Goal: Contribute content: Contribute content

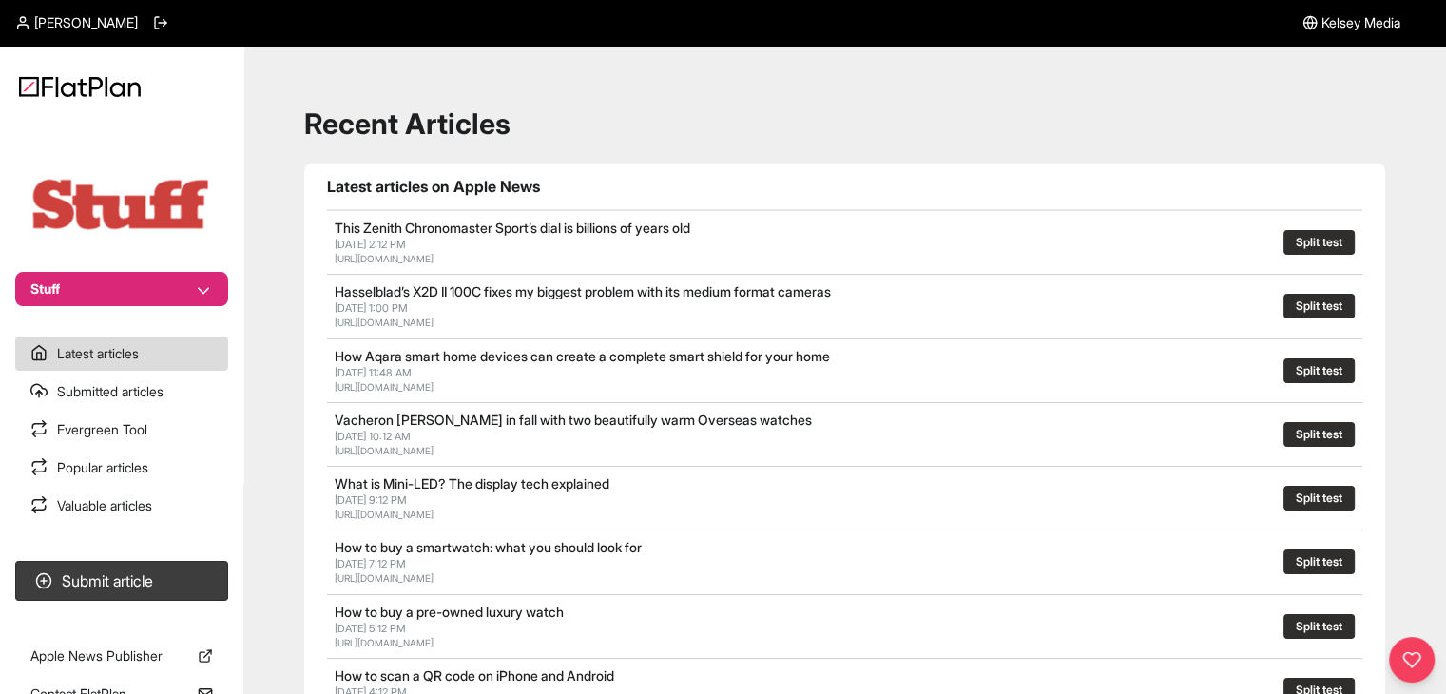
click at [136, 290] on button "Stuff" at bounding box center [121, 289] width 213 height 34
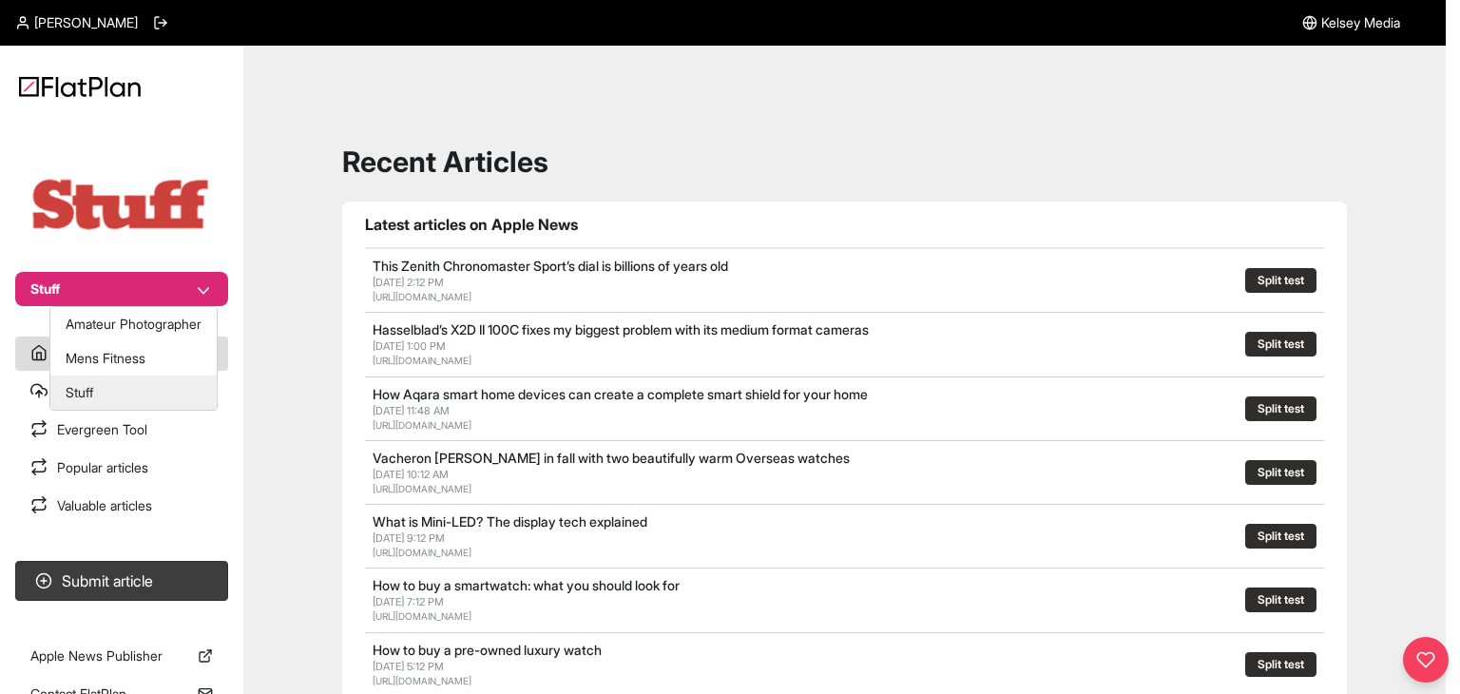
click at [112, 389] on button "Stuff" at bounding box center [133, 393] width 166 height 34
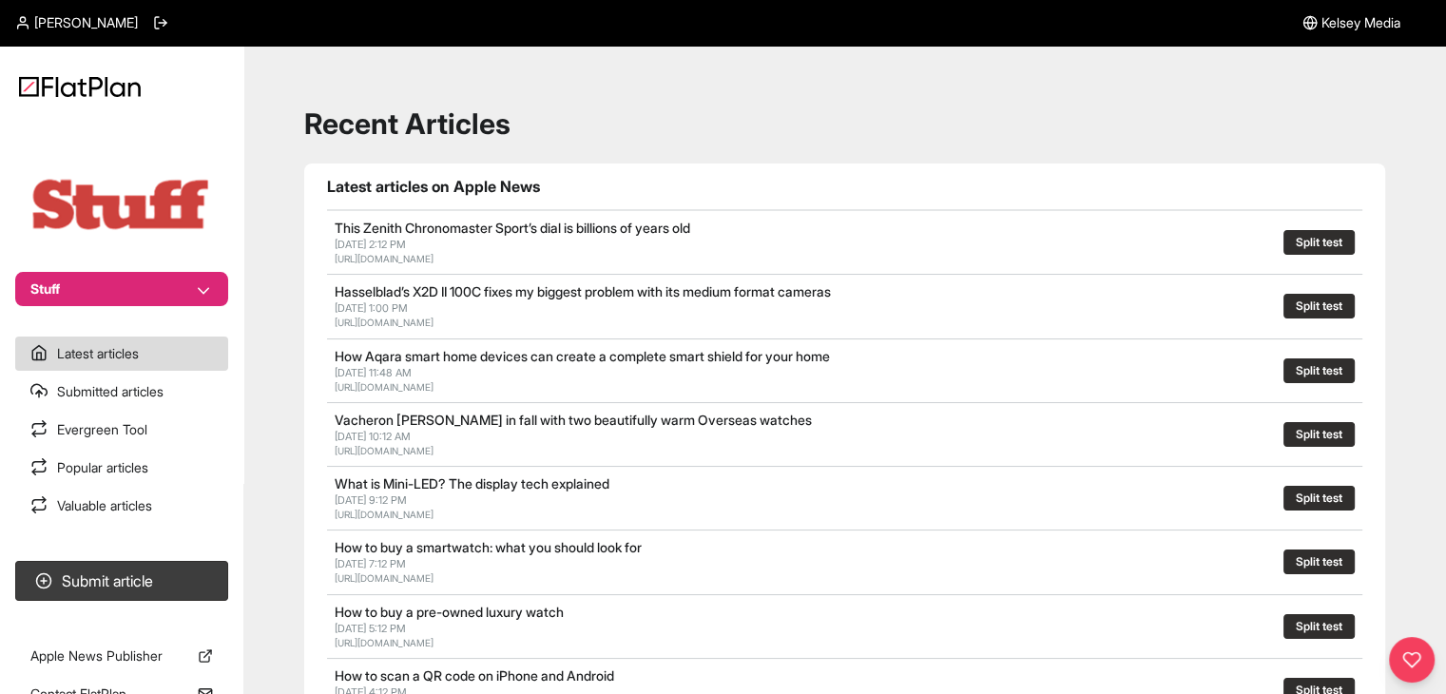
click at [85, 296] on button "Stuff" at bounding box center [121, 289] width 213 height 34
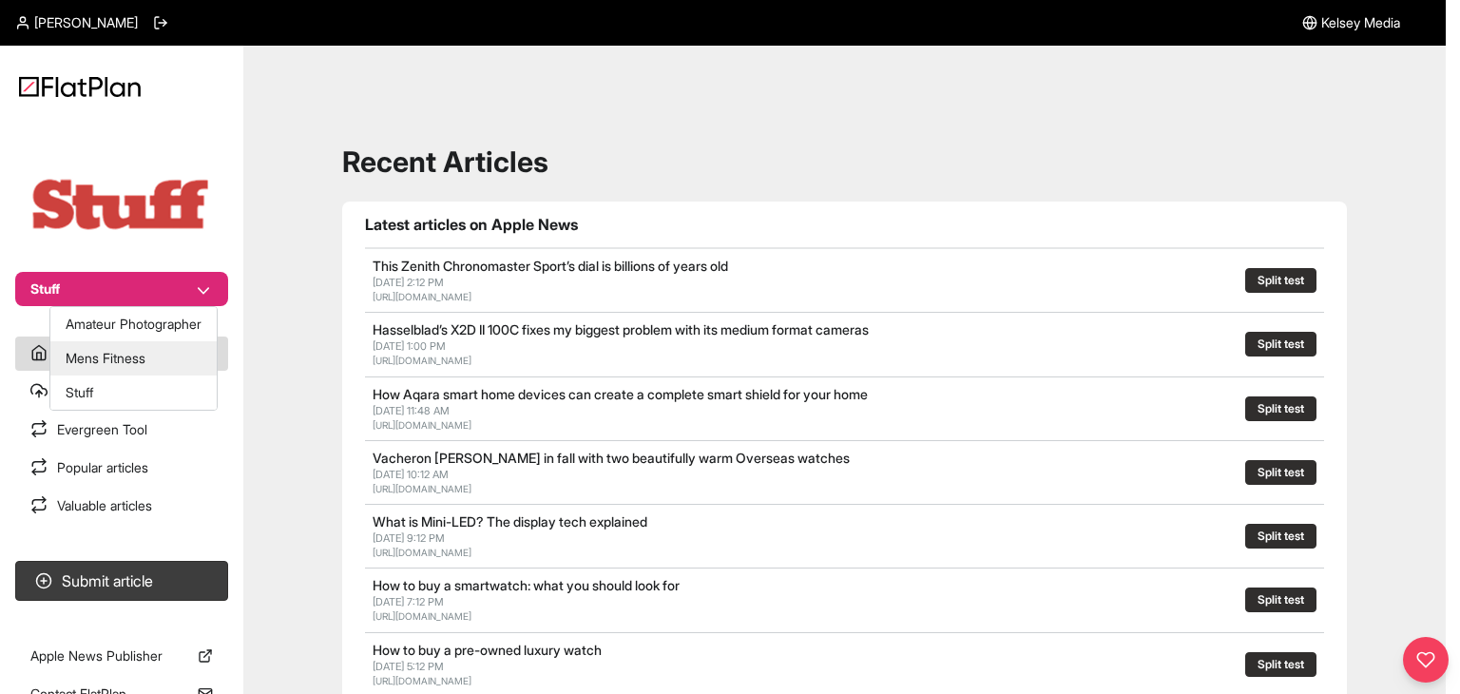
click at [108, 358] on button "Mens Fitness" at bounding box center [133, 358] width 166 height 34
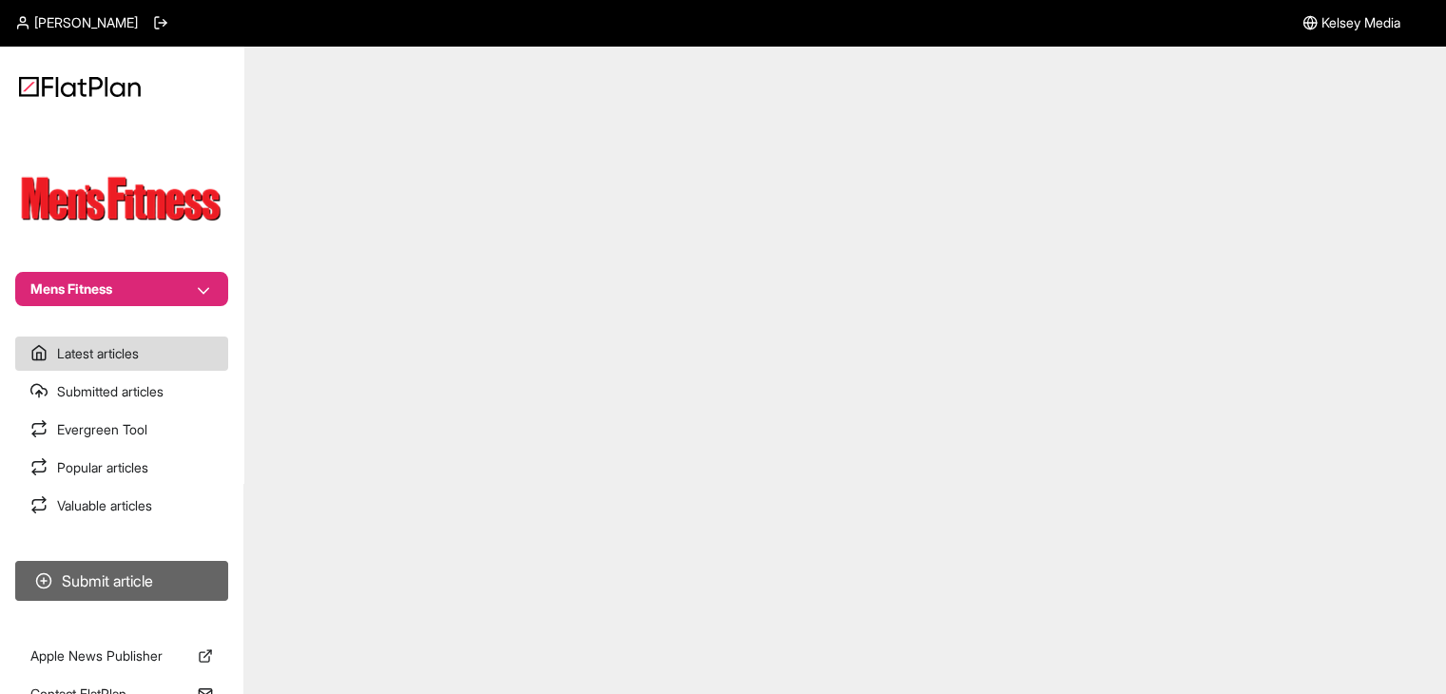
click at [145, 576] on button "Submit article" at bounding box center [121, 581] width 213 height 40
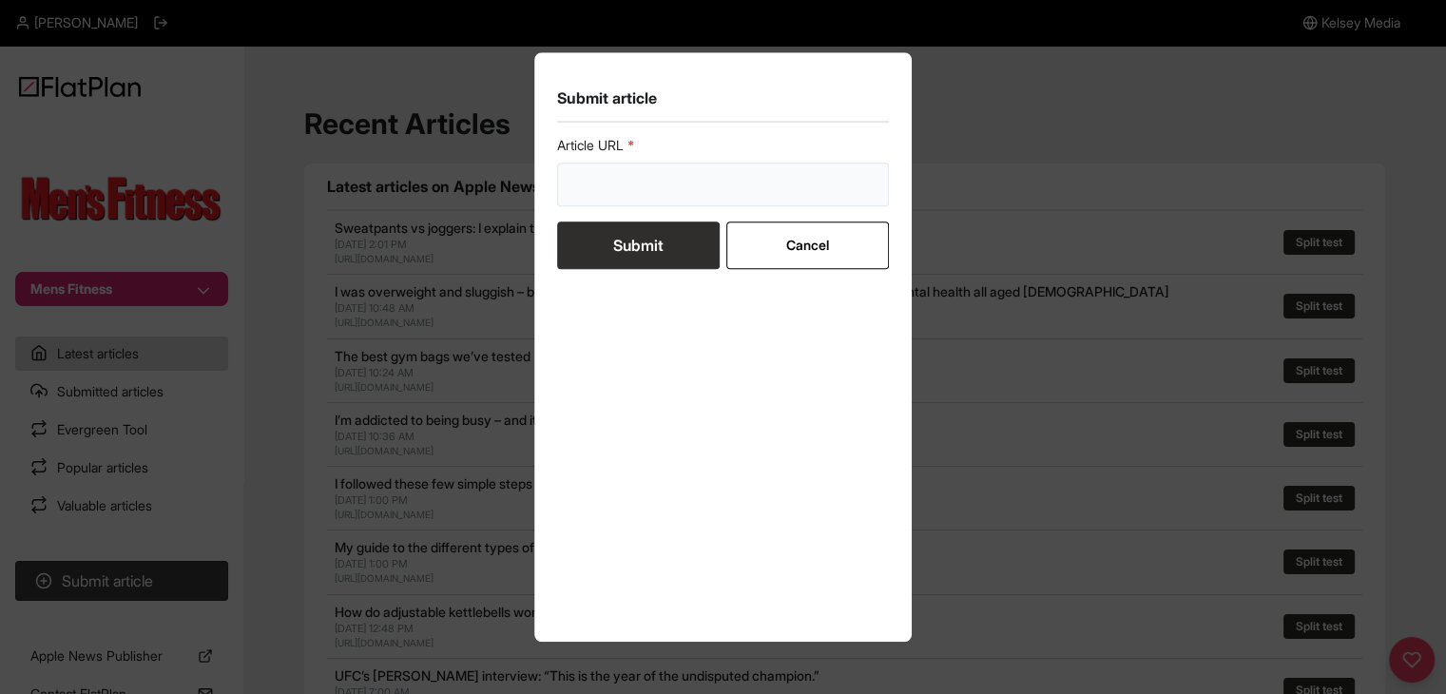
click at [671, 165] on input "url" at bounding box center [723, 185] width 333 height 44
paste input "How To Get Six-Pack Abs"
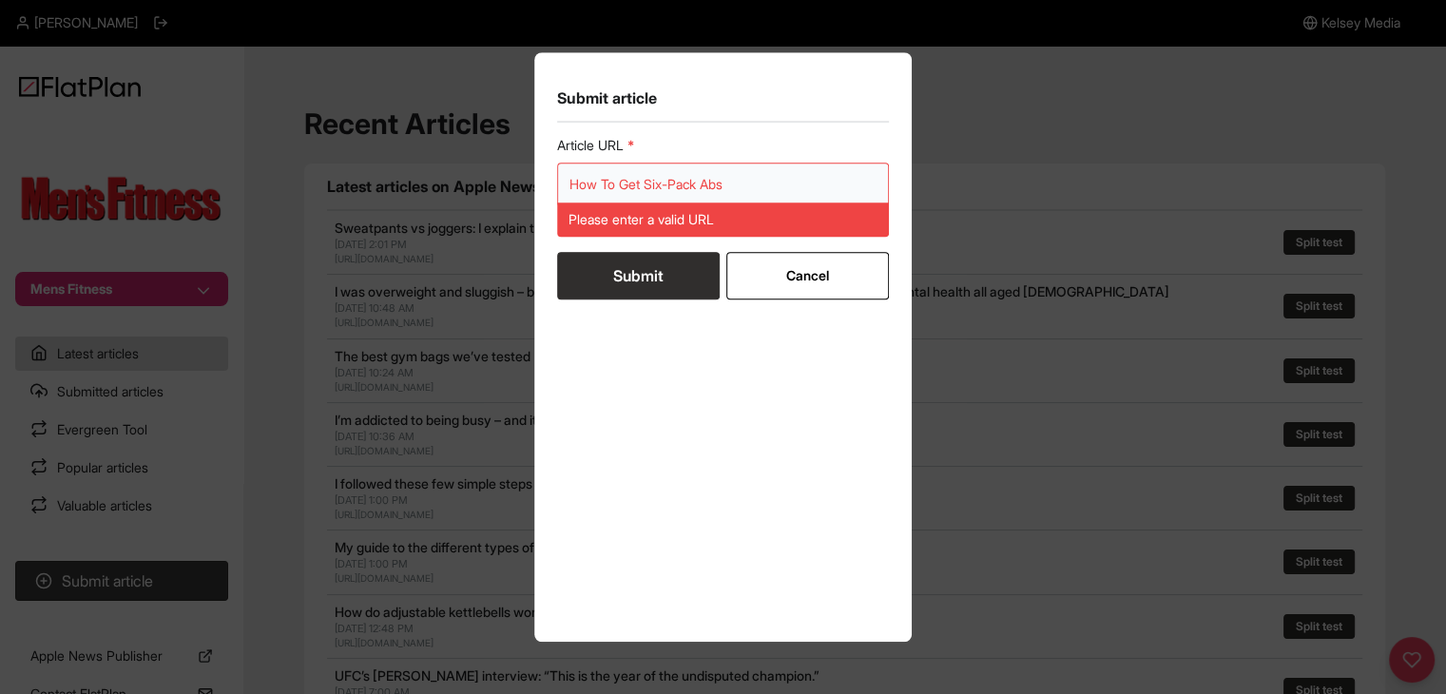
click at [681, 175] on input "How To Get Six-Pack Abs" at bounding box center [723, 185] width 333 height 44
paste input "https://mensfitness.co.uk/features/how-to-get-six-pack-abs/"
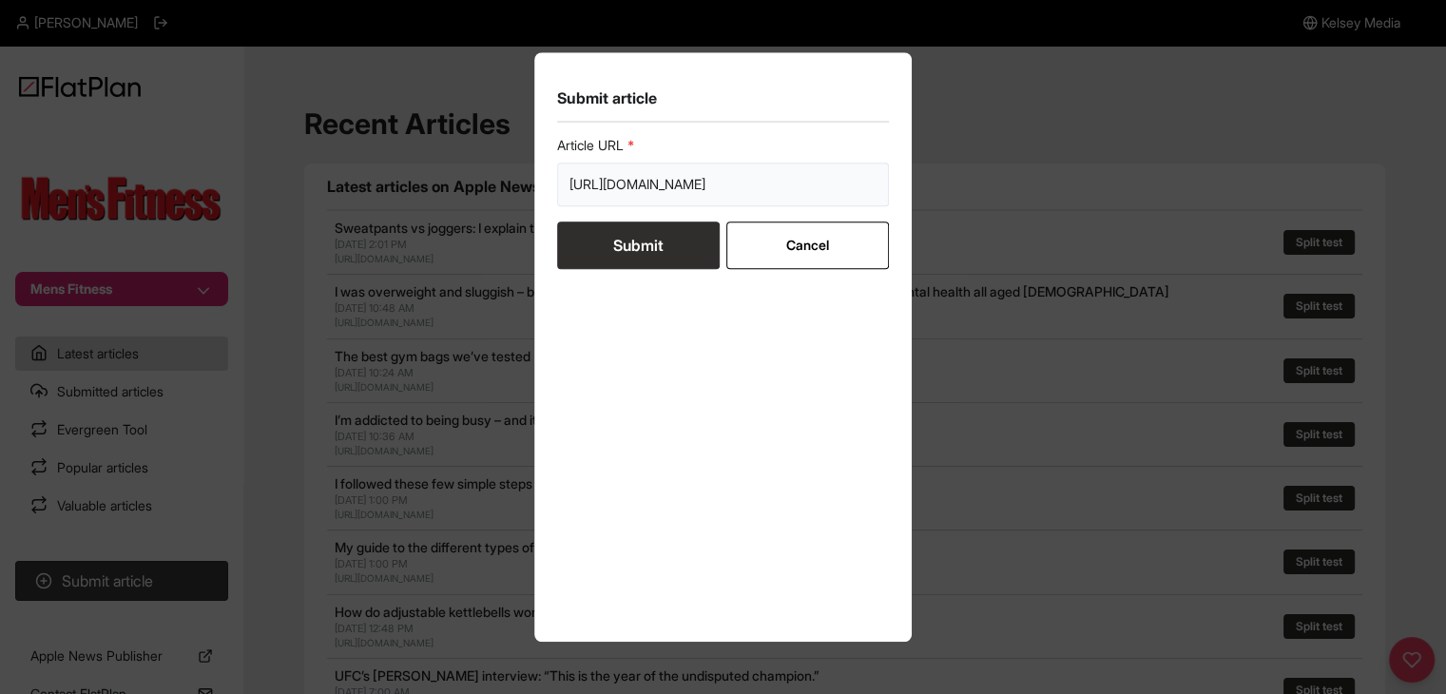
scroll to position [0, 77]
type input "https://mensfitness.co.uk/features/how-to-get-six-pack-abs/"
click at [650, 256] on button "Submit" at bounding box center [638, 246] width 163 height 48
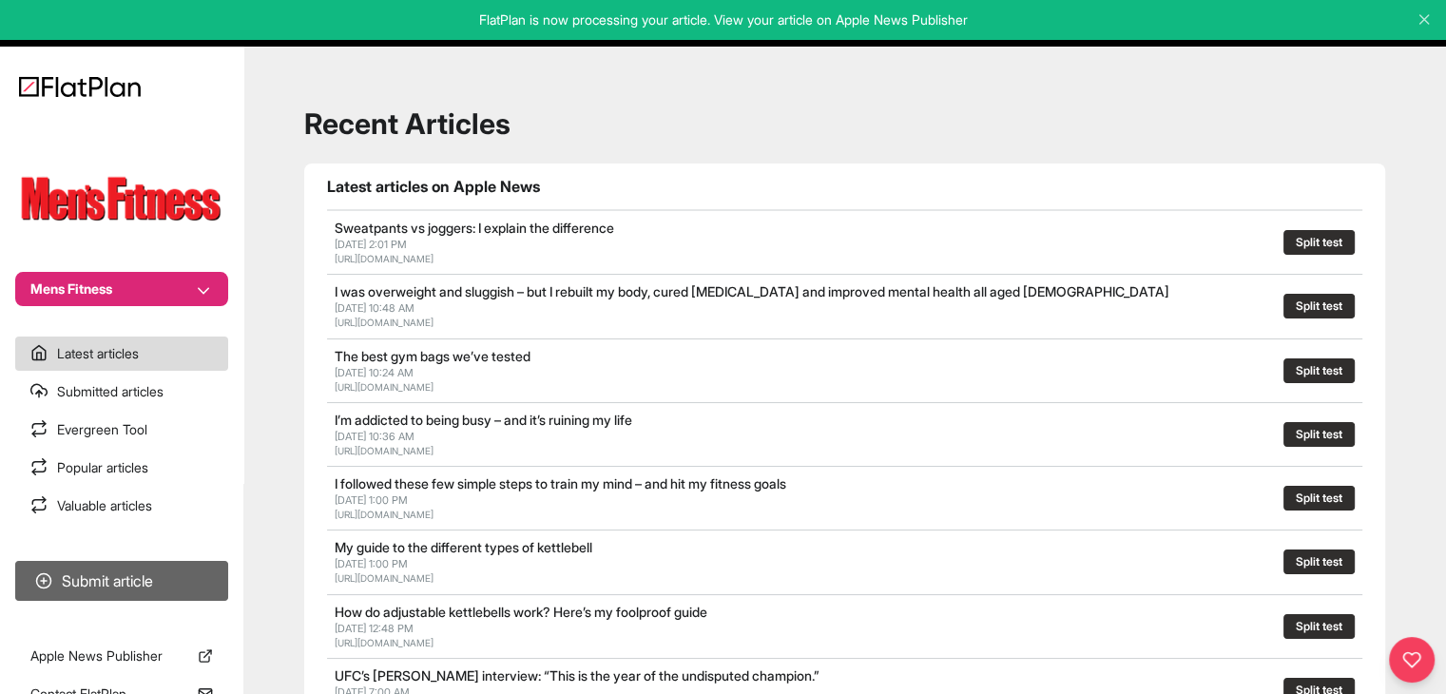
click at [99, 594] on button "Submit article" at bounding box center [121, 581] width 213 height 40
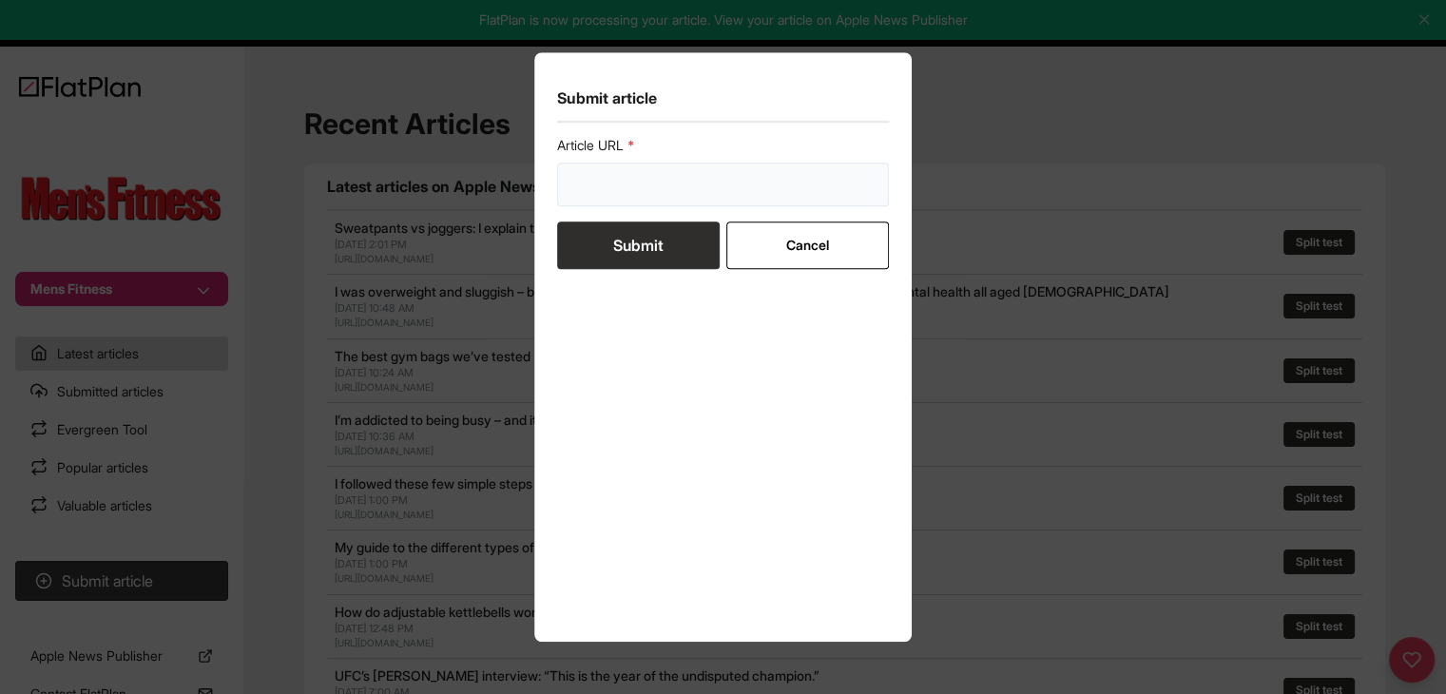
click at [667, 187] on input "url" at bounding box center [723, 185] width 333 height 44
paste input "https://mensfitness.co.uk/health/nutrition/55-ways-to-eat-better/?dbf=175292935…"
click at [654, 186] on input "https://mensfitness.co.uk/health/nutrition/55-ways-to-eat-better/?dbf=175292935…" at bounding box center [723, 185] width 333 height 44
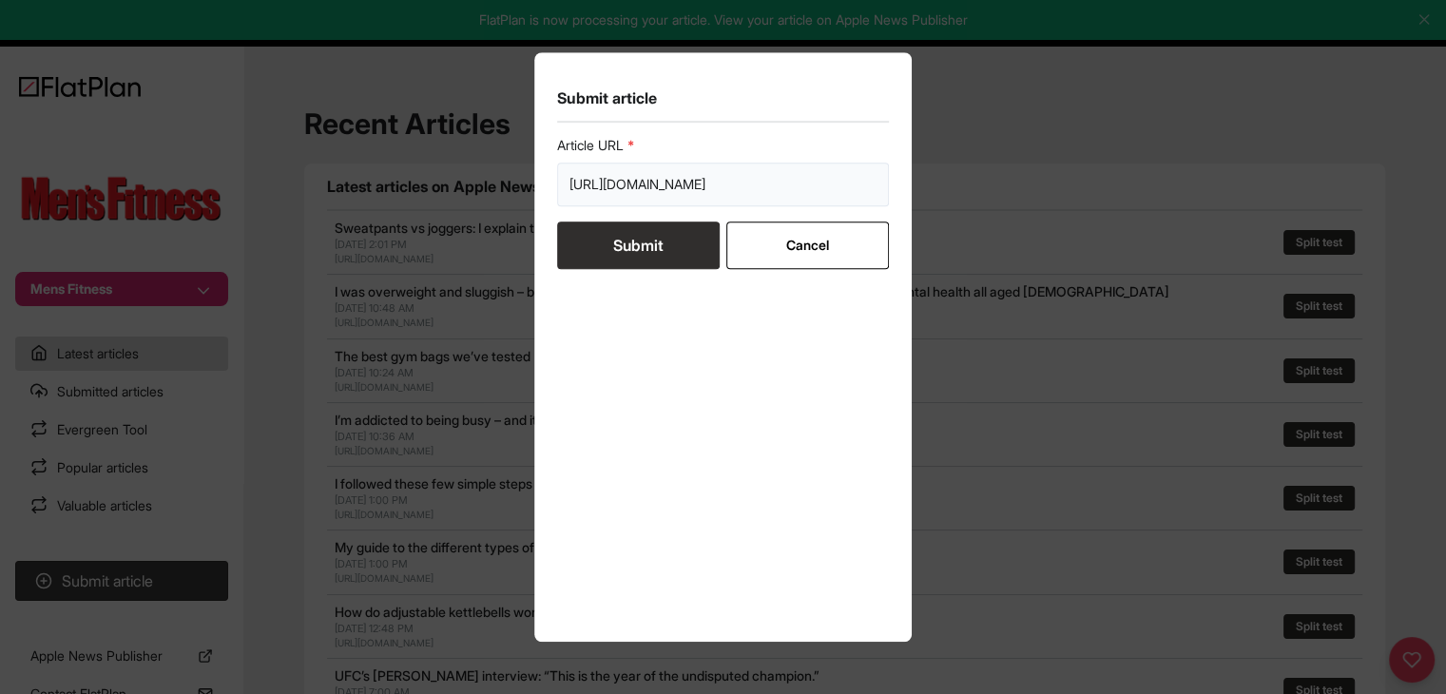
paste input "url"
type input "https://mensfitness.co.uk/health/nutrition/55-ways-to-eat-better/"
click at [645, 242] on button "Submit" at bounding box center [638, 246] width 163 height 48
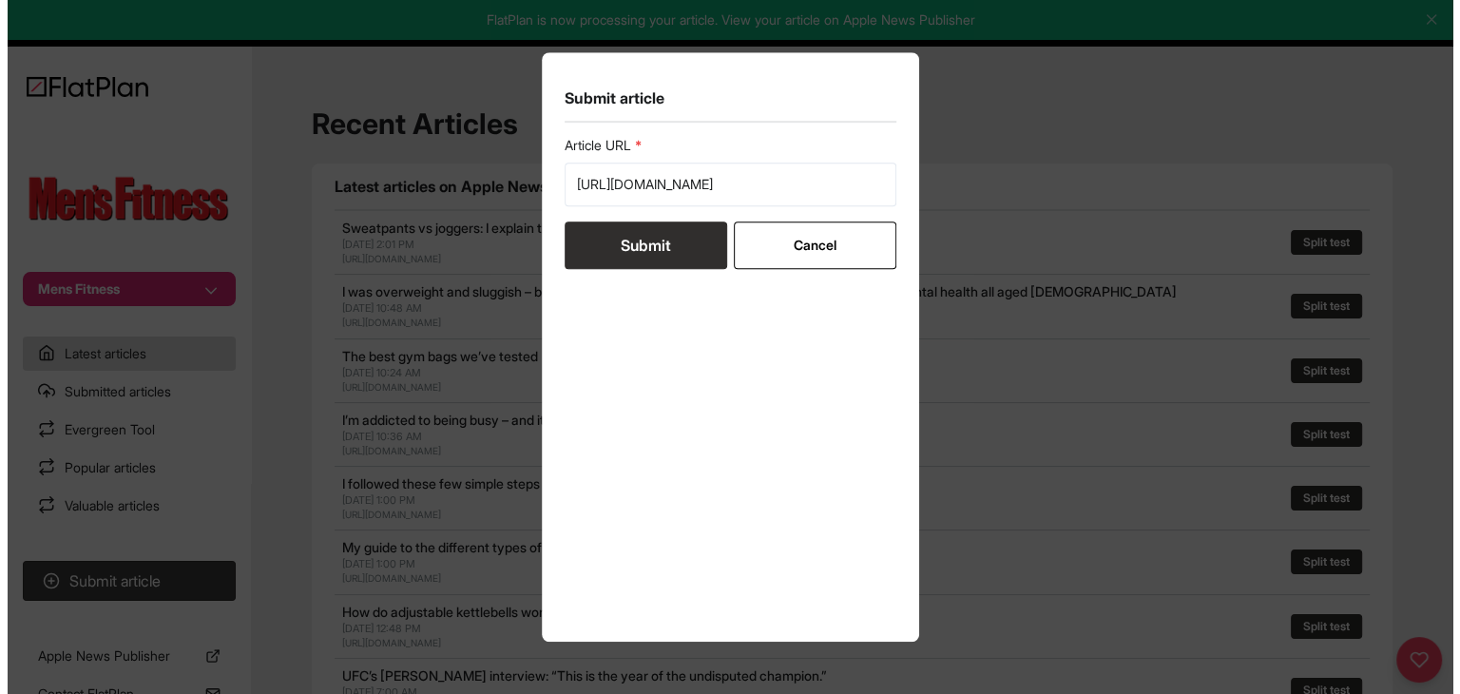
scroll to position [0, 0]
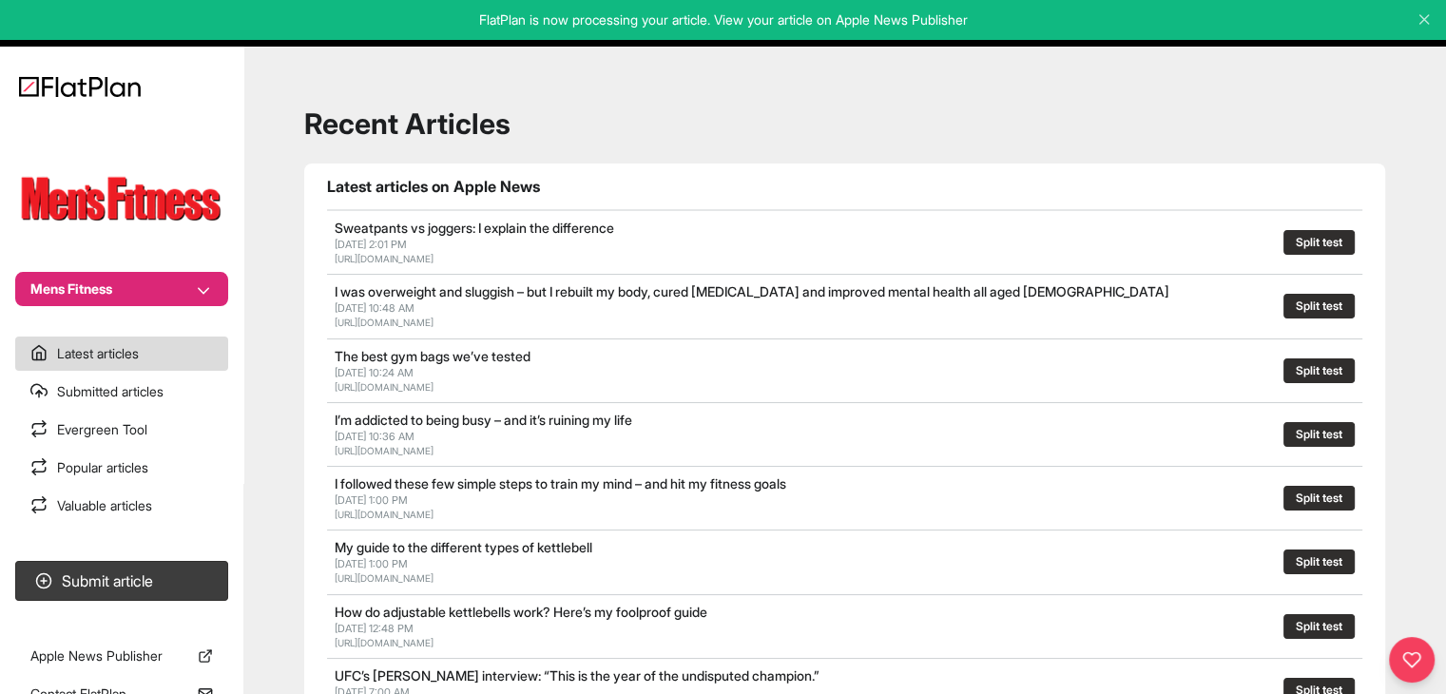
click at [162, 255] on section "Mens Fitness" at bounding box center [121, 213] width 243 height 186
click at [159, 295] on button "Mens Fitness" at bounding box center [121, 289] width 213 height 34
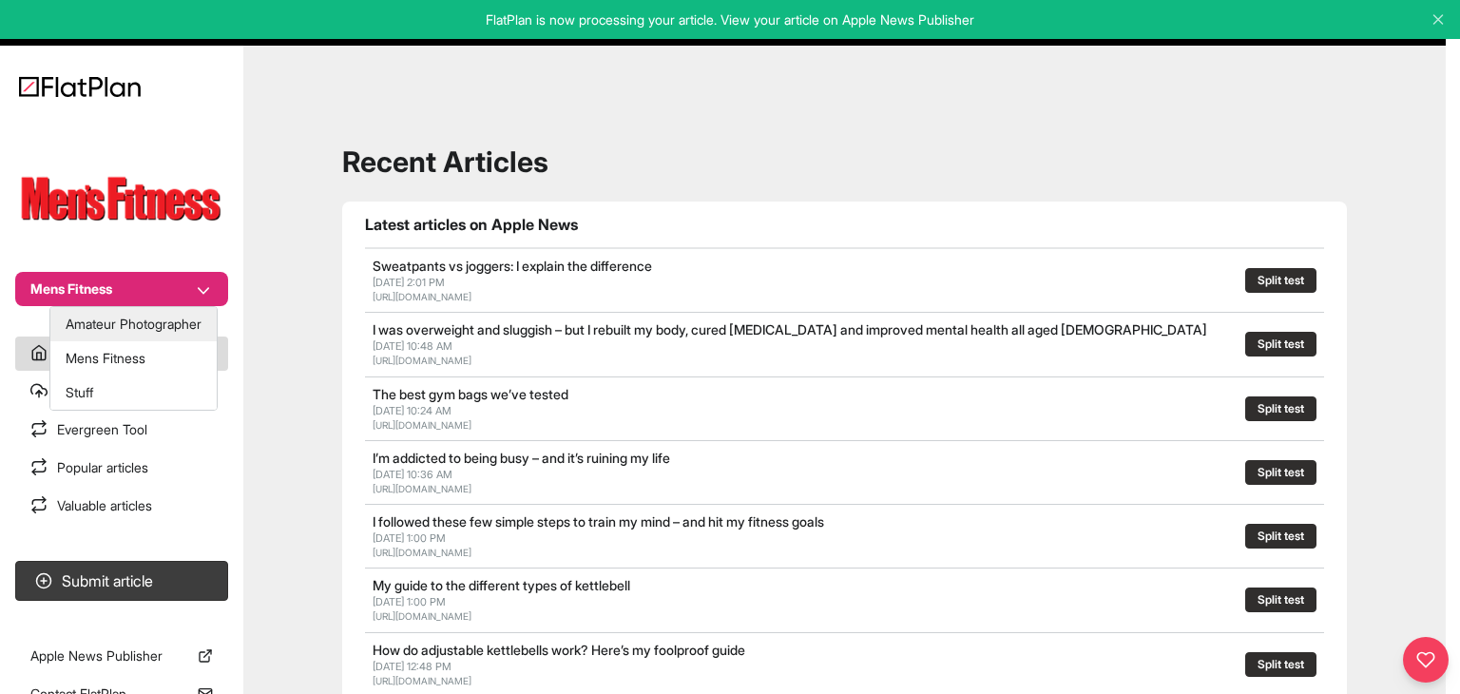
click at [164, 321] on button "Amateur Photographer" at bounding box center [133, 324] width 166 height 34
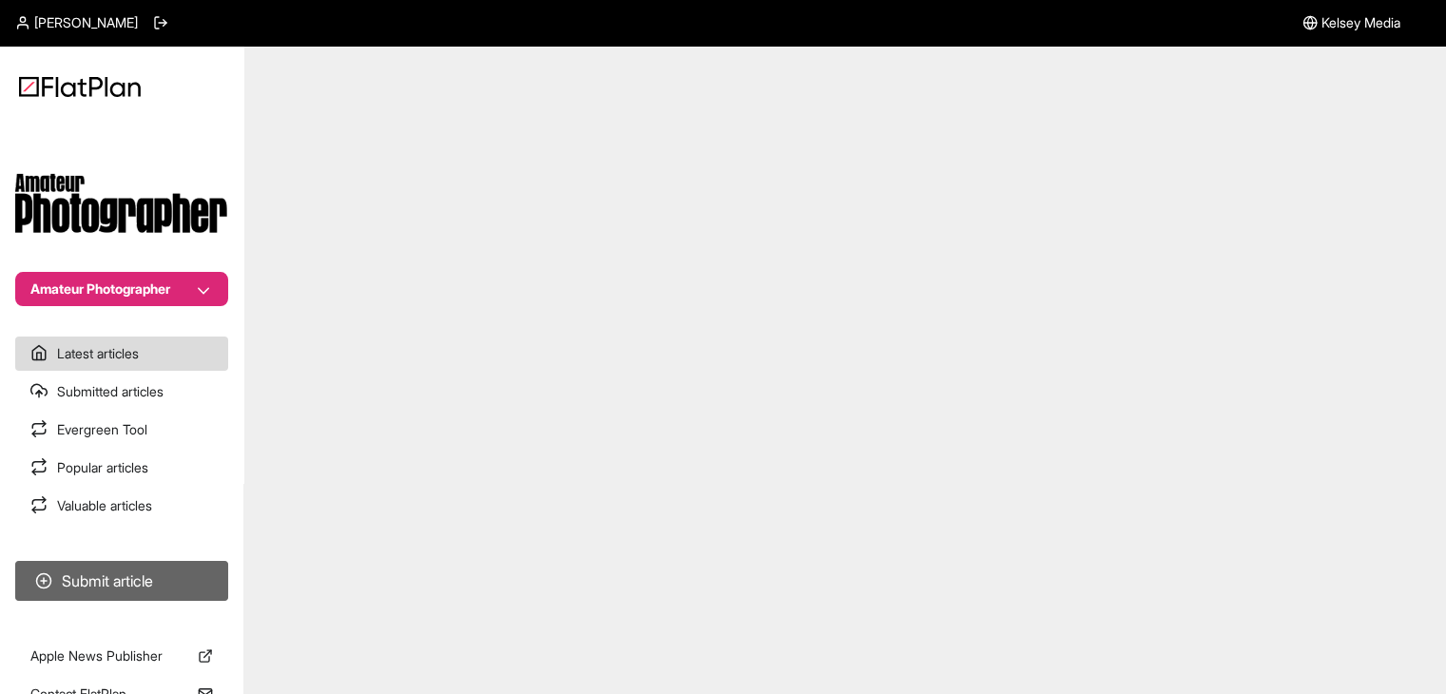
click at [154, 575] on button "Submit article" at bounding box center [121, 581] width 213 height 40
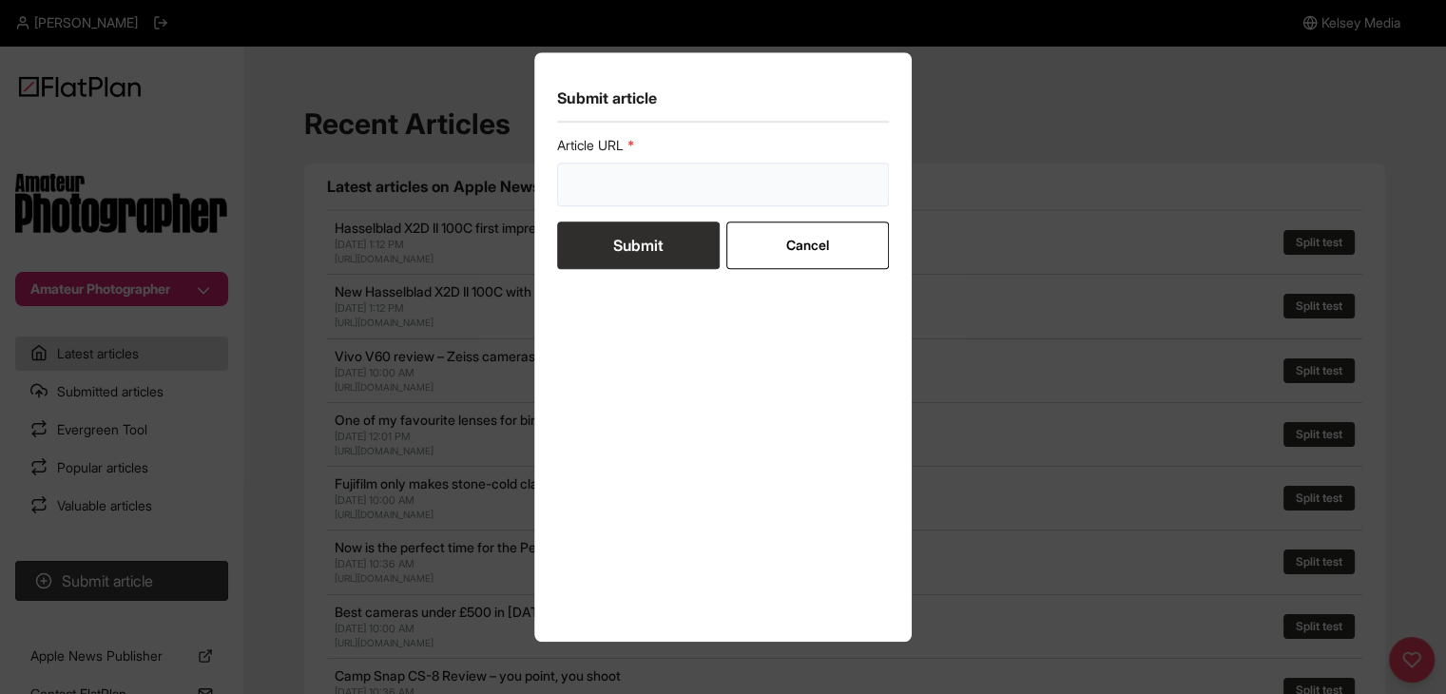
click at [606, 186] on input "url" at bounding box center [723, 185] width 333 height 44
paste input "https://amateurphotographer.com/latest/articles/best-photography-competitions-t…"
type input "https://amateurphotographer.com/latest/articles/best-photography-competitions-t…"
click at [618, 237] on button "Submit" at bounding box center [638, 246] width 163 height 48
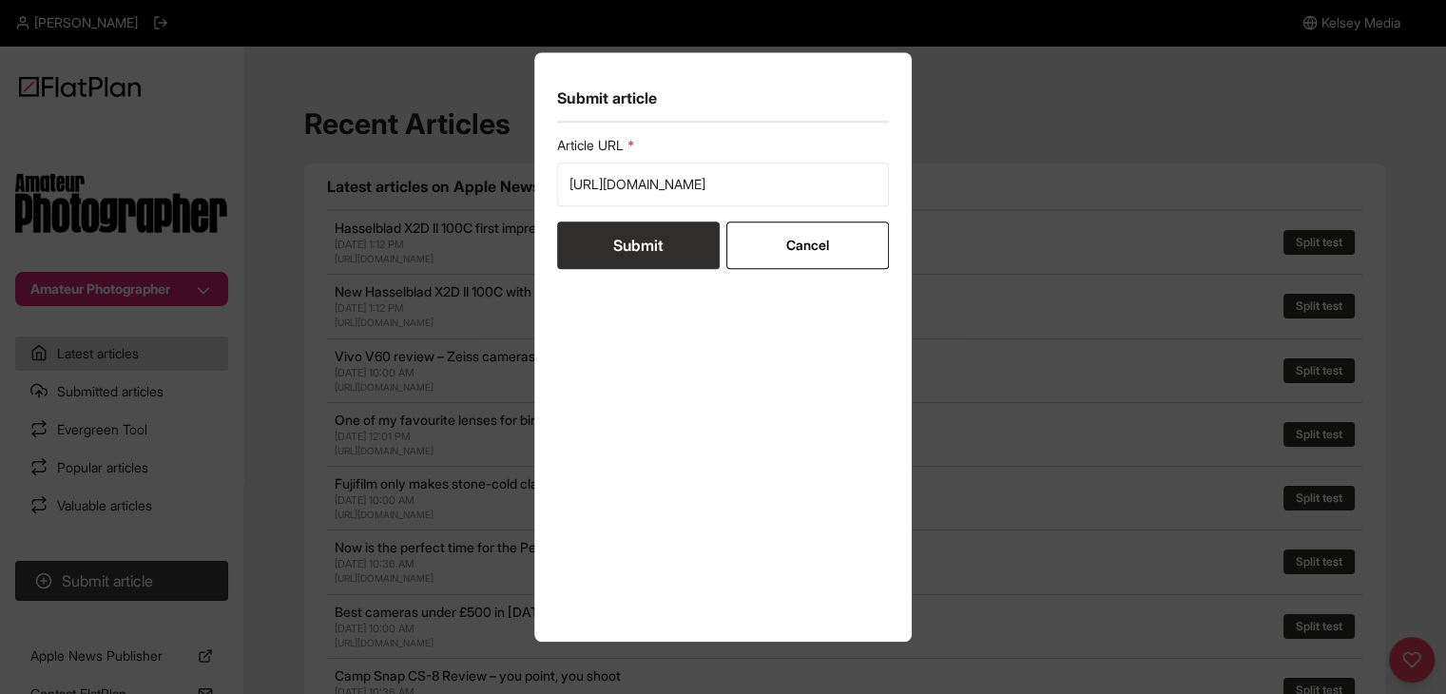
scroll to position [0, 0]
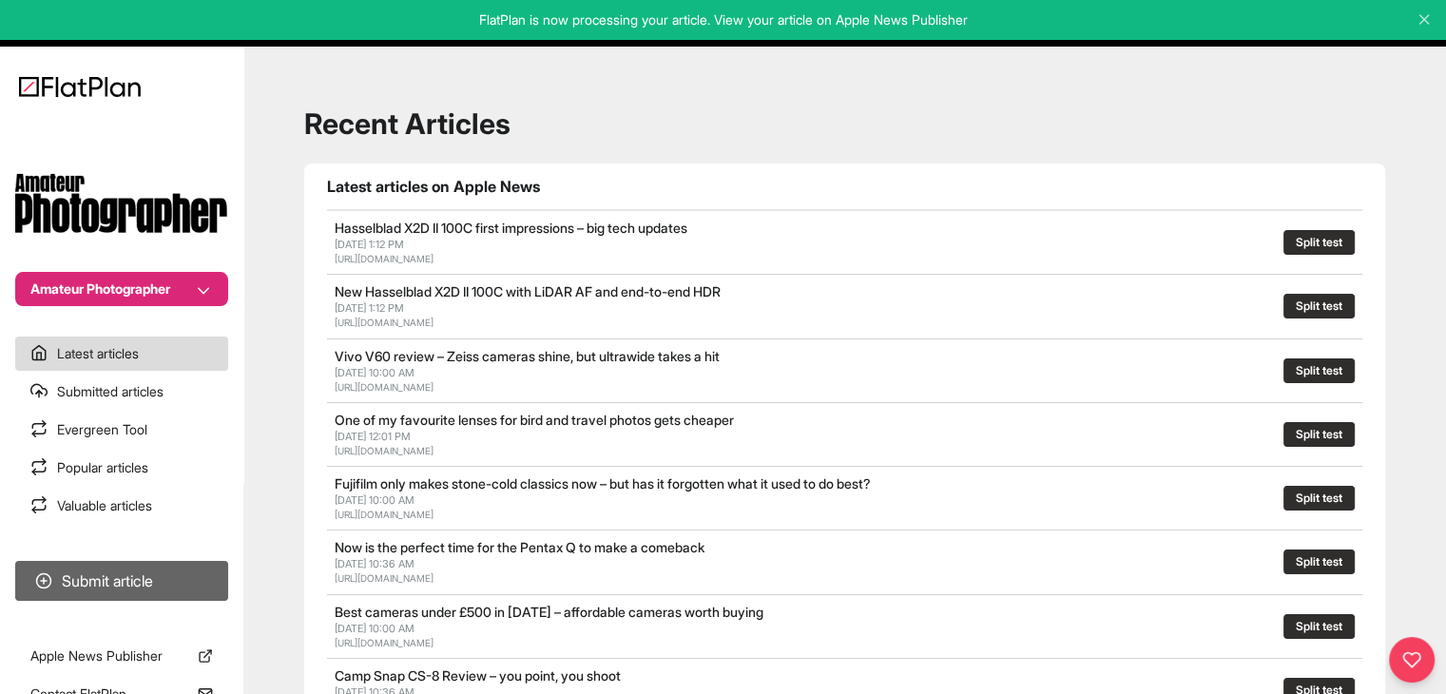
click at [169, 575] on button "Submit article" at bounding box center [121, 581] width 213 height 40
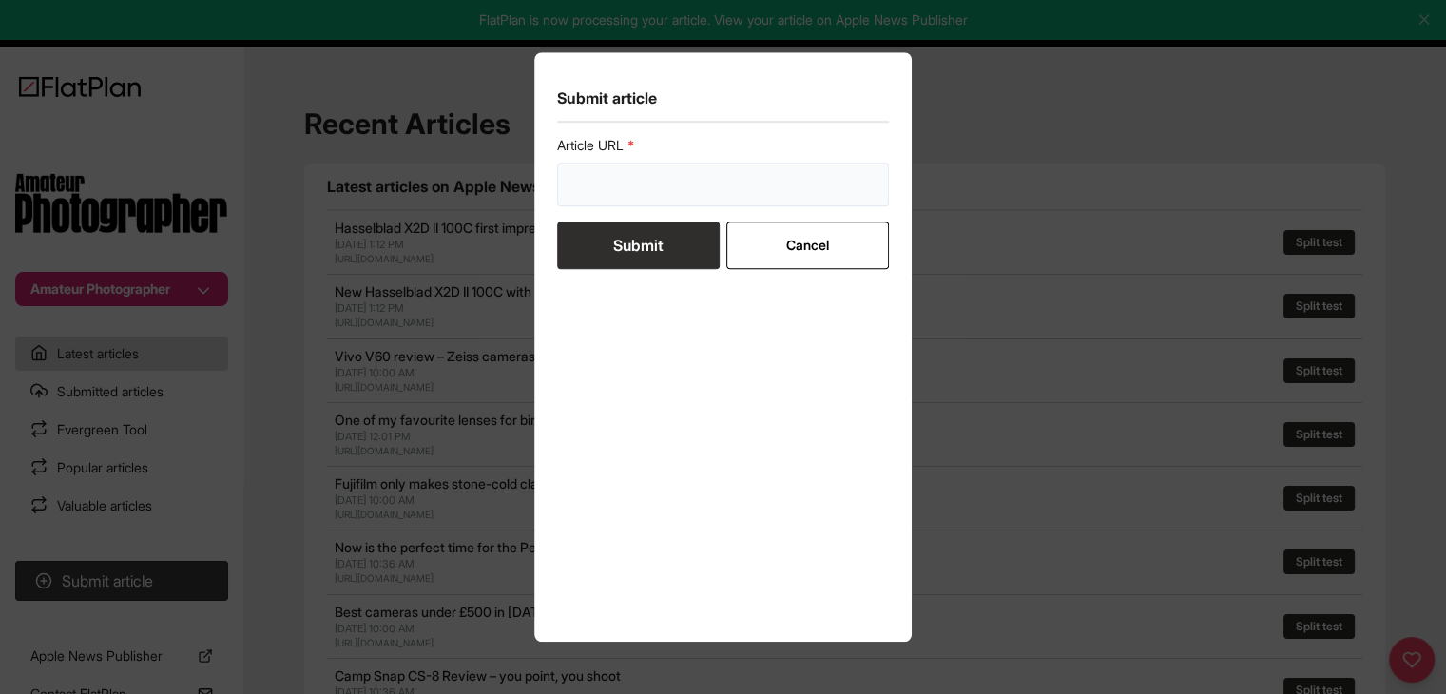
click at [651, 187] on input "url" at bounding box center [723, 185] width 333 height 44
paste input "https://amateurphotographer.com/round-ups/best-free-photo-editing-software"
type input "https://amateurphotographer.com/round-ups/best-free-photo-editing-software"
click at [649, 248] on button "Submit" at bounding box center [638, 246] width 163 height 48
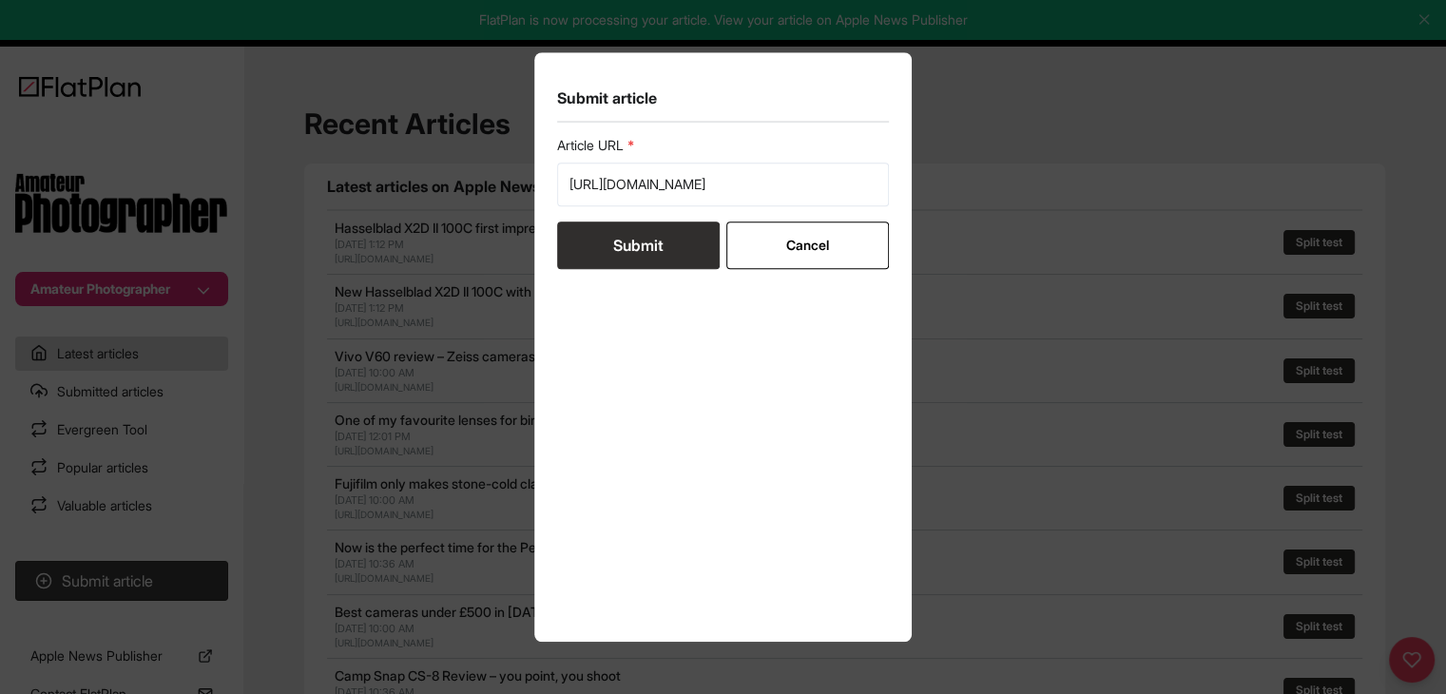
scroll to position [0, 0]
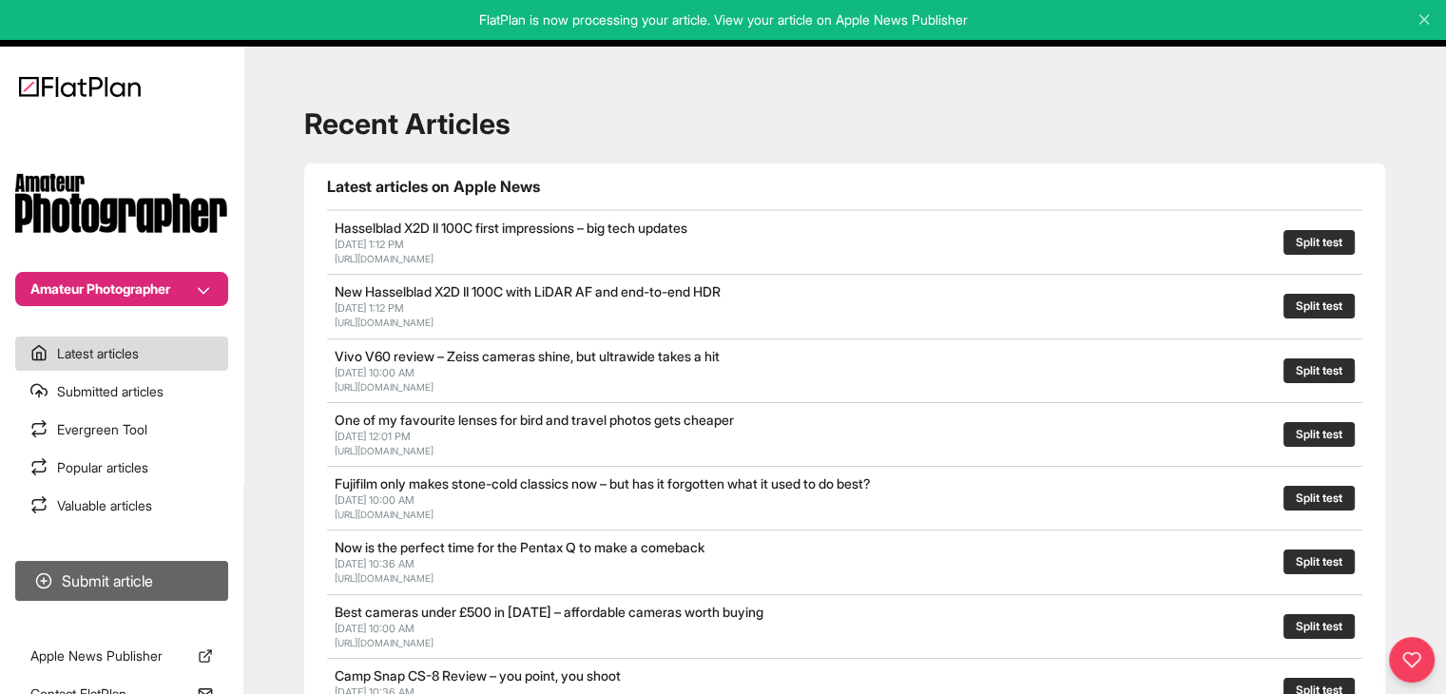
click at [110, 567] on button "Submit article" at bounding box center [121, 581] width 213 height 40
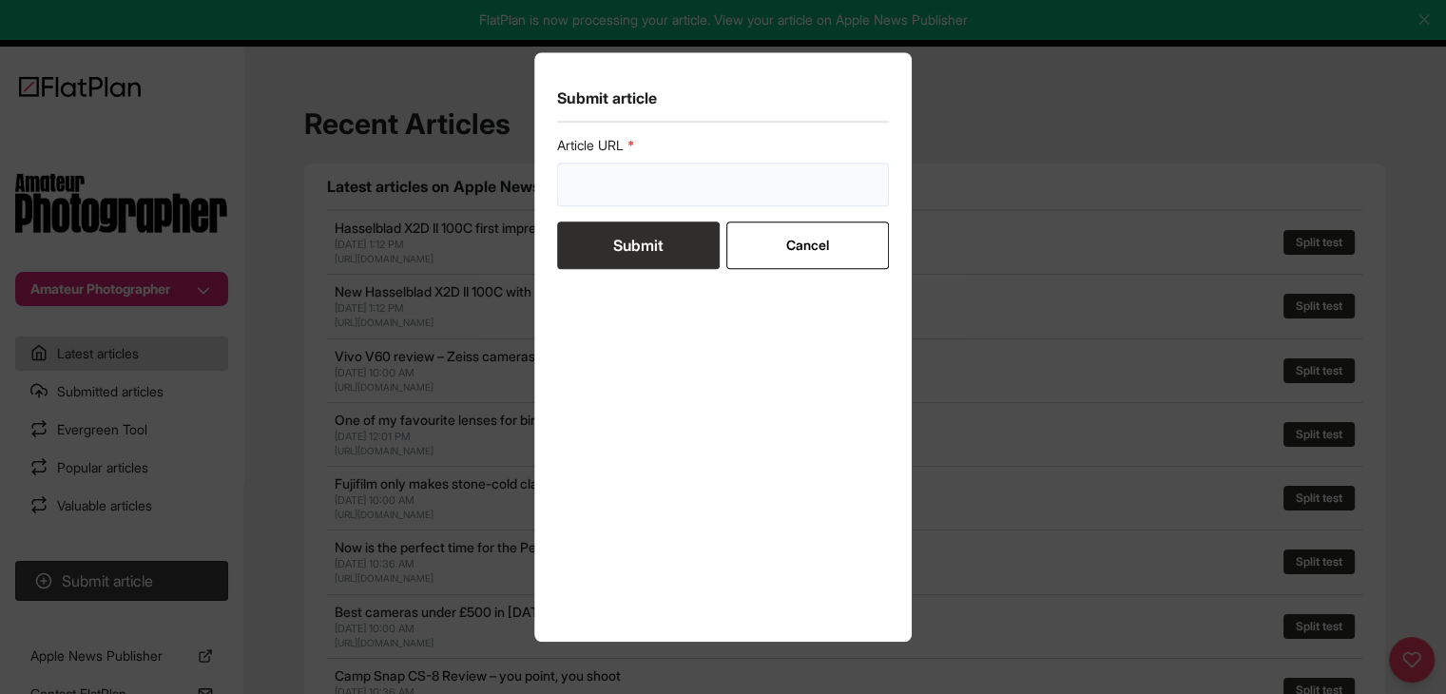
click at [582, 188] on input "url" at bounding box center [723, 185] width 333 height 44
paste input "https://amateurphotographer.com/buying-advice/best-canon-mirrorless-cameras/"
type input "https://amateurphotographer.com/buying-advice/best-canon-mirrorless-cameras/"
click at [608, 244] on button "Submit" at bounding box center [638, 246] width 163 height 48
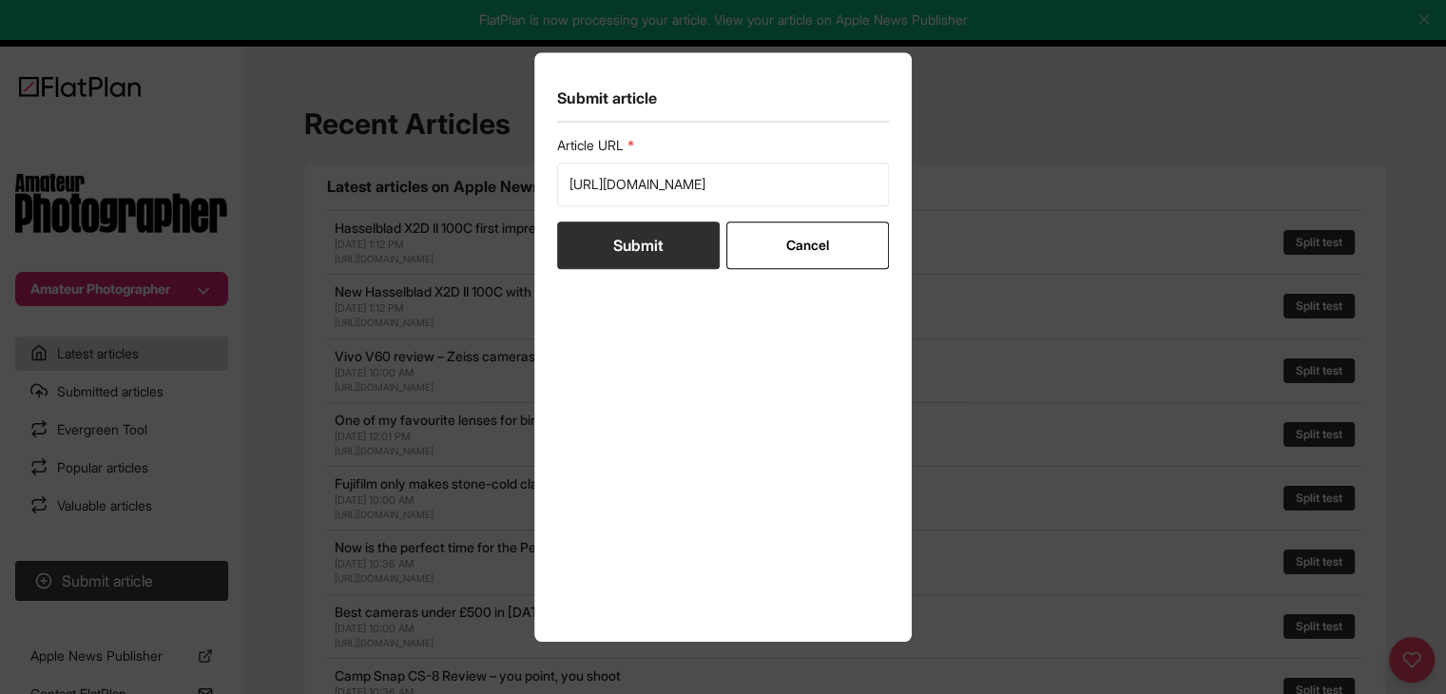
scroll to position [0, 0]
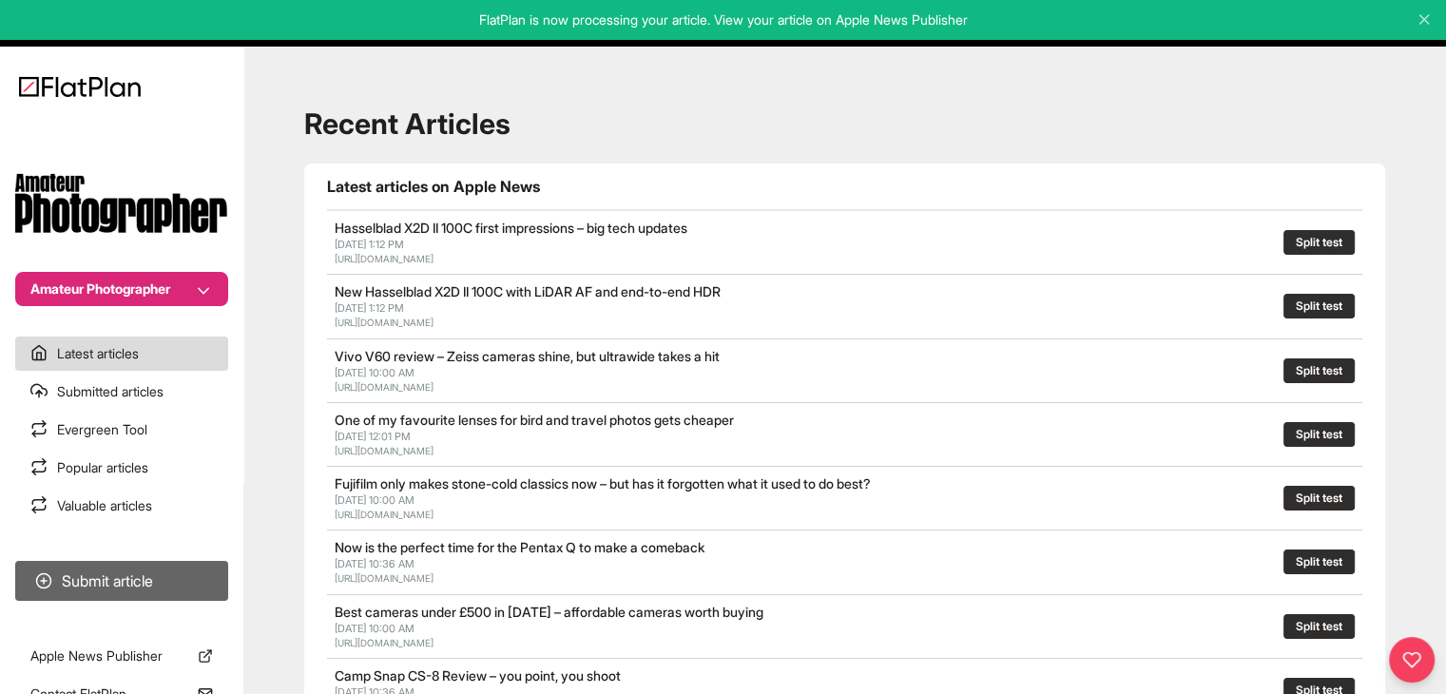
click at [143, 584] on button "Submit article" at bounding box center [121, 581] width 213 height 40
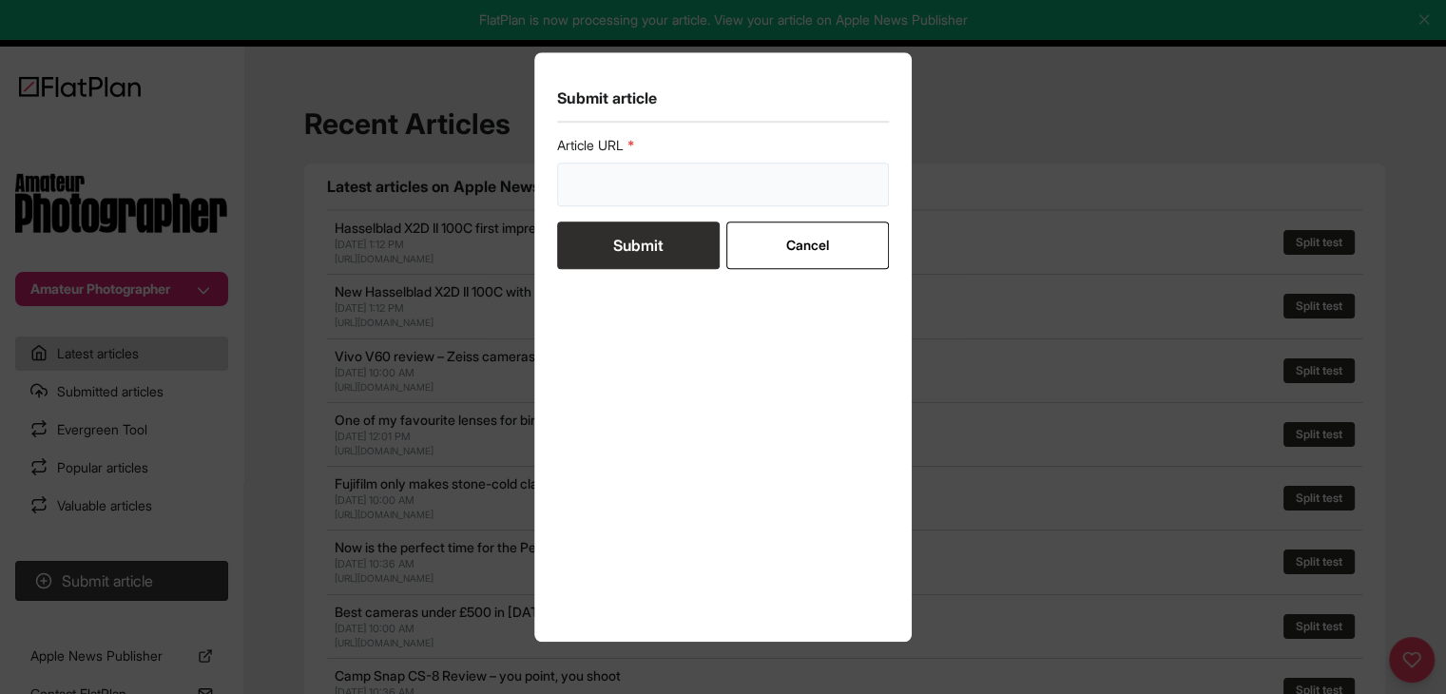
click at [635, 198] on input "url" at bounding box center [723, 185] width 333 height 44
paste input "https://amateurphotographer.com/latest/photo-news/heres-why-new-cameras-are-act…"
type input "https://amateurphotographer.com/latest/photo-news/heres-why-new-cameras-are-act…"
click at [643, 241] on button "Submit" at bounding box center [638, 246] width 163 height 48
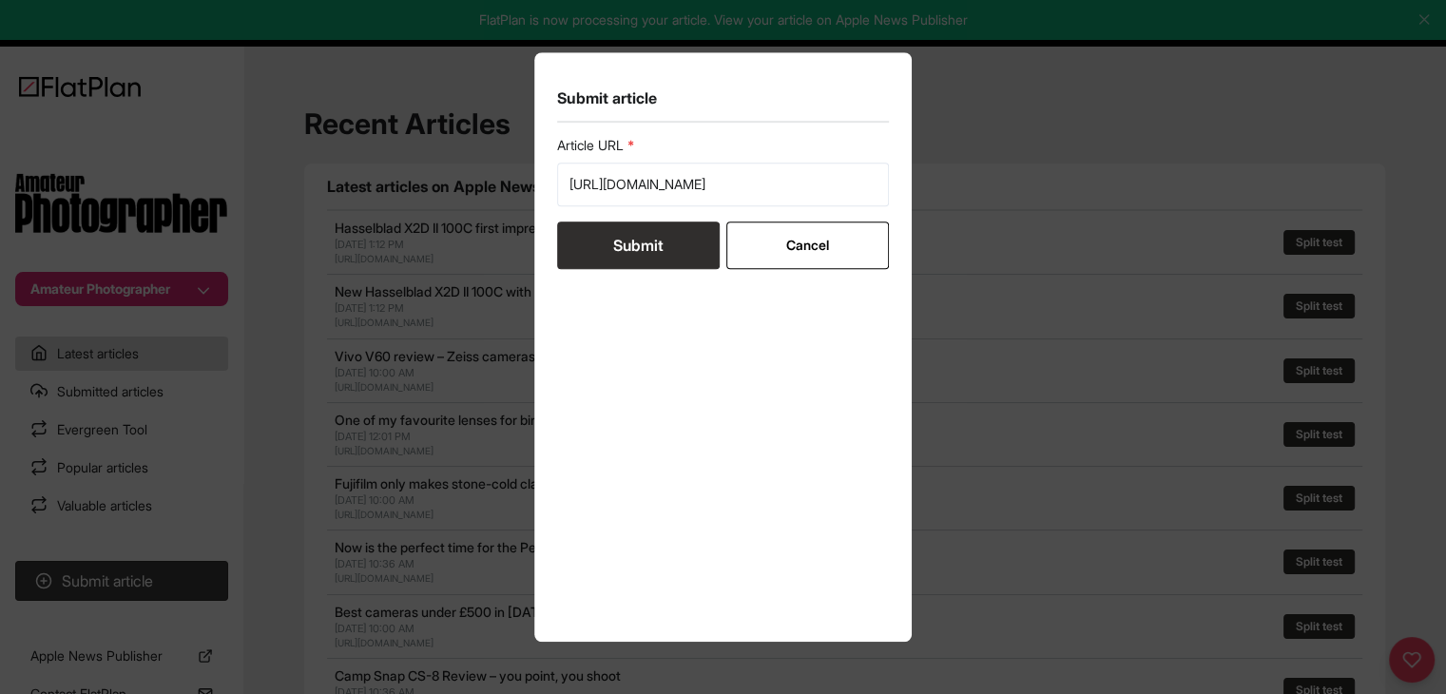
scroll to position [0, 0]
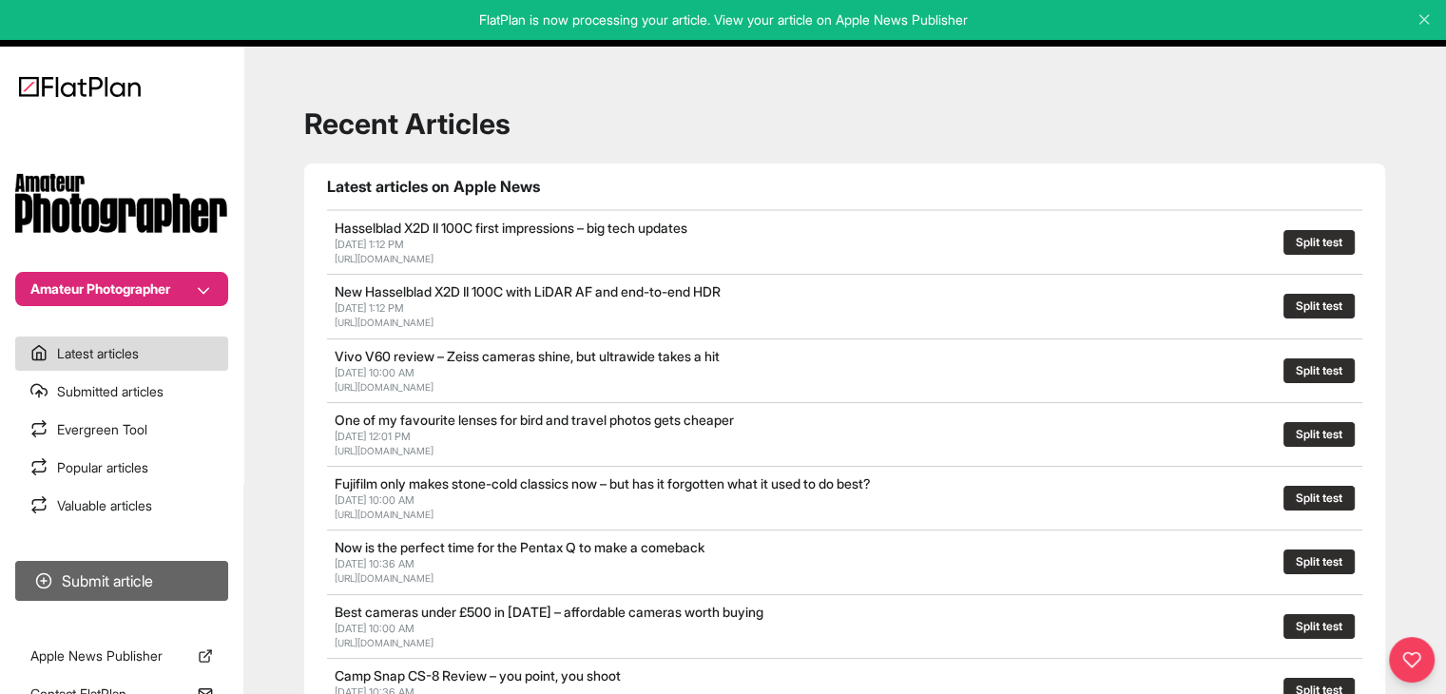
click at [133, 571] on button "Submit article" at bounding box center [121, 581] width 213 height 40
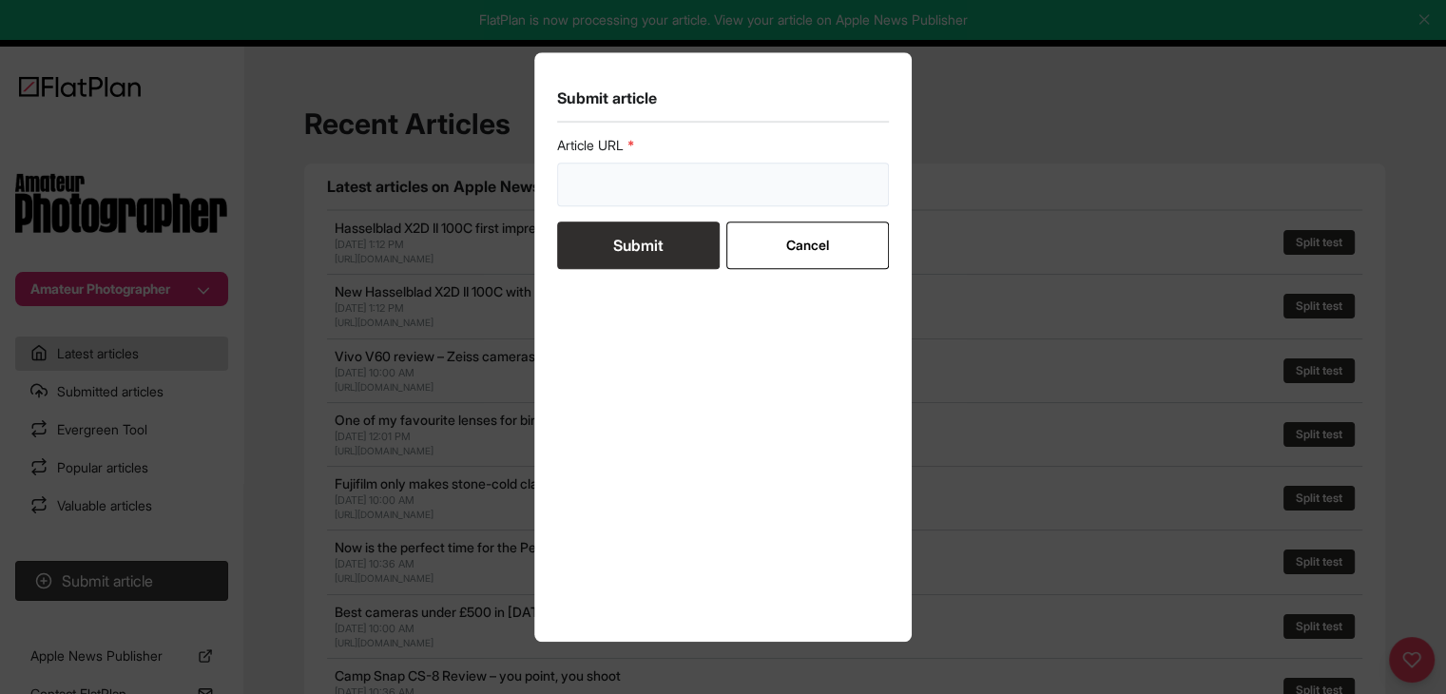
click at [606, 195] on input "url" at bounding box center [723, 185] width 333 height 44
paste input "https://amateurphotographer.com/technique/how-to-build-a-family-archive-of-your…"
type input "https://amateurphotographer.com/technique/how-to-build-a-family-archive-of-your…"
click at [608, 242] on button "Submit" at bounding box center [638, 246] width 163 height 48
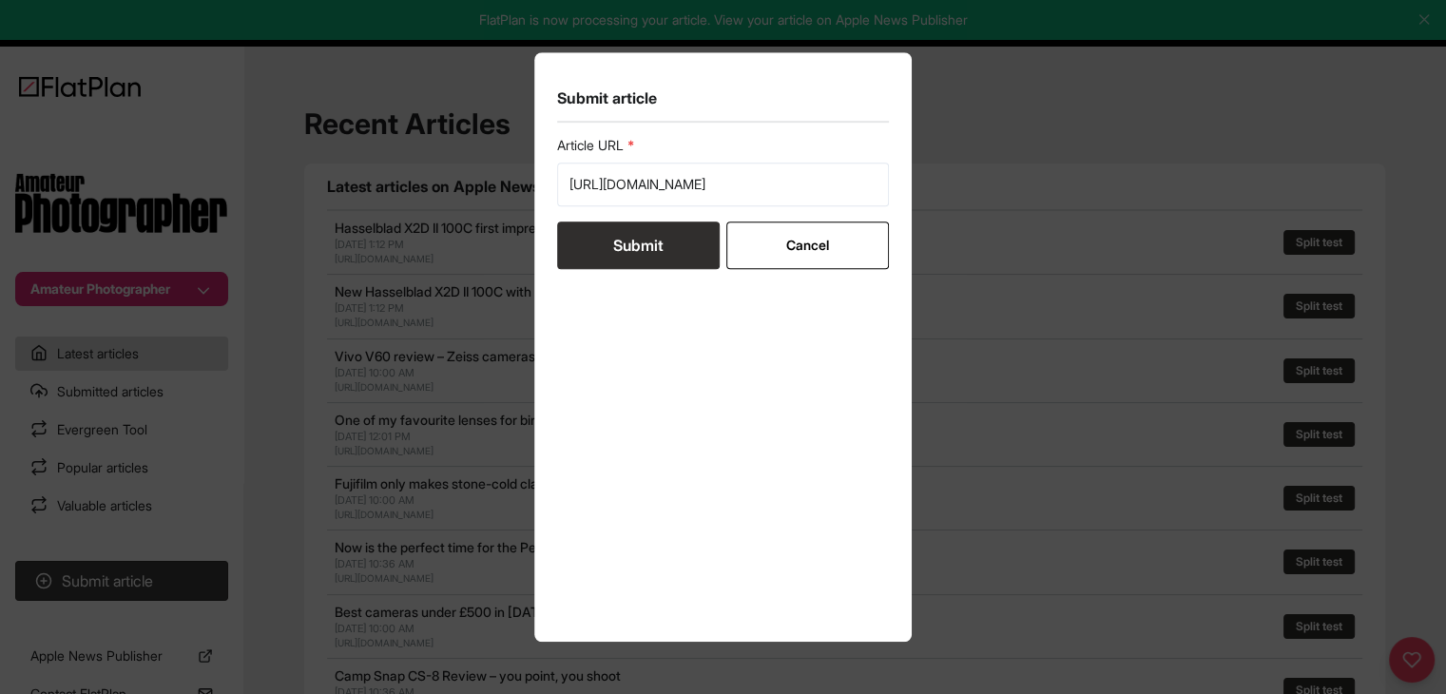
scroll to position [0, 0]
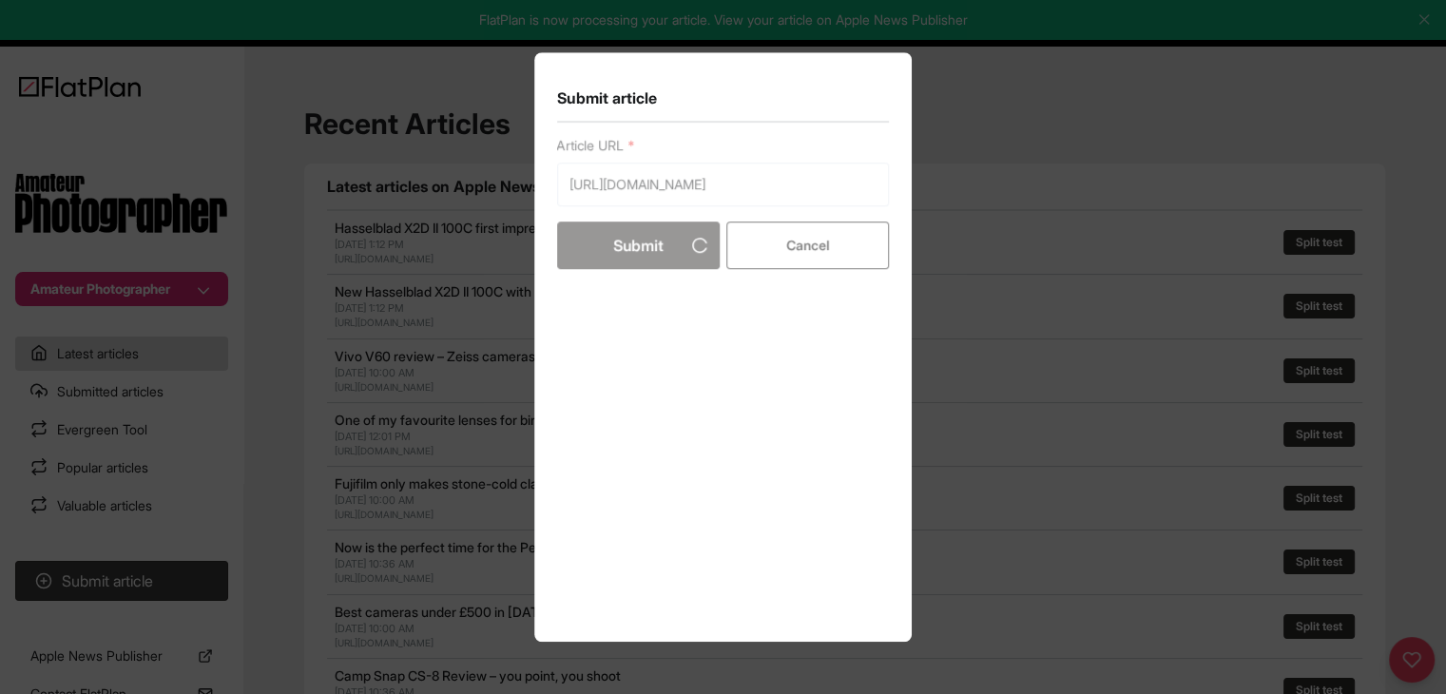
click at [630, 190] on div "Article URL https://amateurphotographer.com/technique/how-to-build-a-family-arc…" at bounding box center [723, 377] width 333 height 483
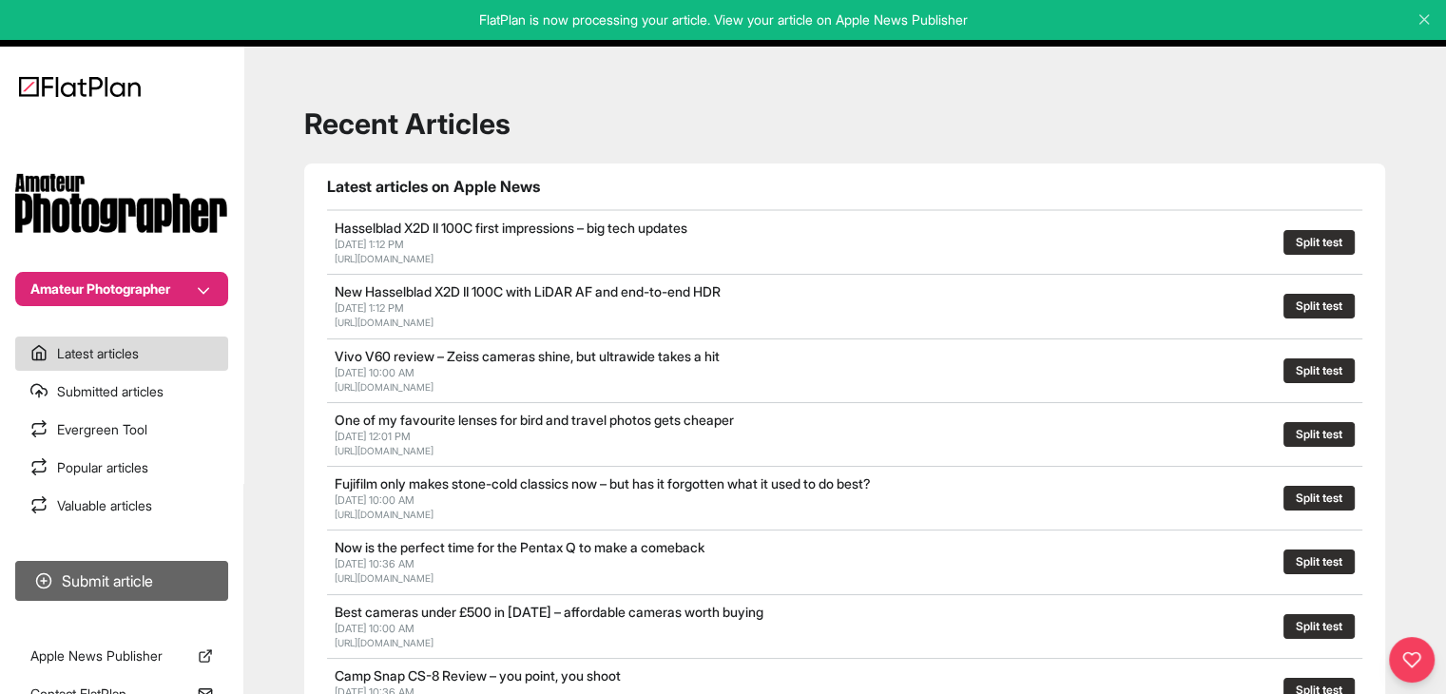
click at [206, 572] on button "Submit article" at bounding box center [121, 581] width 213 height 40
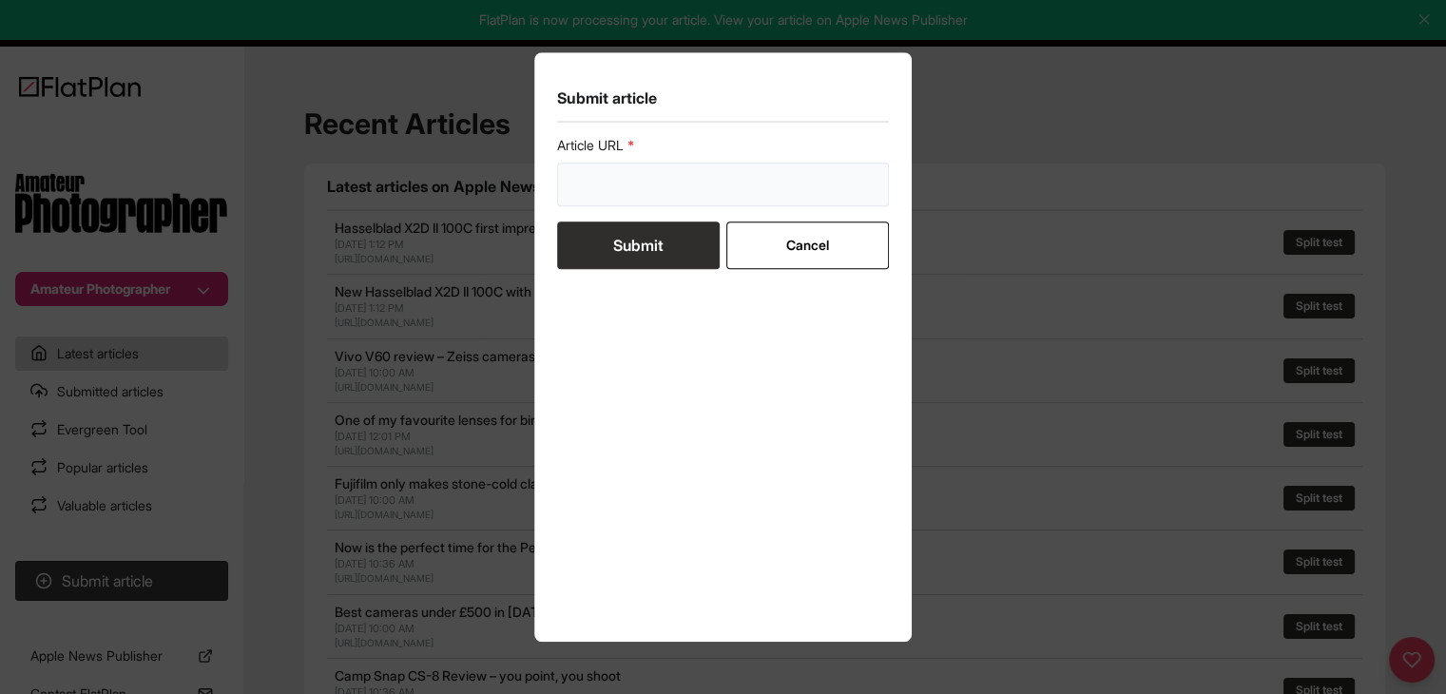
click at [615, 167] on input "url" at bounding box center [723, 185] width 333 height 44
paste input "https://amateurphotographer.com/buying-advice/best-camera-bags/"
type input "https://amateurphotographer.com/buying-advice/best-camera-bags/"
click at [611, 237] on button "Submit" at bounding box center [638, 246] width 163 height 48
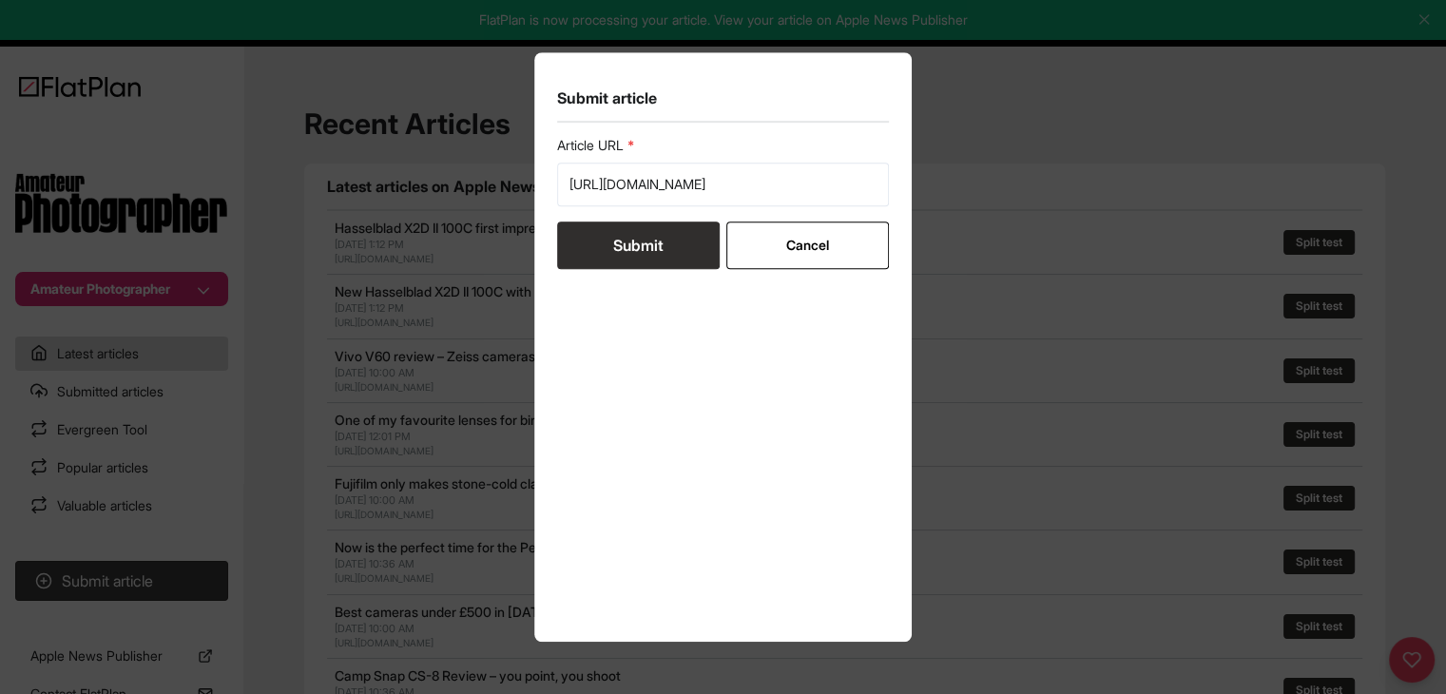
scroll to position [0, 0]
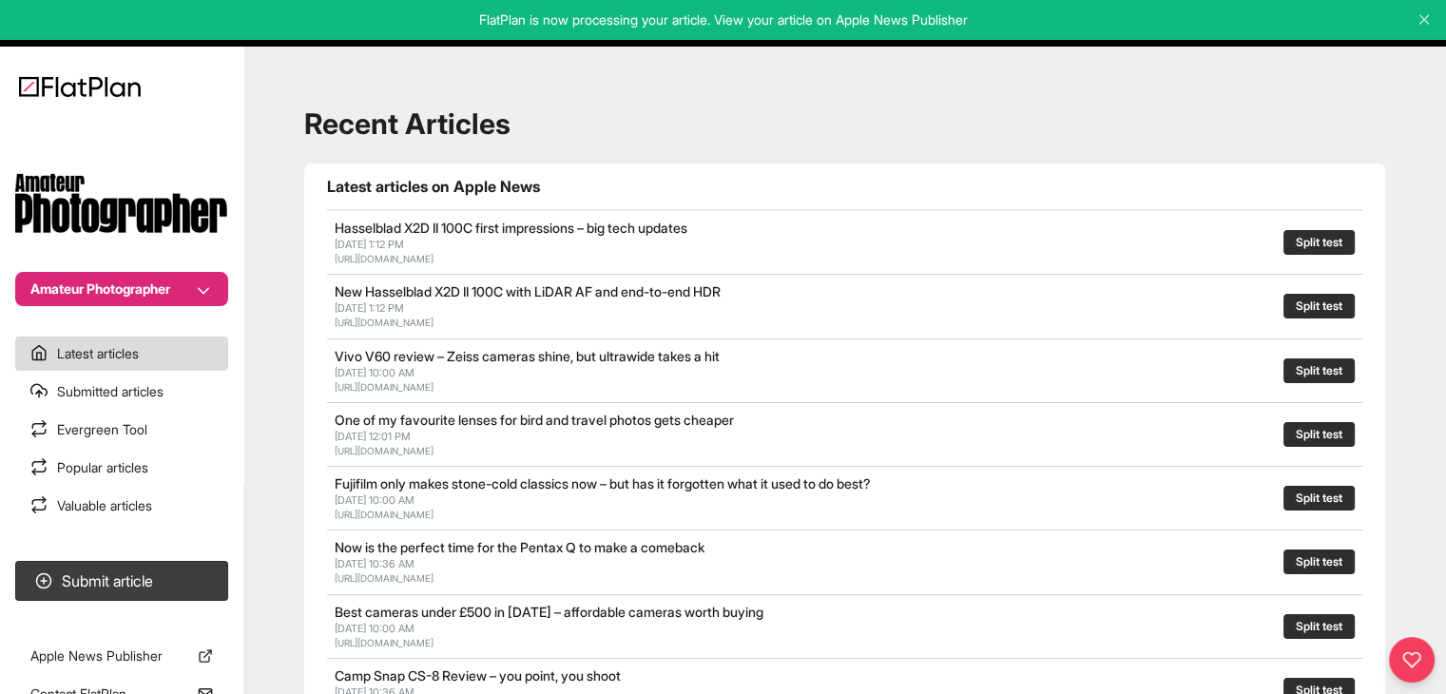
click at [213, 555] on section "Submit article" at bounding box center [121, 580] width 243 height 55
click at [215, 564] on button "Submit article" at bounding box center [121, 581] width 213 height 40
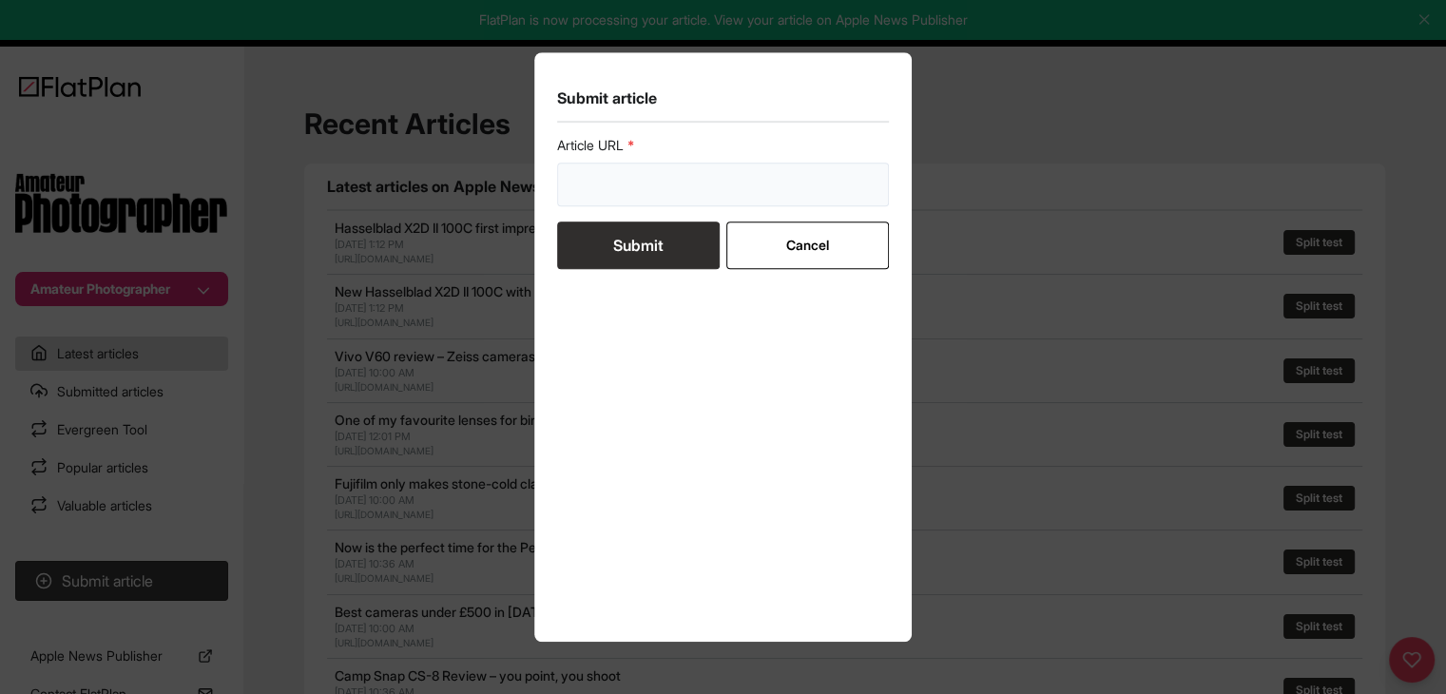
click at [609, 169] on input "url" at bounding box center [723, 185] width 333 height 44
paste input "https://amateurphotographer.com/buying-advice/the-best-cameras-for-photography/"
type input "https://amateurphotographer.com/buying-advice/the-best-cameras-for-photography/"
click at [624, 253] on button "Submit" at bounding box center [638, 246] width 163 height 48
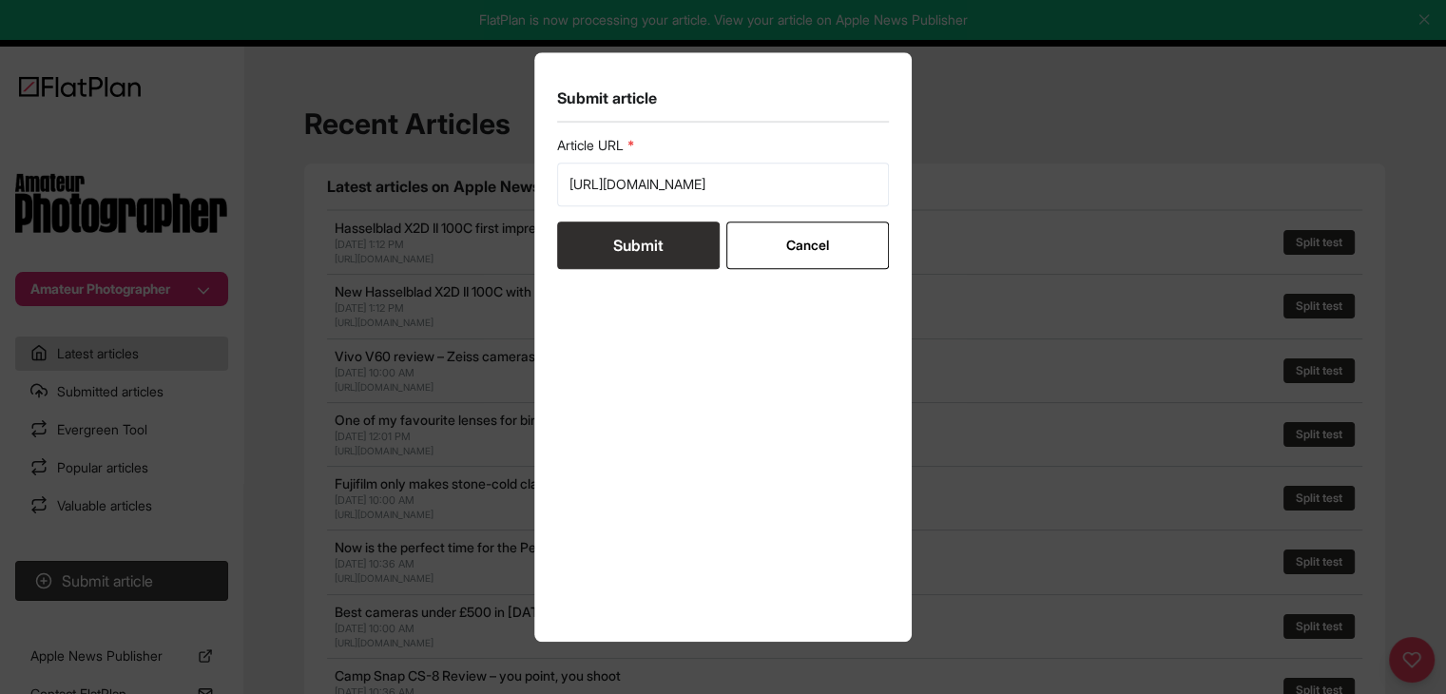
scroll to position [0, 0]
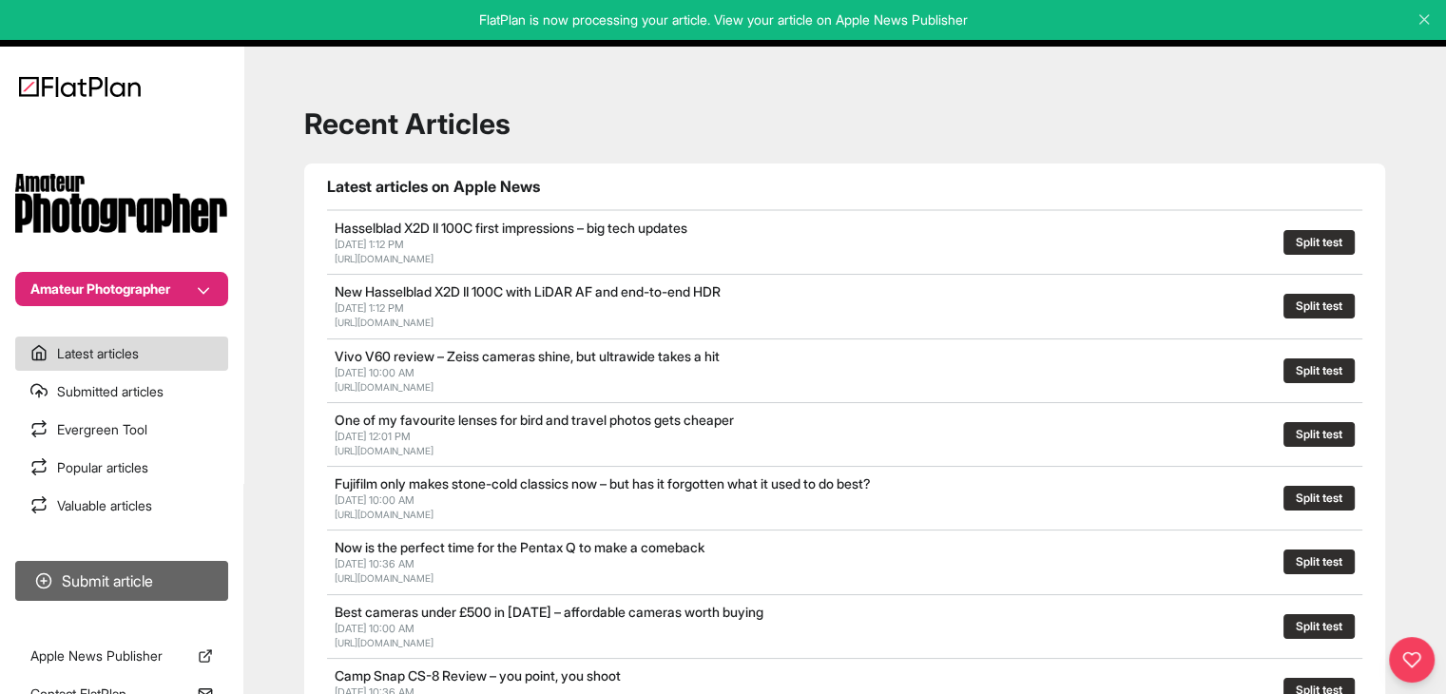
click at [65, 562] on button "Submit article" at bounding box center [121, 581] width 213 height 40
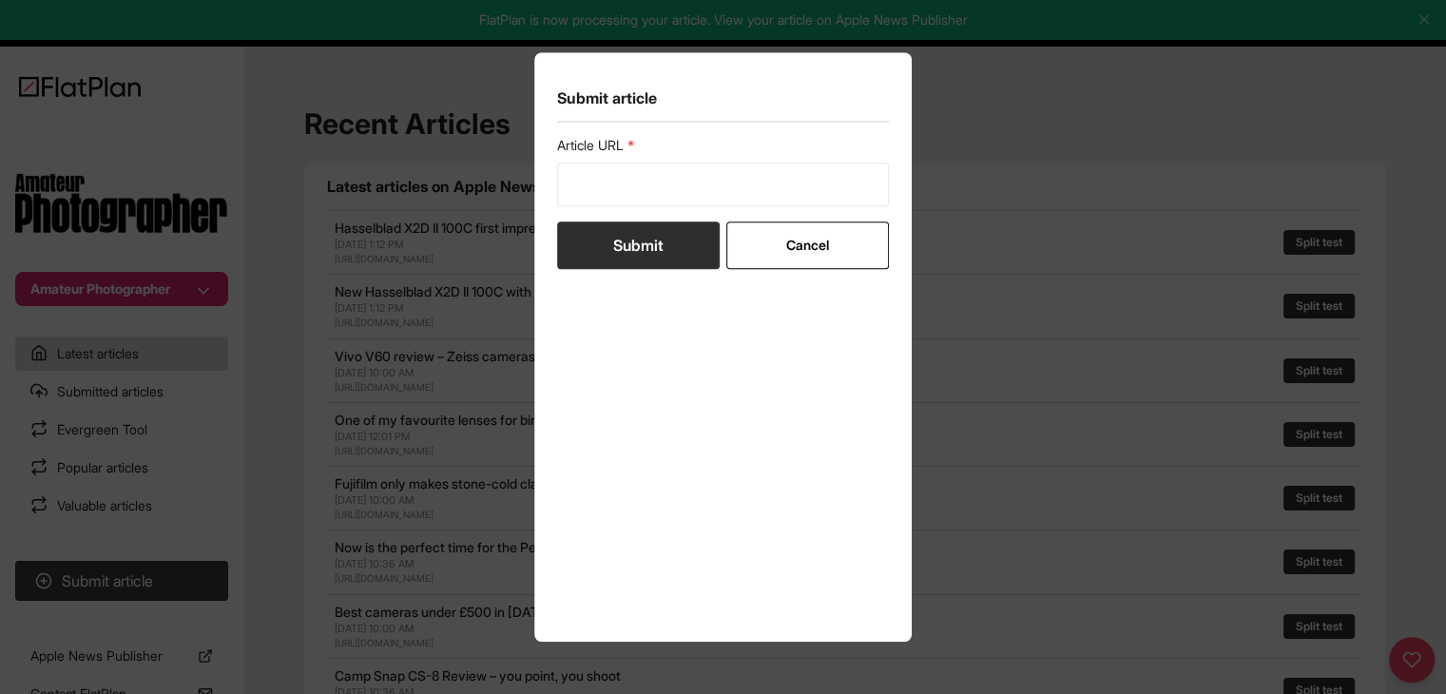
click at [608, 212] on form "Article URL Submit Cancel" at bounding box center [723, 202] width 333 height 133
click at [614, 192] on input "url" at bounding box center [723, 185] width 333 height 44
paste input "https://amateurphotographer.com/buying-advice/best-camera-for-wedding-photograp…"
type input "https://amateurphotographer.com/buying-advice/best-camera-for-wedding-photograp…"
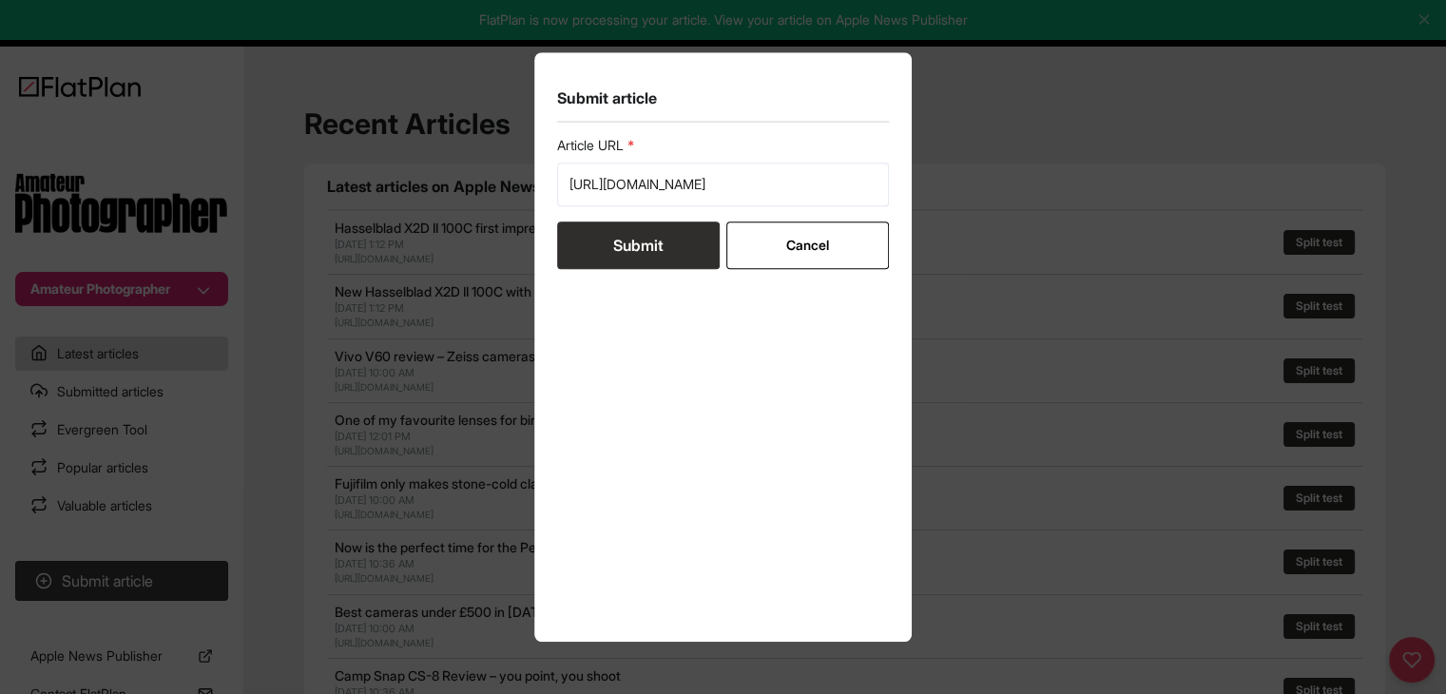
click at [640, 249] on button "Submit" at bounding box center [638, 246] width 163 height 48
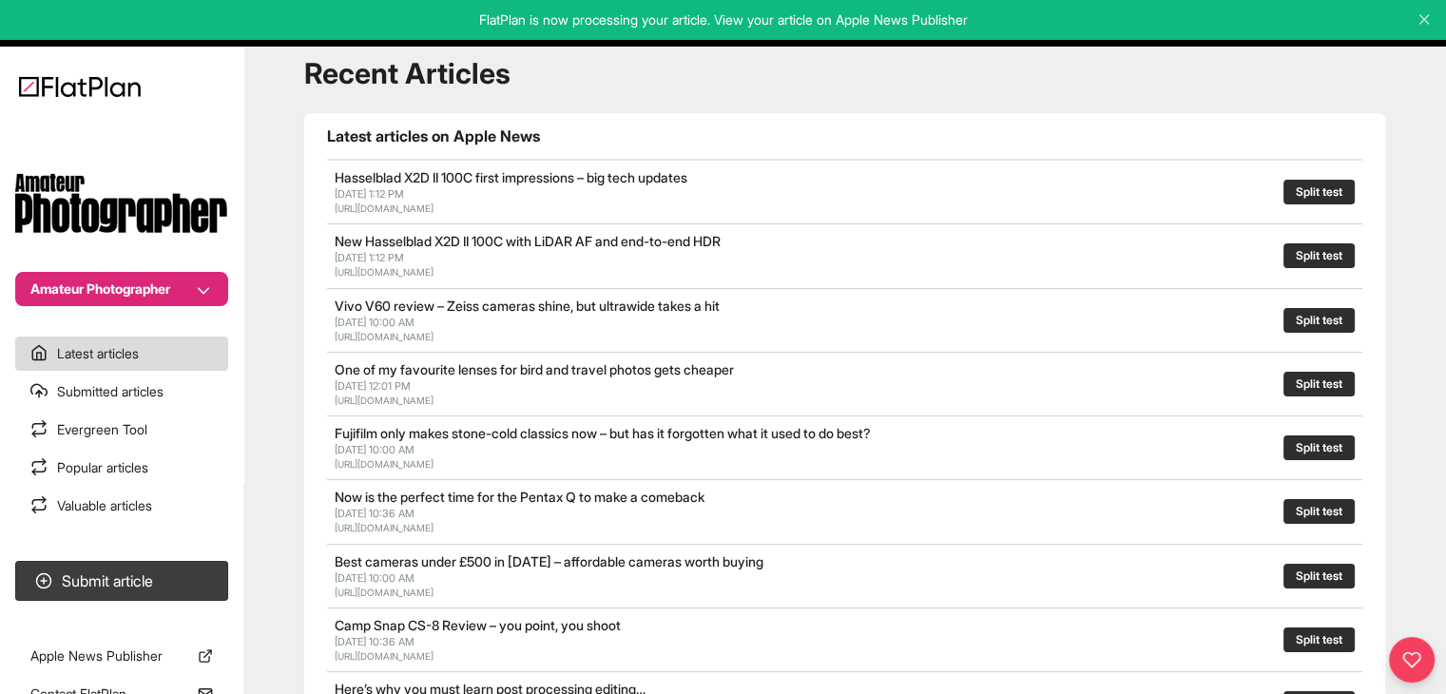
scroll to position [95, 0]
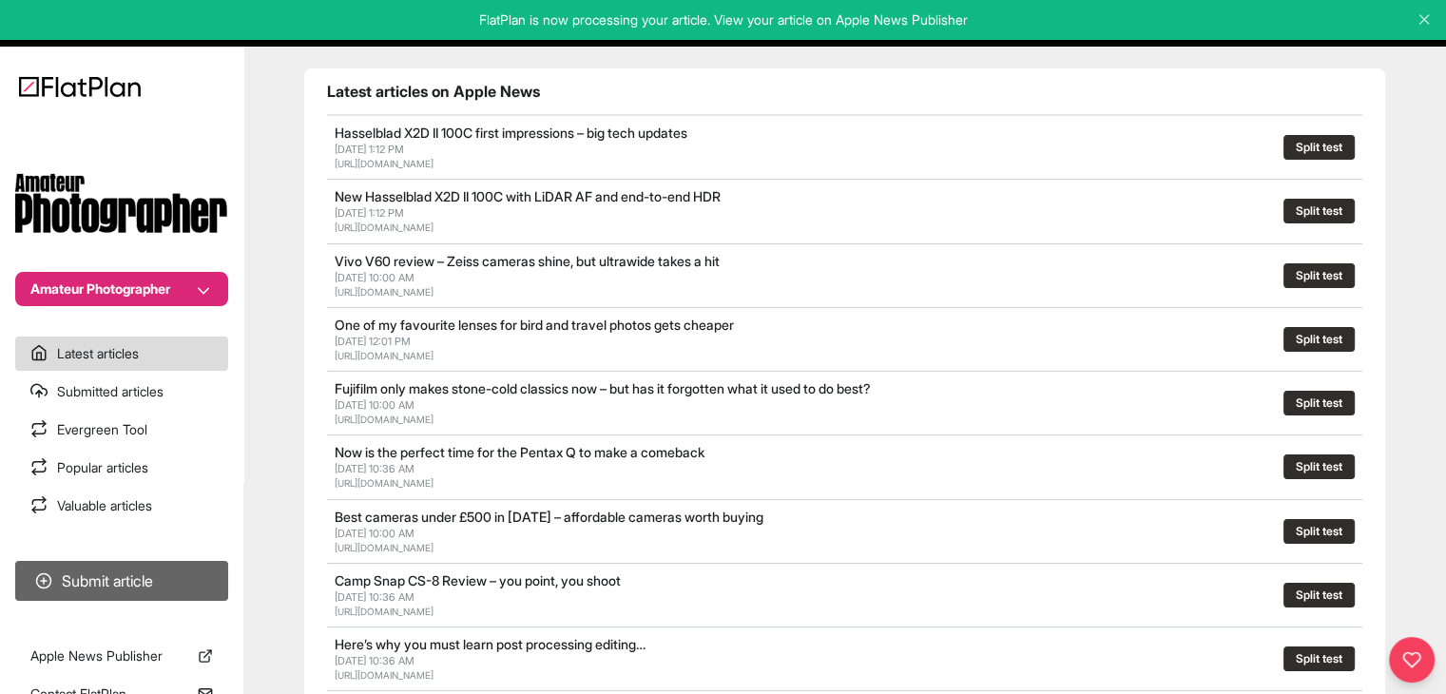
click at [198, 600] on section "Submit article" at bounding box center [121, 580] width 243 height 55
click at [210, 579] on button "Submit article" at bounding box center [121, 581] width 213 height 40
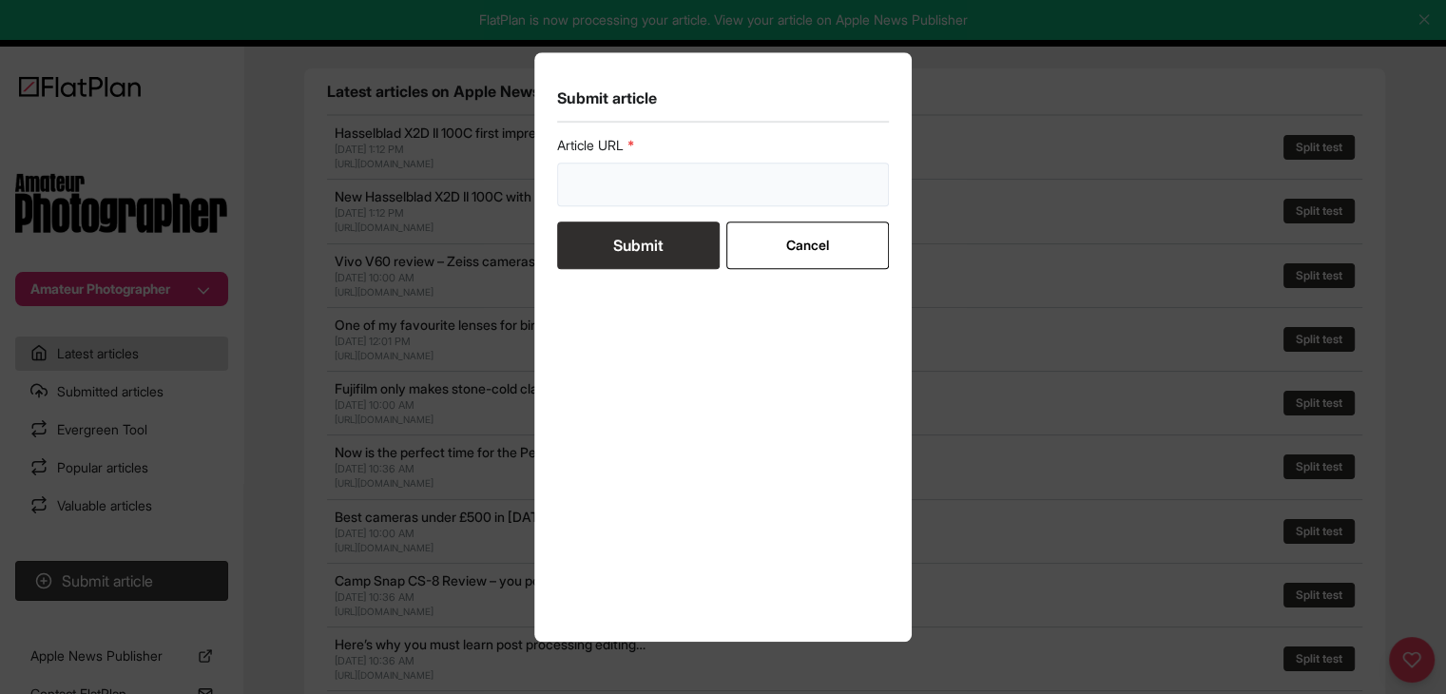
click at [611, 181] on input "url" at bounding box center [723, 185] width 333 height 44
paste input "https://amateurphotographer.com/buying-advice/dslr-vs-mirrorless-which-is-best/"
type input "https://amateurphotographer.com/buying-advice/dslr-vs-mirrorless-which-is-best/"
click at [617, 233] on button "Submit" at bounding box center [638, 246] width 163 height 48
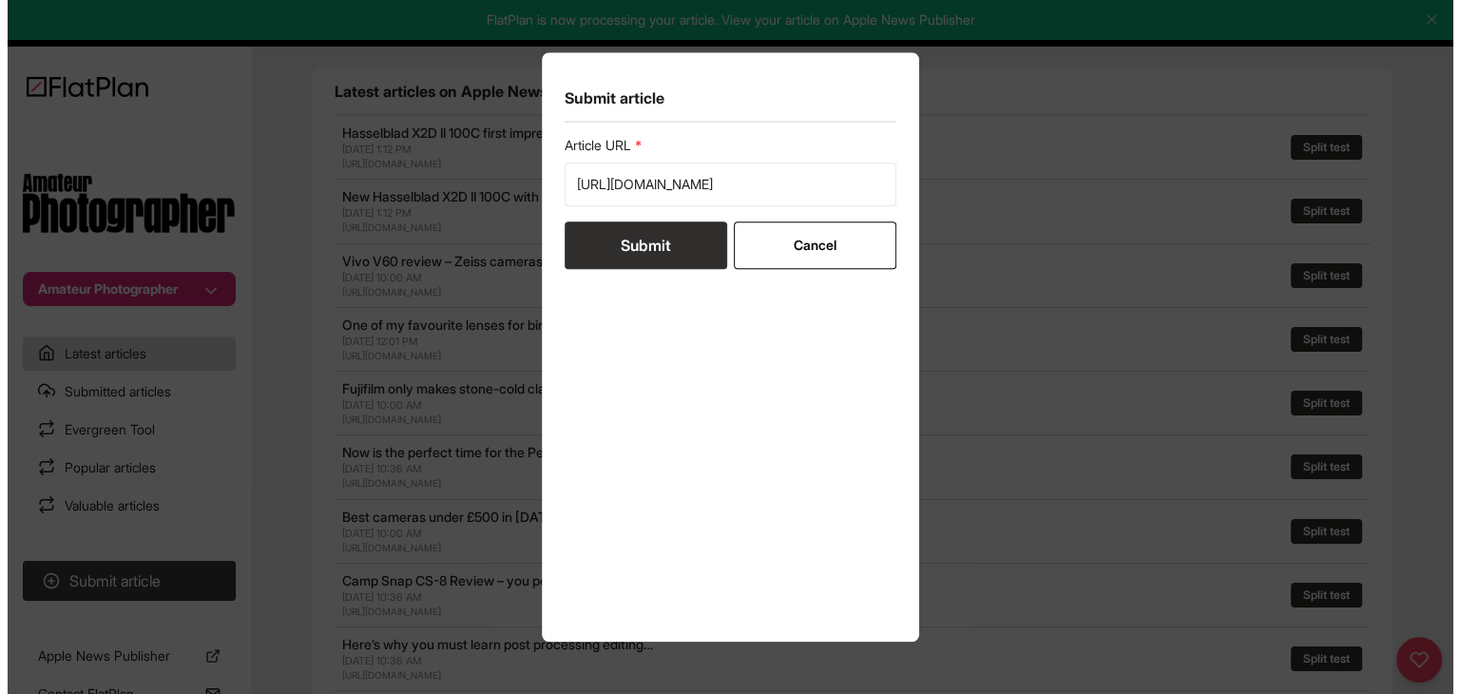
scroll to position [0, 0]
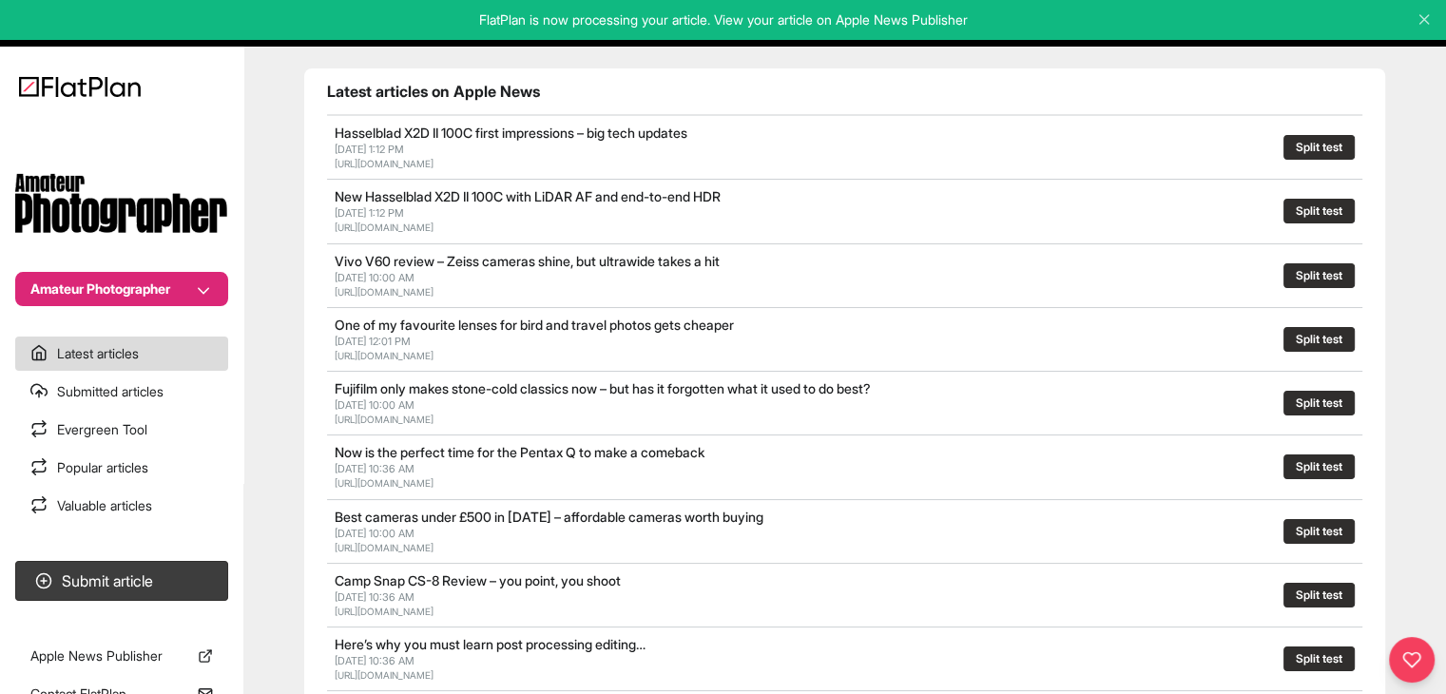
click at [110, 294] on button "Amateur Photographer" at bounding box center [121, 289] width 213 height 34
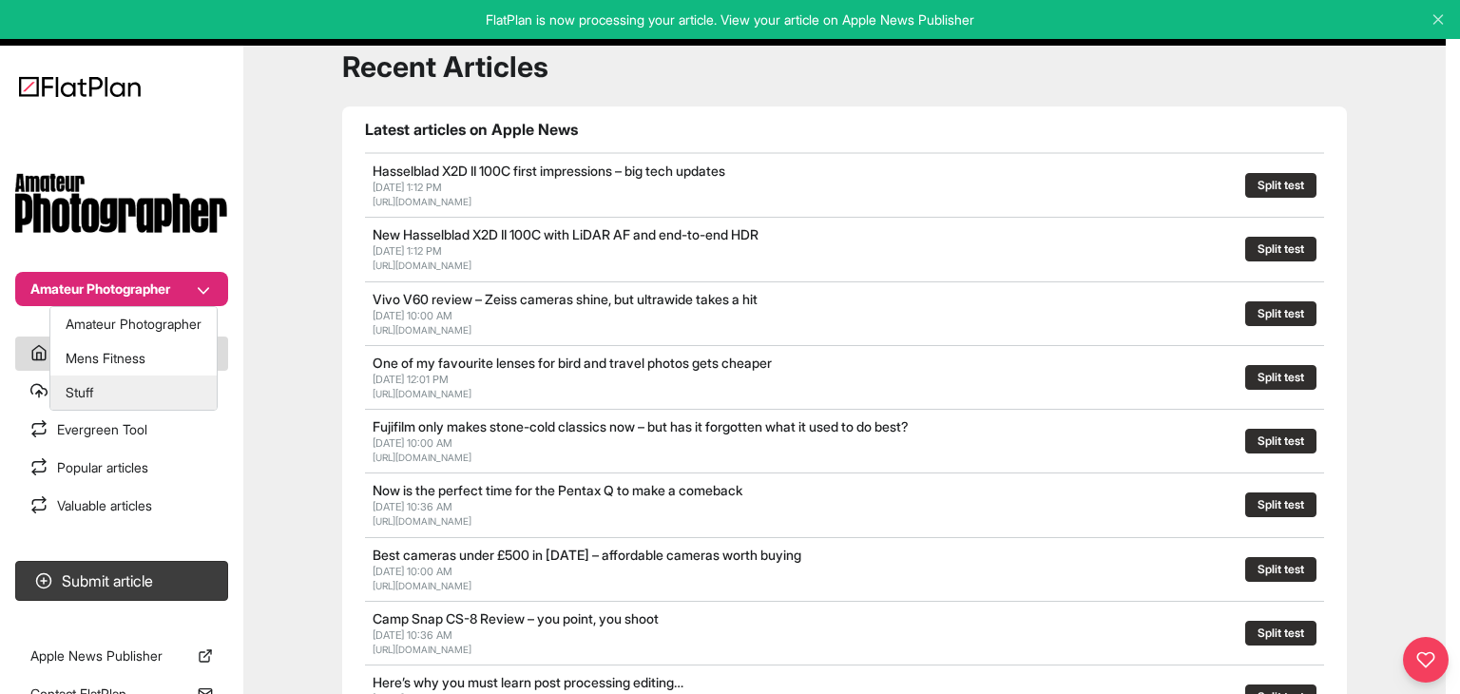
click at [117, 389] on button "Stuff" at bounding box center [133, 393] width 166 height 34
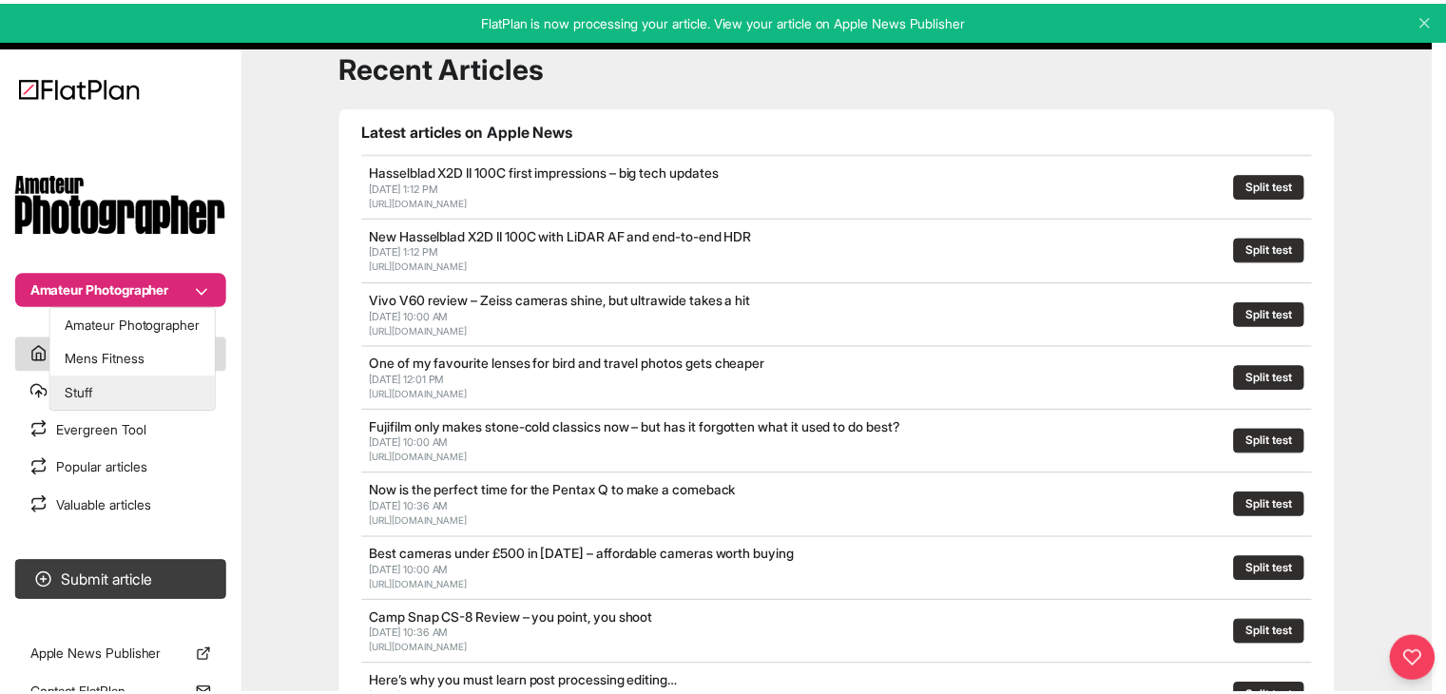
scroll to position [91, 0]
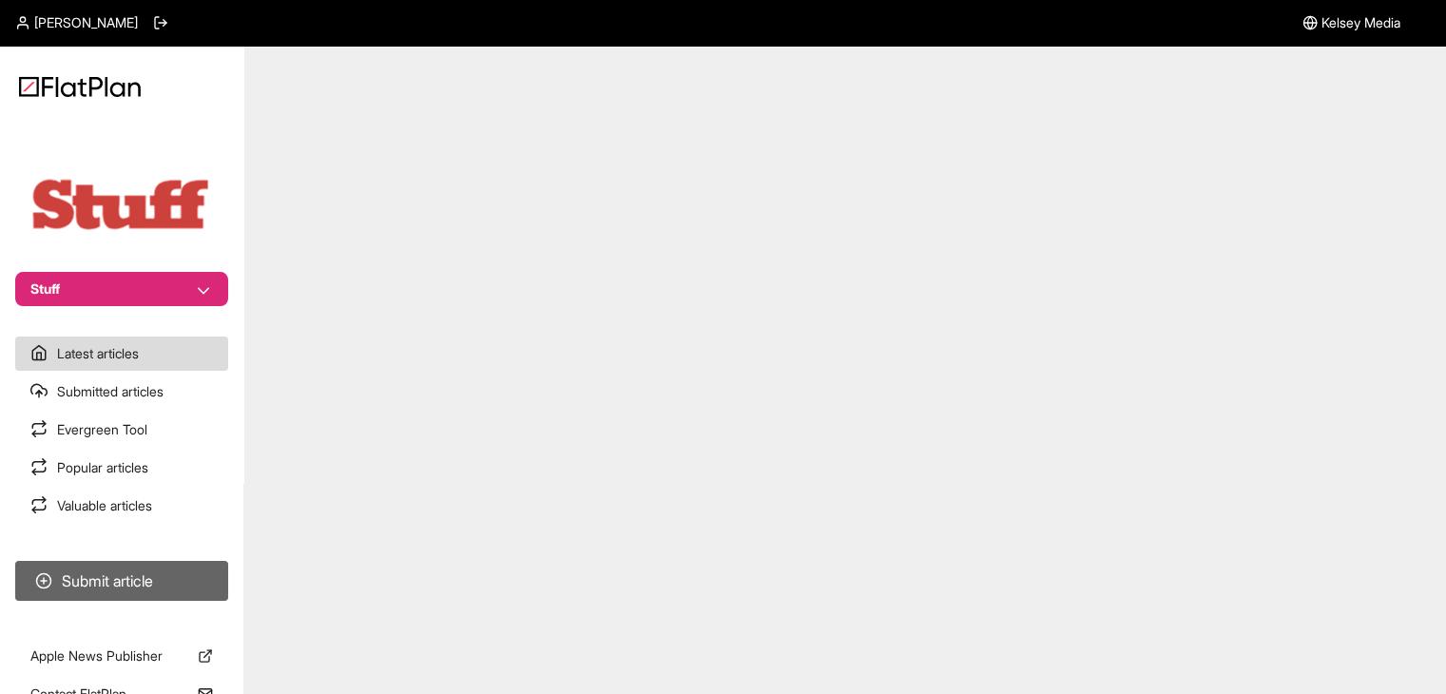
click at [164, 577] on button "Submit article" at bounding box center [121, 581] width 213 height 40
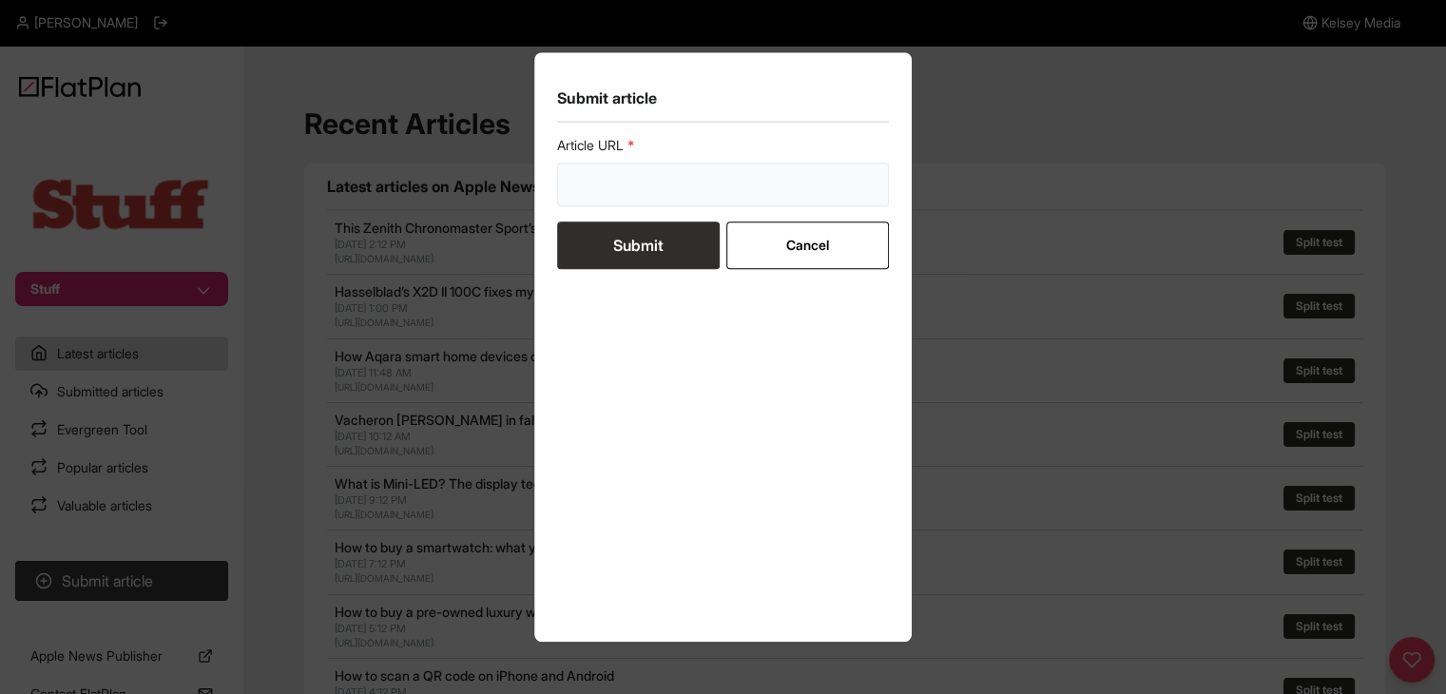
click at [604, 184] on input "url" at bounding box center [723, 185] width 333 height 44
paste input "[URL][DOMAIN_NAME]"
type input "[URL][DOMAIN_NAME]"
click at [660, 244] on button "Submit" at bounding box center [638, 246] width 163 height 48
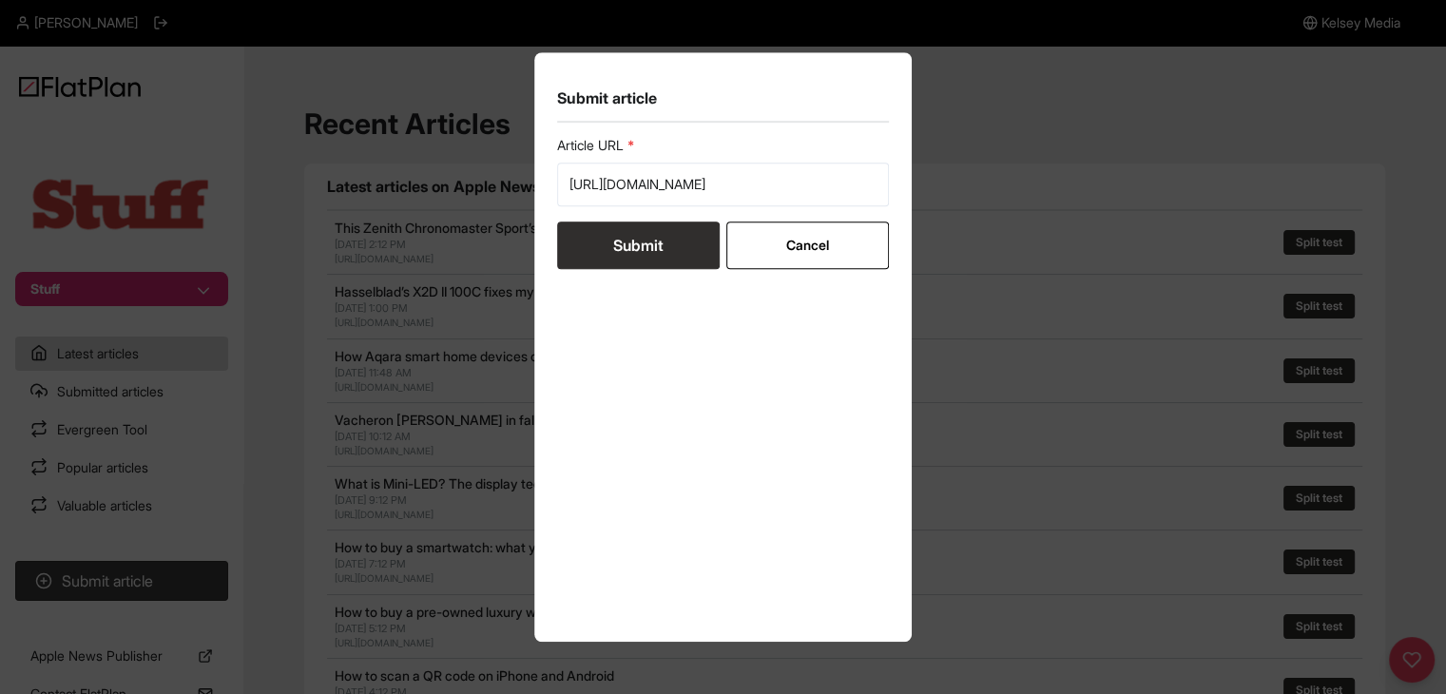
scroll to position [0, 0]
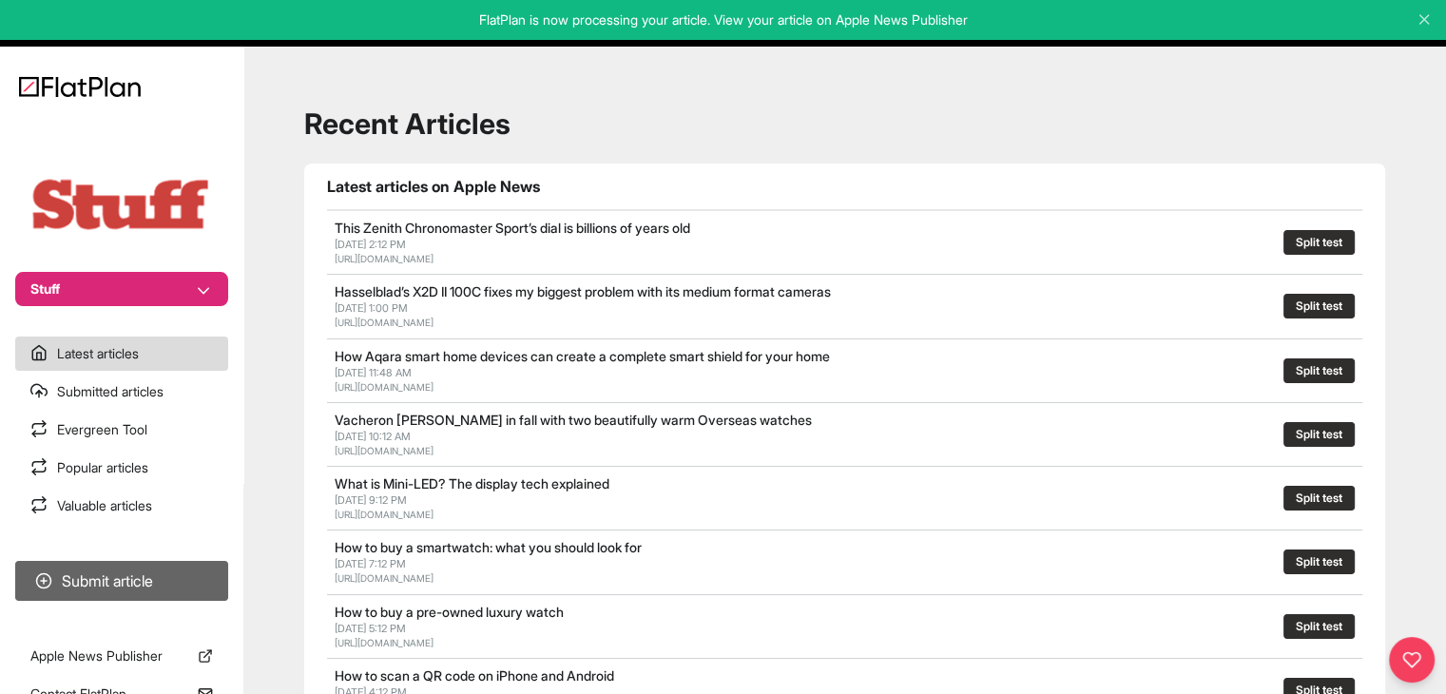
click at [185, 577] on button "Submit article" at bounding box center [121, 581] width 213 height 40
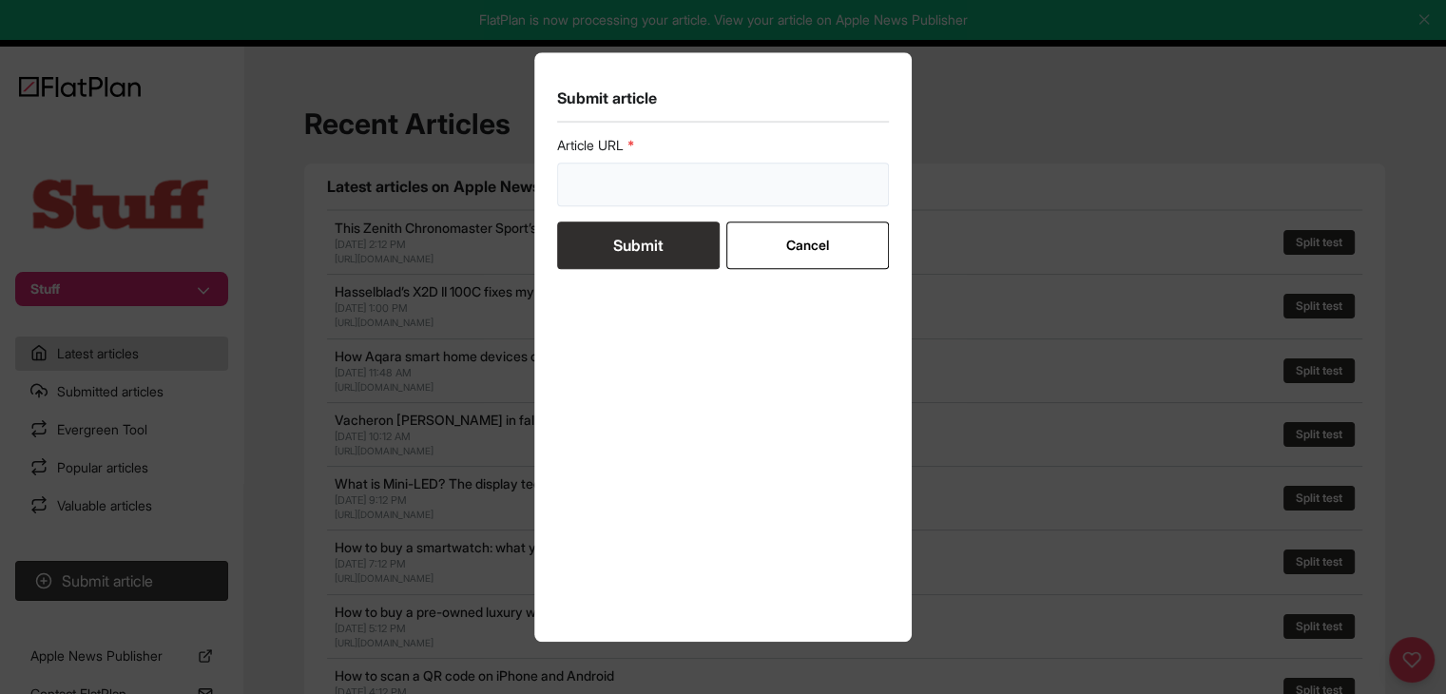
drag, startPoint x: 769, startPoint y: 188, endPoint x: 757, endPoint y: 193, distance: 13.2
click at [768, 189] on input "url" at bounding box center [723, 185] width 333 height 44
paste input "[URL][DOMAIN_NAME]"
type input "https://www.stuff.tv/news/apples-new-subscription-can-protect-all-your-devices-…"
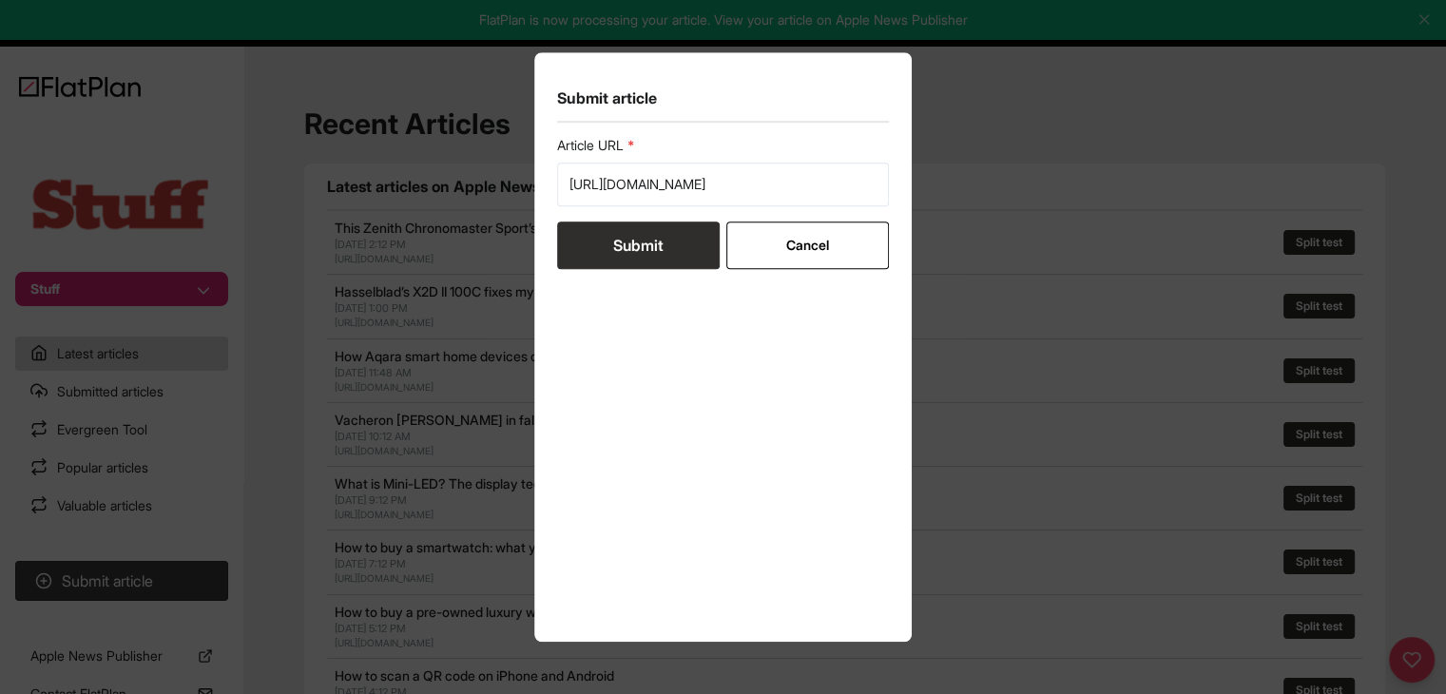
click at [634, 248] on button "Submit" at bounding box center [638, 246] width 163 height 48
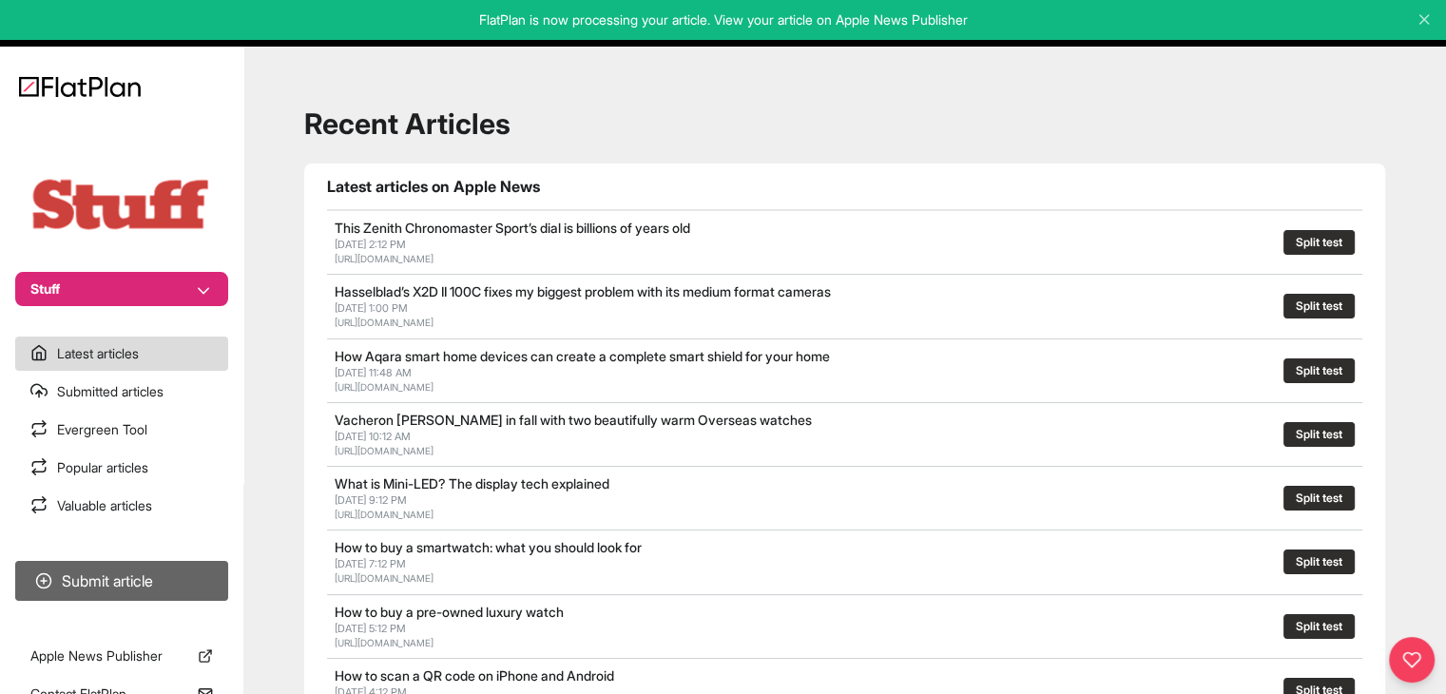
click at [184, 581] on button "Submit article" at bounding box center [121, 581] width 213 height 40
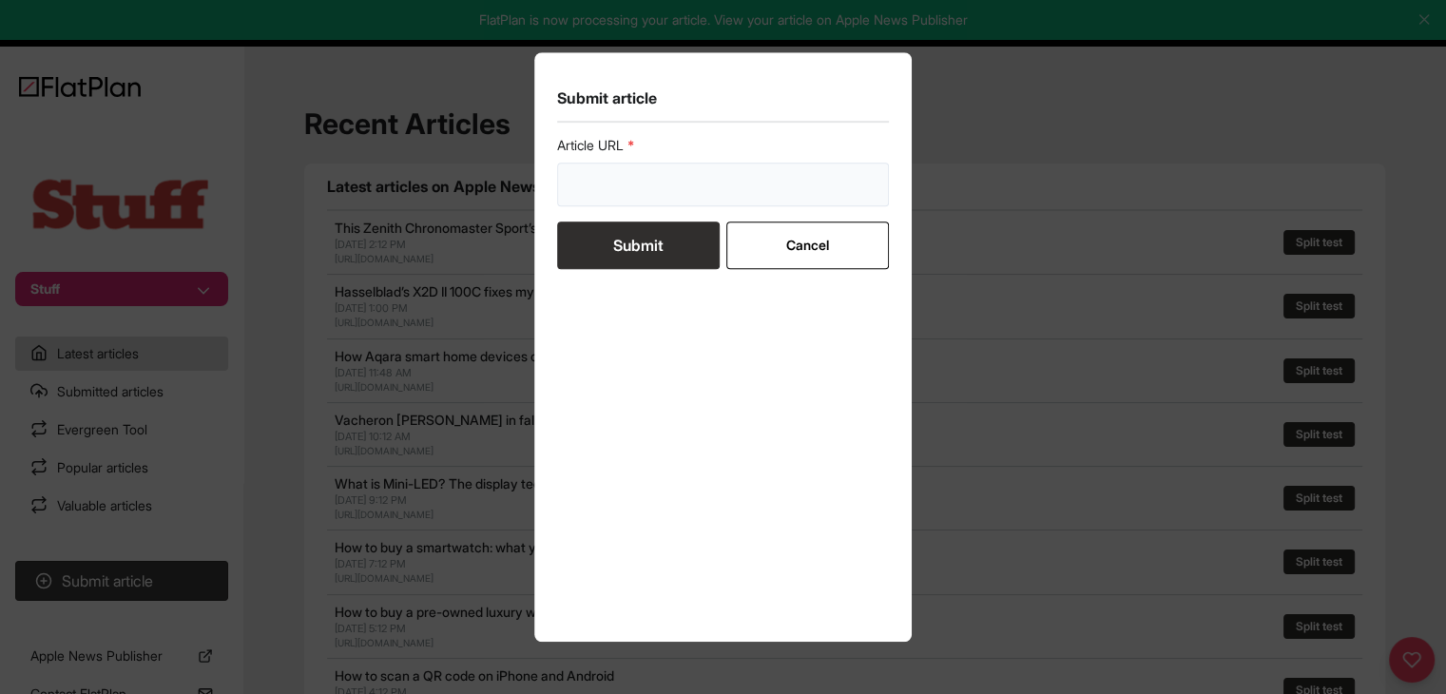
click at [605, 187] on input "url" at bounding box center [723, 185] width 333 height 44
paste input "https://www.stuff.tv/features/apple-iphone-17-preview/"
type input "https://www.stuff.tv/features/apple-iphone-17-preview/"
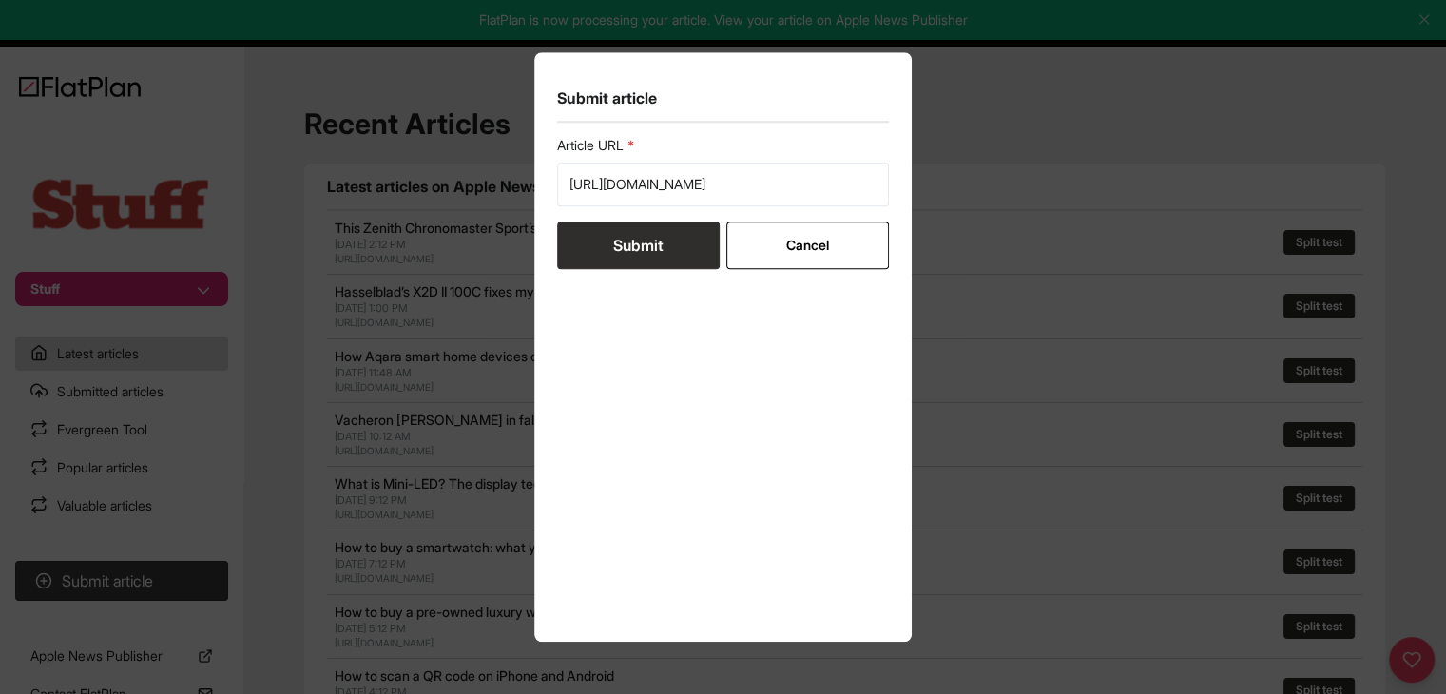
click at [609, 241] on button "Submit" at bounding box center [638, 246] width 163 height 48
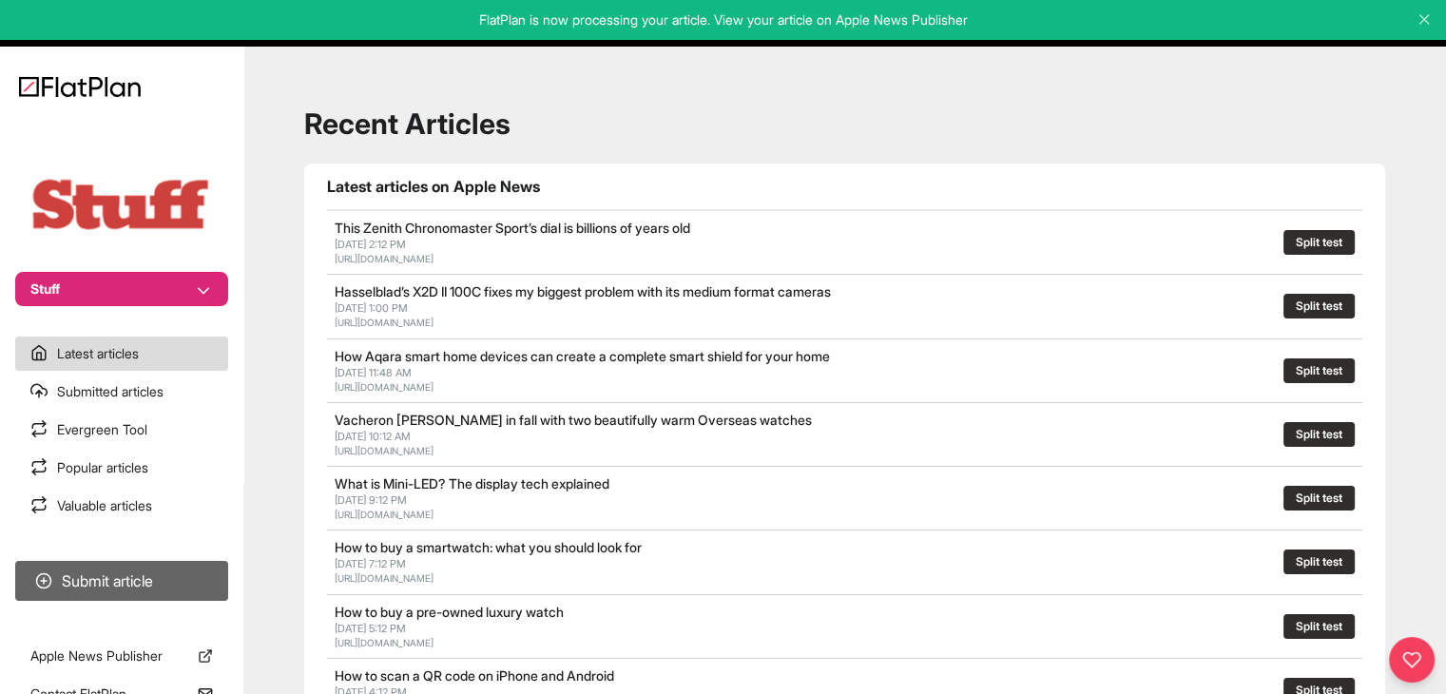
click at [204, 571] on button "Submit article" at bounding box center [121, 581] width 213 height 40
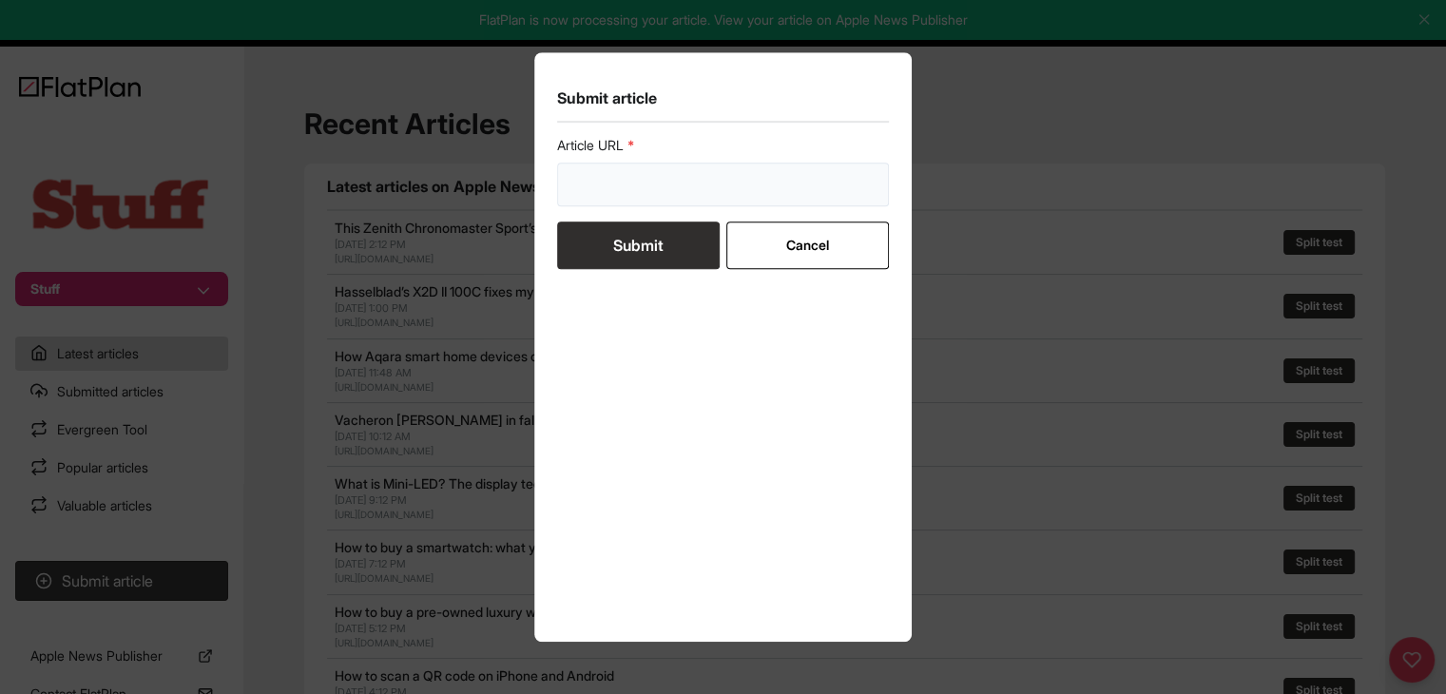
click at [591, 179] on input "url" at bounding box center [723, 185] width 333 height 44
paste input "https://www.stuff.tv/features/apple-iphone-launch-release-date-2025/"
type input "https://www.stuff.tv/features/apple-iphone-launch-release-date-2025/"
click at [616, 243] on button "Submit" at bounding box center [638, 246] width 163 height 48
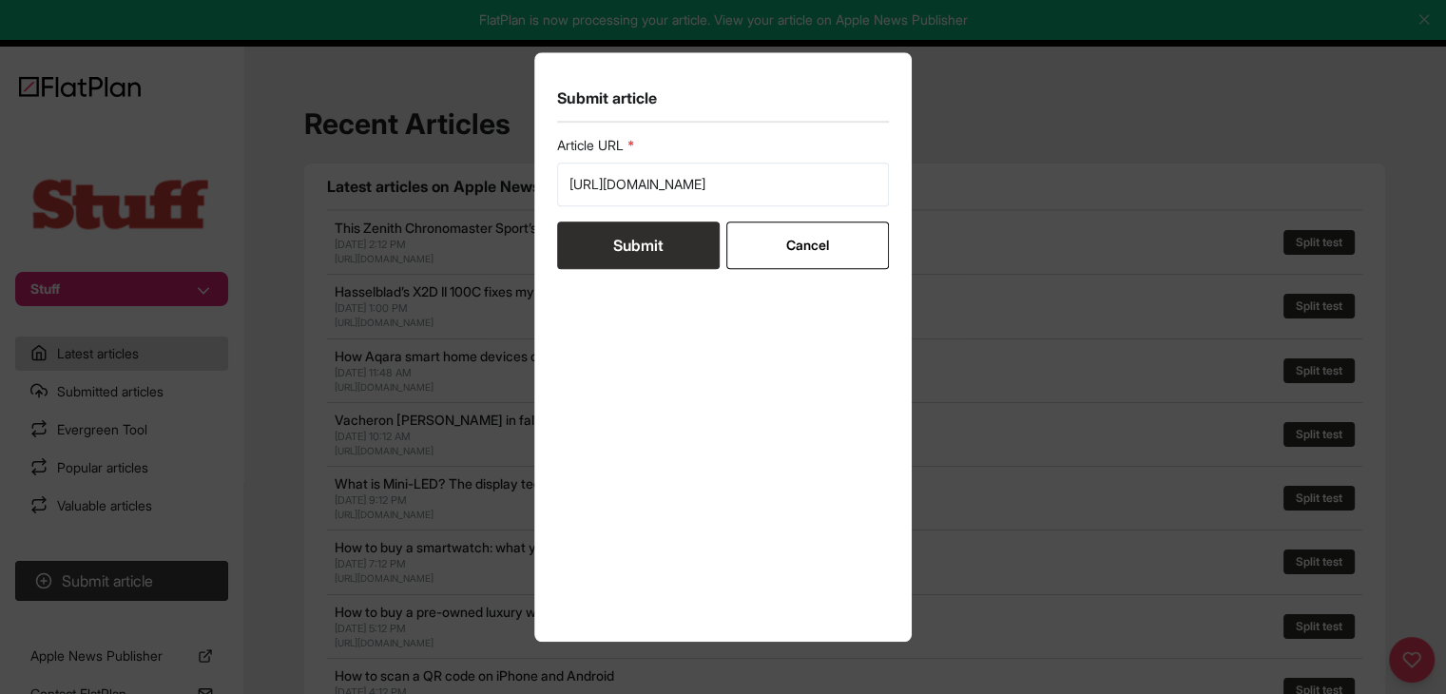
scroll to position [0, 0]
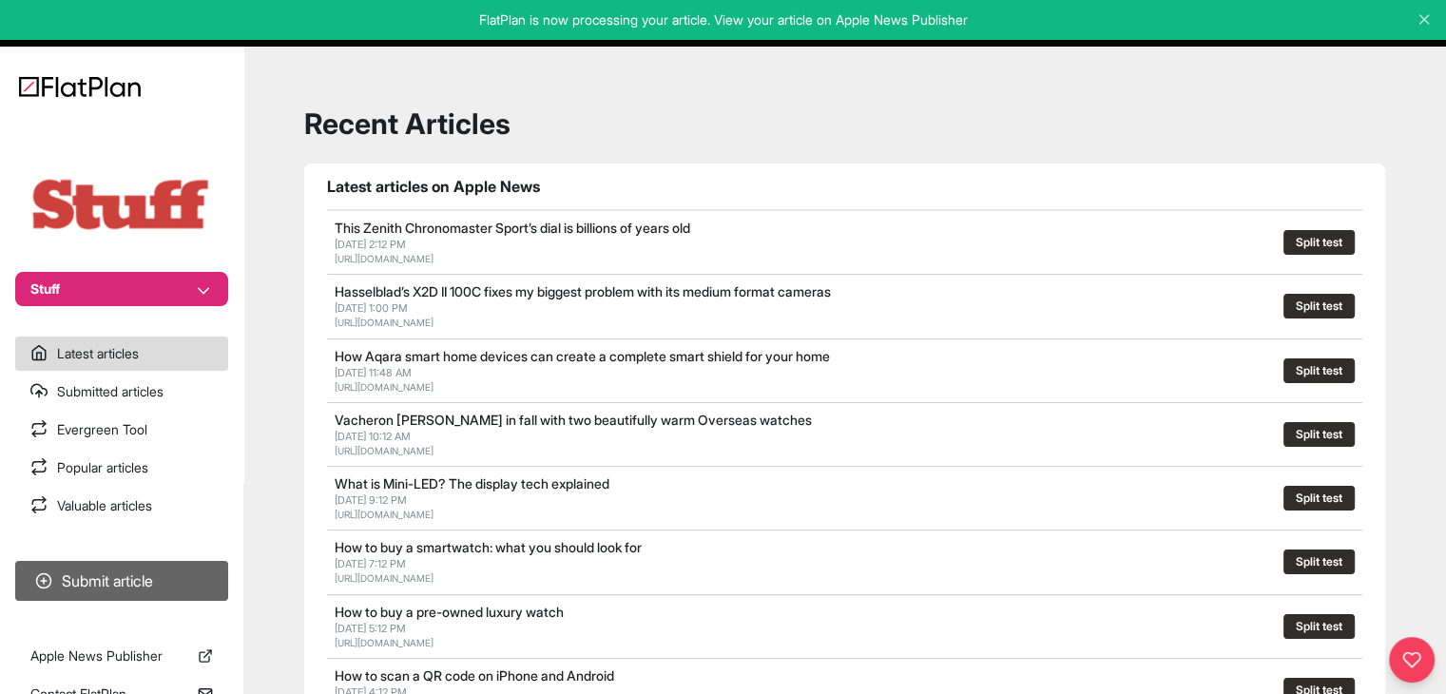
click at [207, 577] on button "Submit article" at bounding box center [121, 581] width 213 height 40
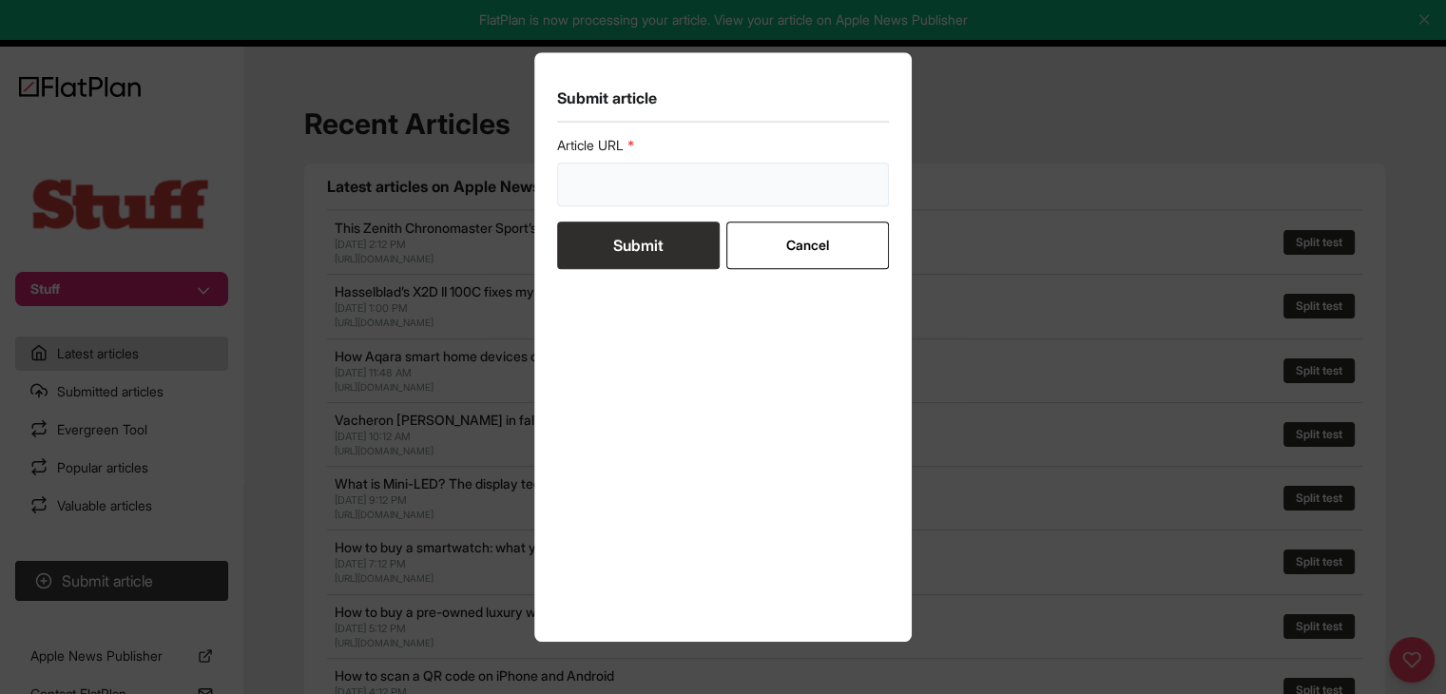
drag, startPoint x: 581, startPoint y: 195, endPoint x: 596, endPoint y: 235, distance: 42.7
click at [582, 195] on input "url" at bounding box center [723, 185] width 333 height 44
paste input "https://www.stuff.tv/features/best-fan/"
type input "https://www.stuff.tv/features/best-fan/"
click at [605, 263] on button "Submit" at bounding box center [638, 246] width 163 height 48
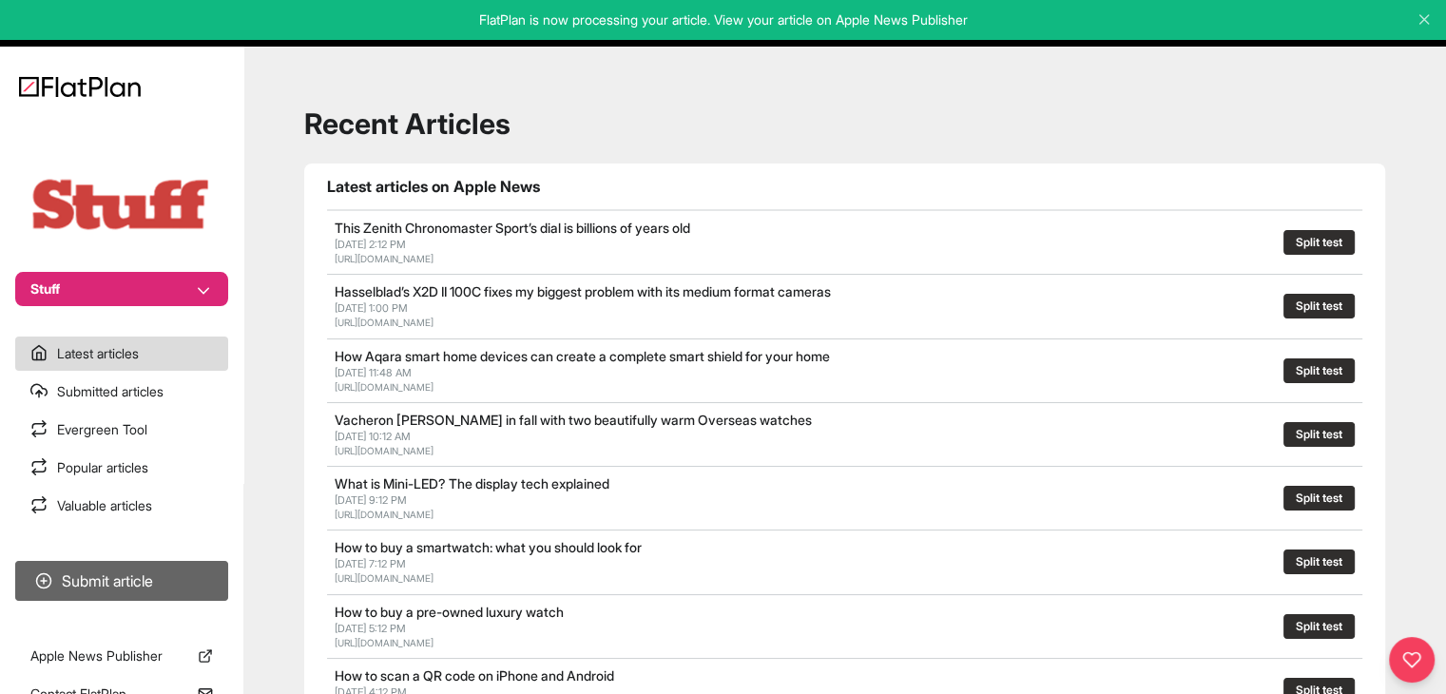
drag, startPoint x: 228, startPoint y: 568, endPoint x: 210, endPoint y: 572, distance: 18.7
click at [228, 568] on section "Submit article" at bounding box center [121, 580] width 243 height 55
click at [210, 573] on button "Submit article" at bounding box center [121, 581] width 213 height 40
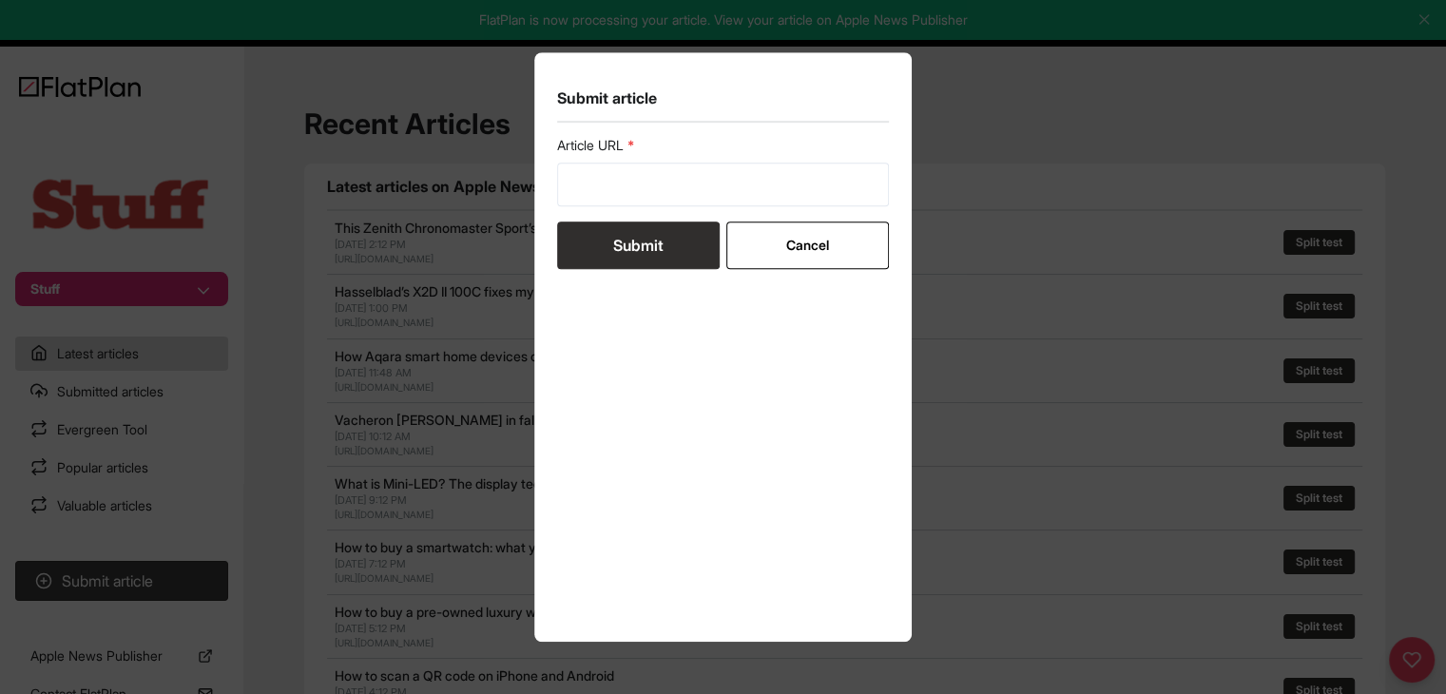
click at [624, 161] on div "Article URL" at bounding box center [723, 171] width 333 height 70
click at [623, 194] on input "url" at bounding box center [723, 185] width 333 height 44
paste input "https://www.stuff.tv/features/best-bbq/"
type input "https://www.stuff.tv/features/best-bbq/"
click at [623, 249] on button "Submit" at bounding box center [638, 246] width 163 height 48
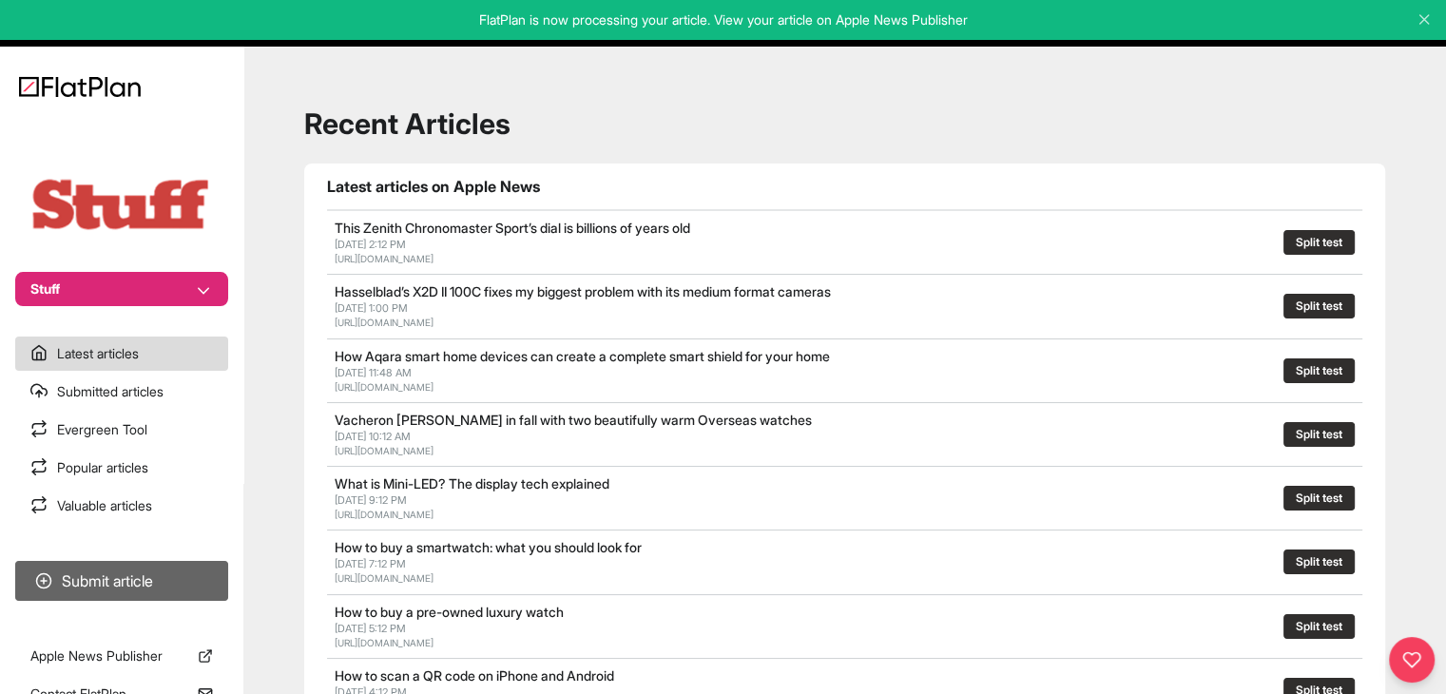
click at [171, 565] on button "Submit article" at bounding box center [121, 581] width 213 height 40
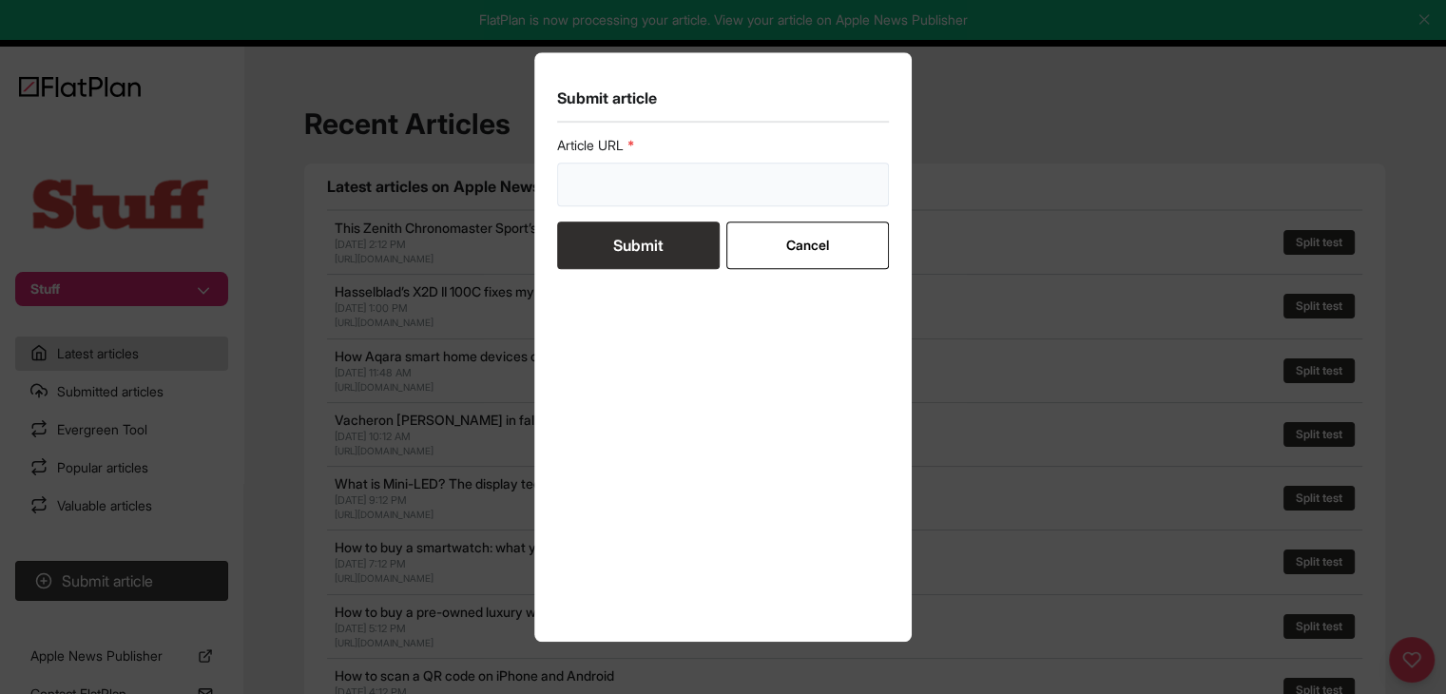
click at [652, 176] on input "url" at bounding box center [723, 185] width 333 height 44
paste input "https://www.stuff.tv/features/best-projector/"
type input "https://www.stuff.tv/features/best-projector/"
click at [630, 242] on button "Submit" at bounding box center [638, 246] width 163 height 48
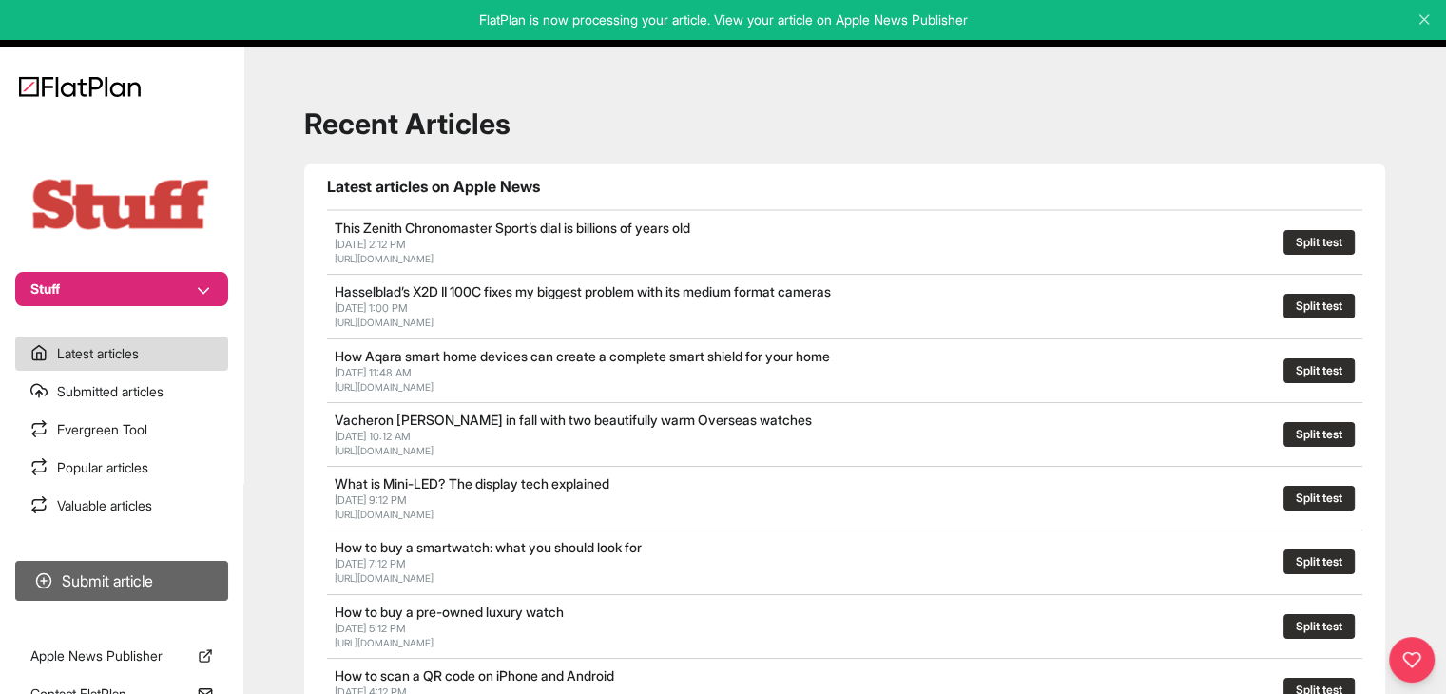
click at [122, 568] on button "Submit article" at bounding box center [121, 581] width 213 height 40
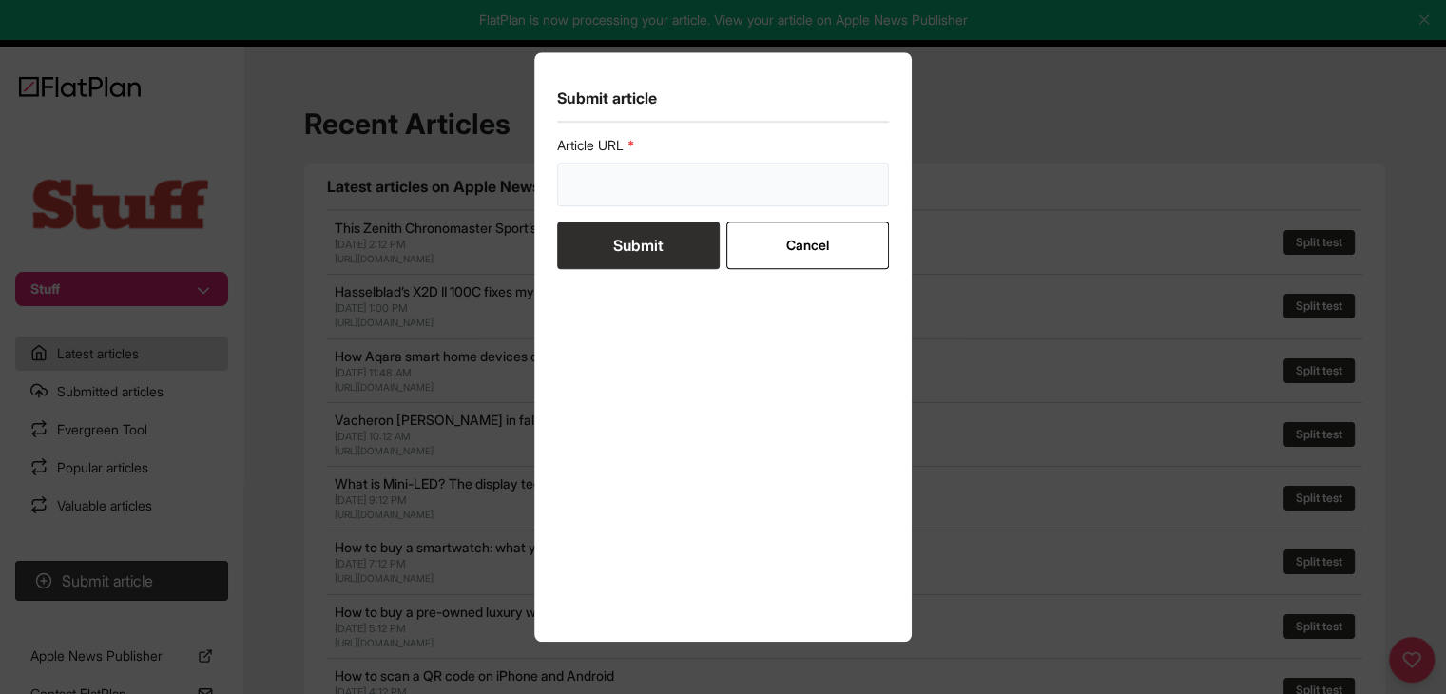
click at [581, 180] on input "url" at bounding box center [723, 185] width 333 height 44
paste input "https://www.stuff.tv/features/best-android-smartwatches/"
type input "https://www.stuff.tv/features/best-android-smartwatches/"
click at [589, 237] on button "Submit" at bounding box center [638, 246] width 163 height 48
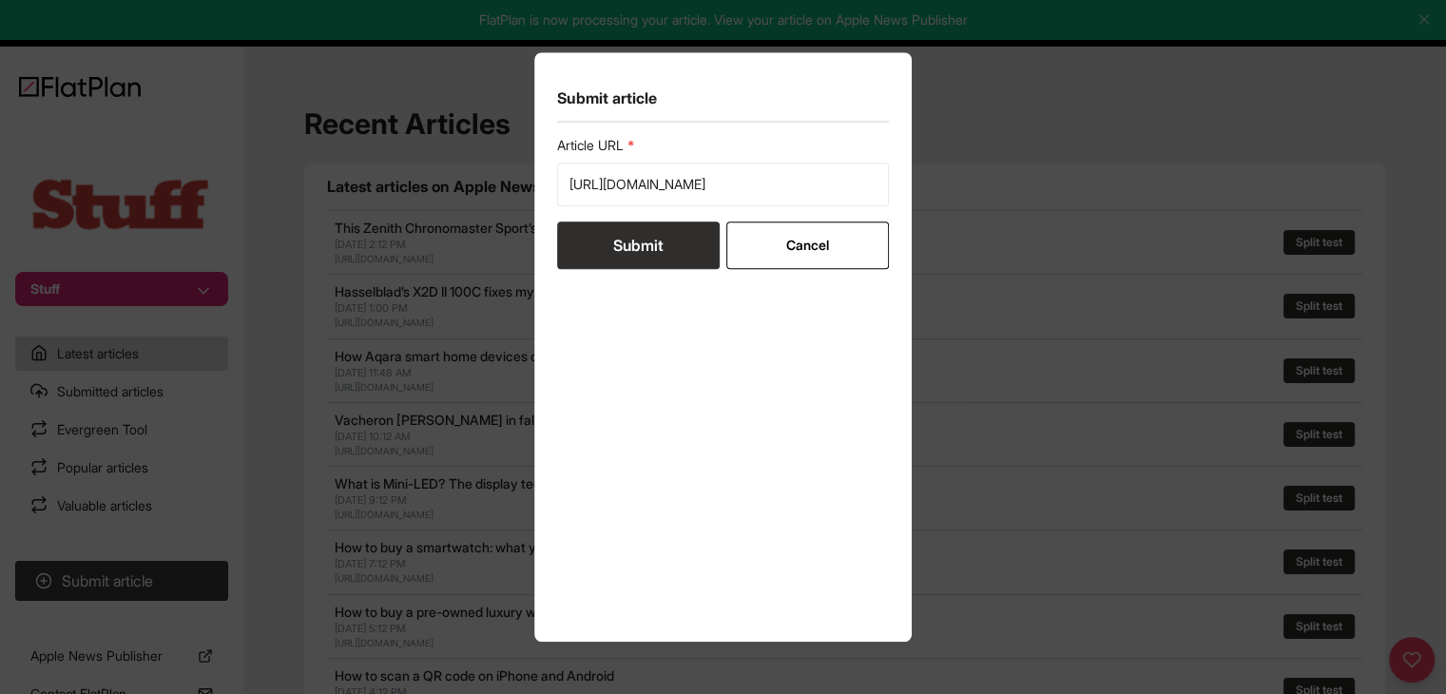
scroll to position [0, 0]
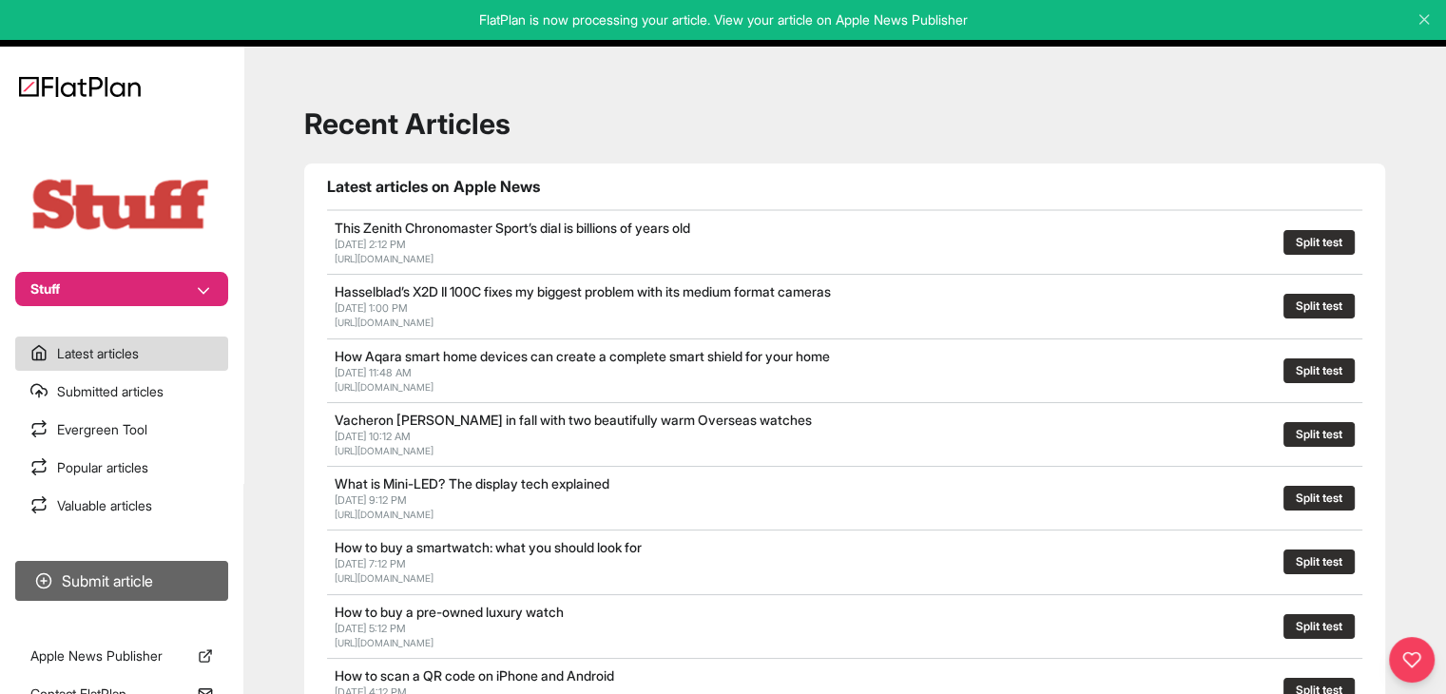
click at [210, 571] on button "Submit article" at bounding box center [121, 581] width 213 height 40
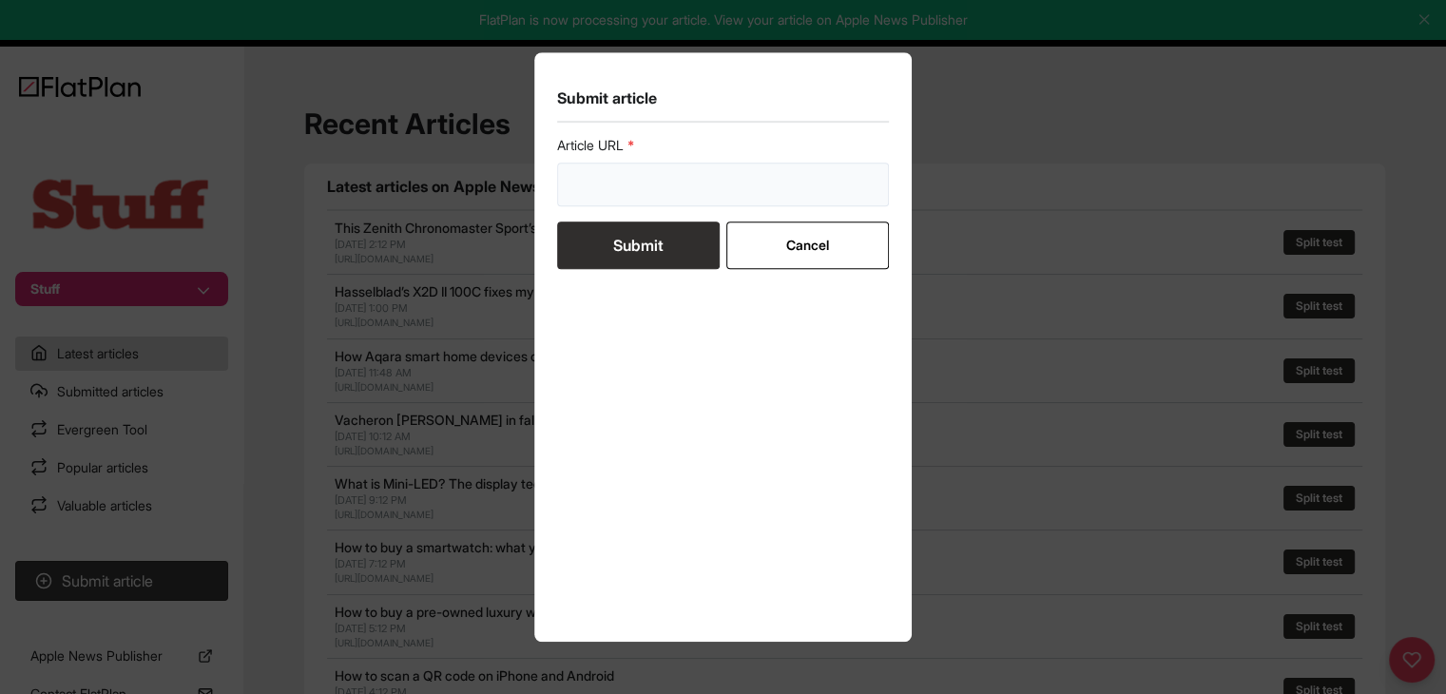
drag, startPoint x: 602, startPoint y: 174, endPoint x: 606, endPoint y: 202, distance: 27.8
click at [602, 173] on input "url" at bounding box center [723, 185] width 333 height 44
paste input "https://www.stuff.tv/features/best-music-streaming-services-reviewed/"
type input "https://www.stuff.tv/features/best-music-streaming-services-reviewed/"
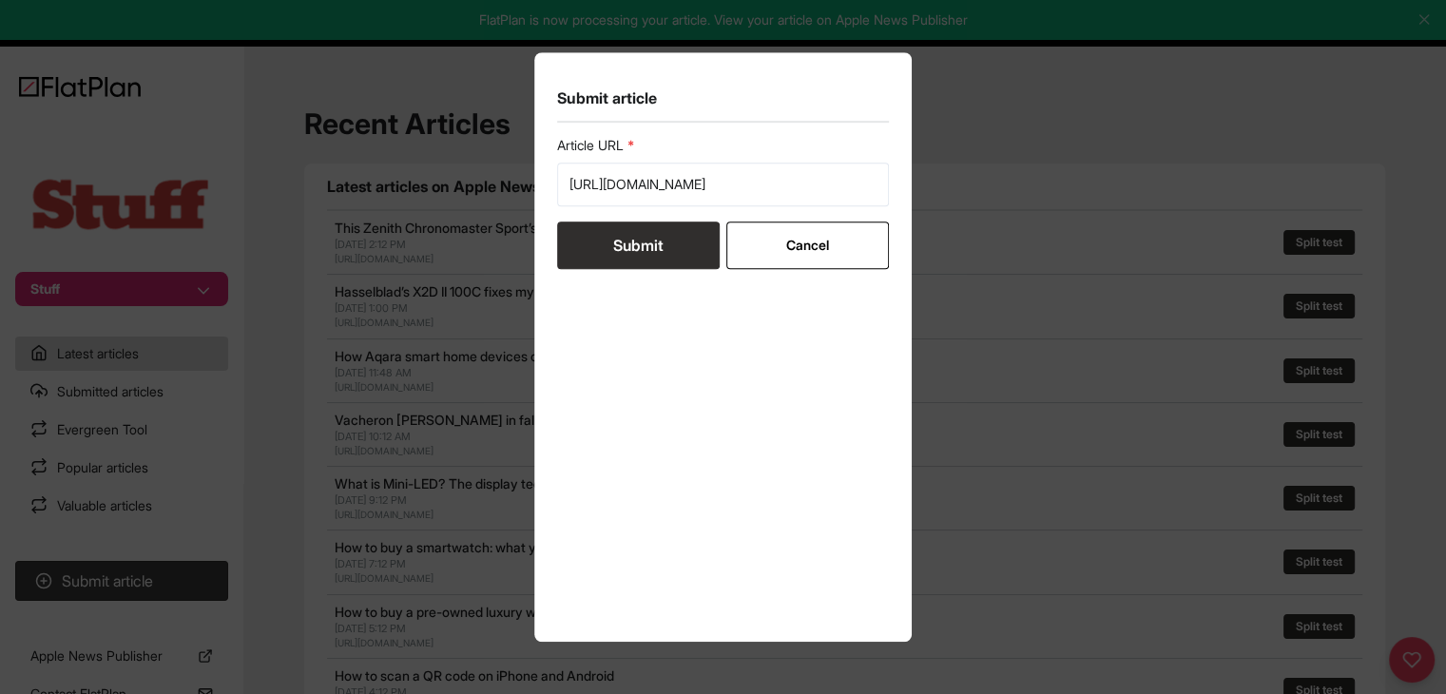
click at [616, 253] on button "Submit" at bounding box center [638, 246] width 163 height 48
